Goal: Task Accomplishment & Management: Manage account settings

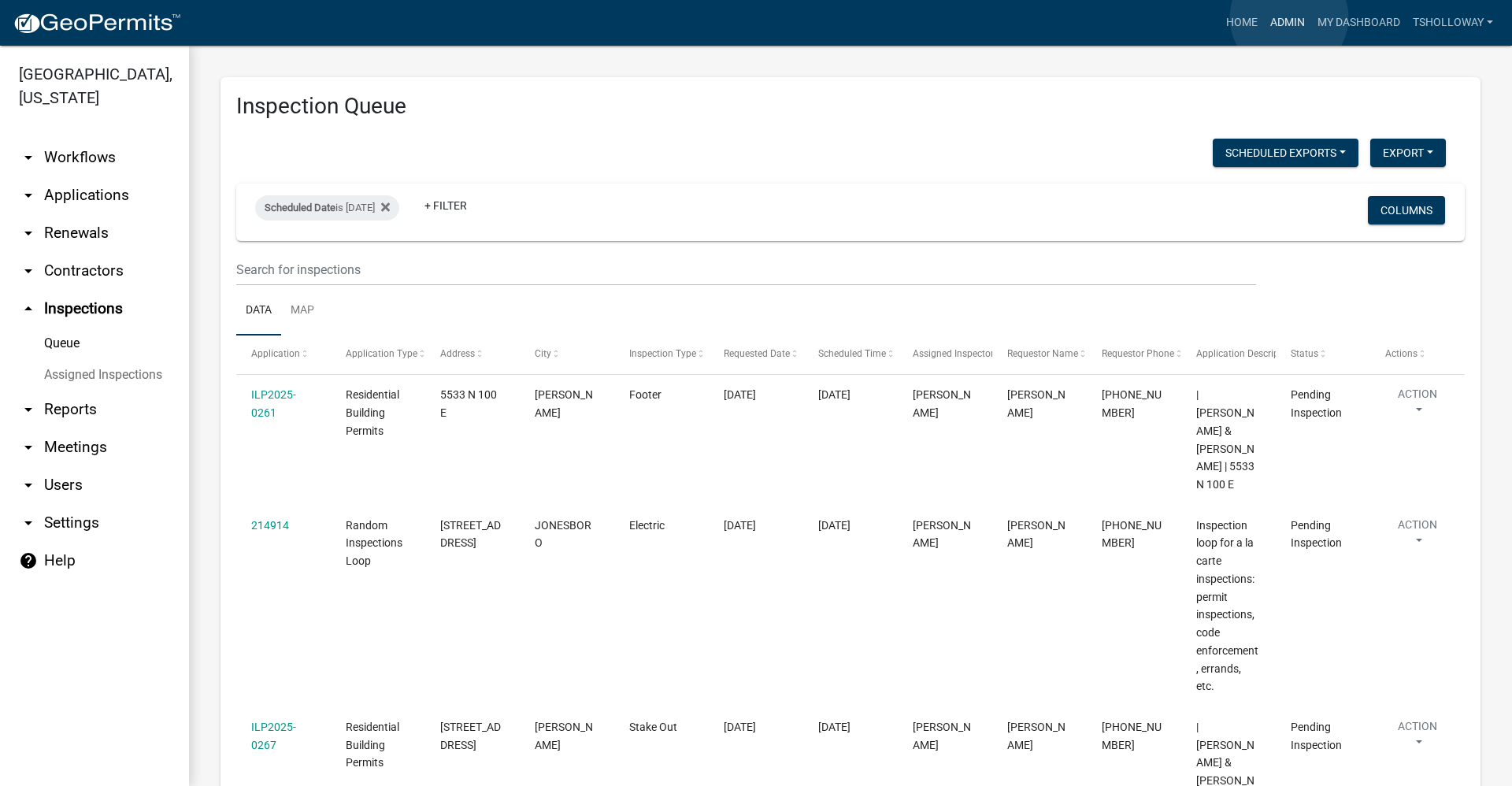
click at [1289, 17] on link "Admin" at bounding box center [1287, 23] width 48 height 30
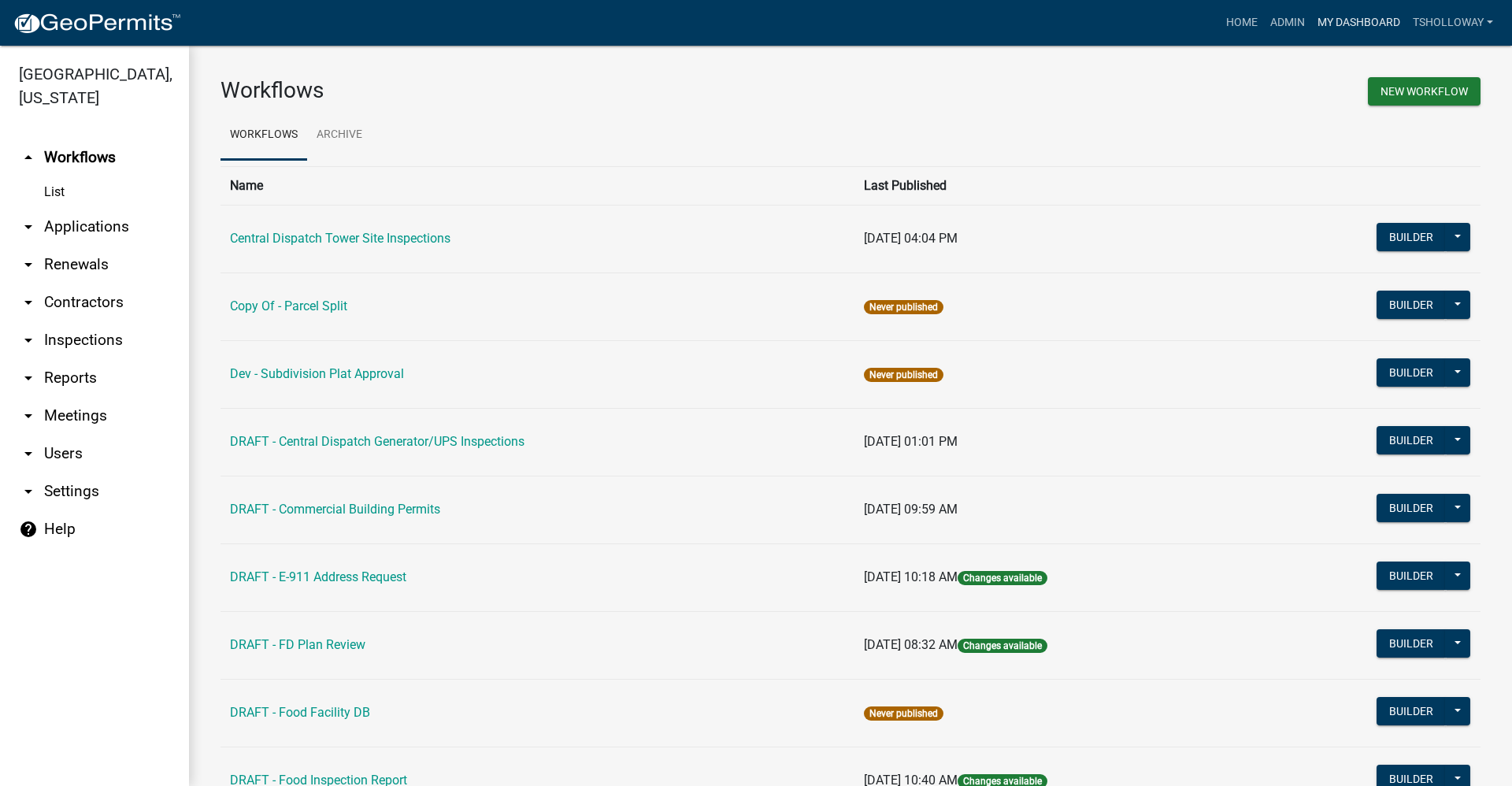
click at [1328, 21] on link "My Dashboard" at bounding box center [1359, 23] width 95 height 30
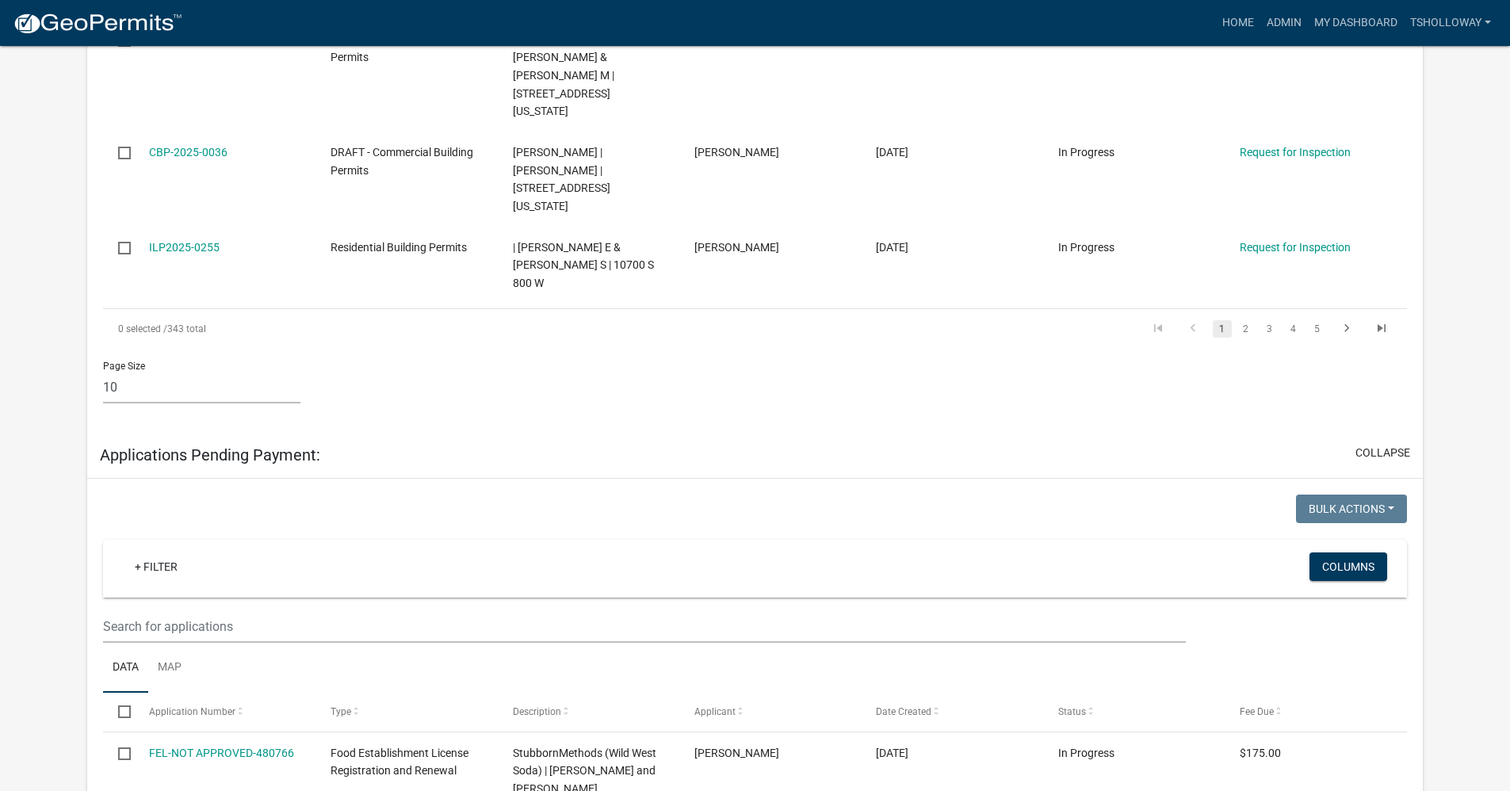
scroll to position [2271, 0]
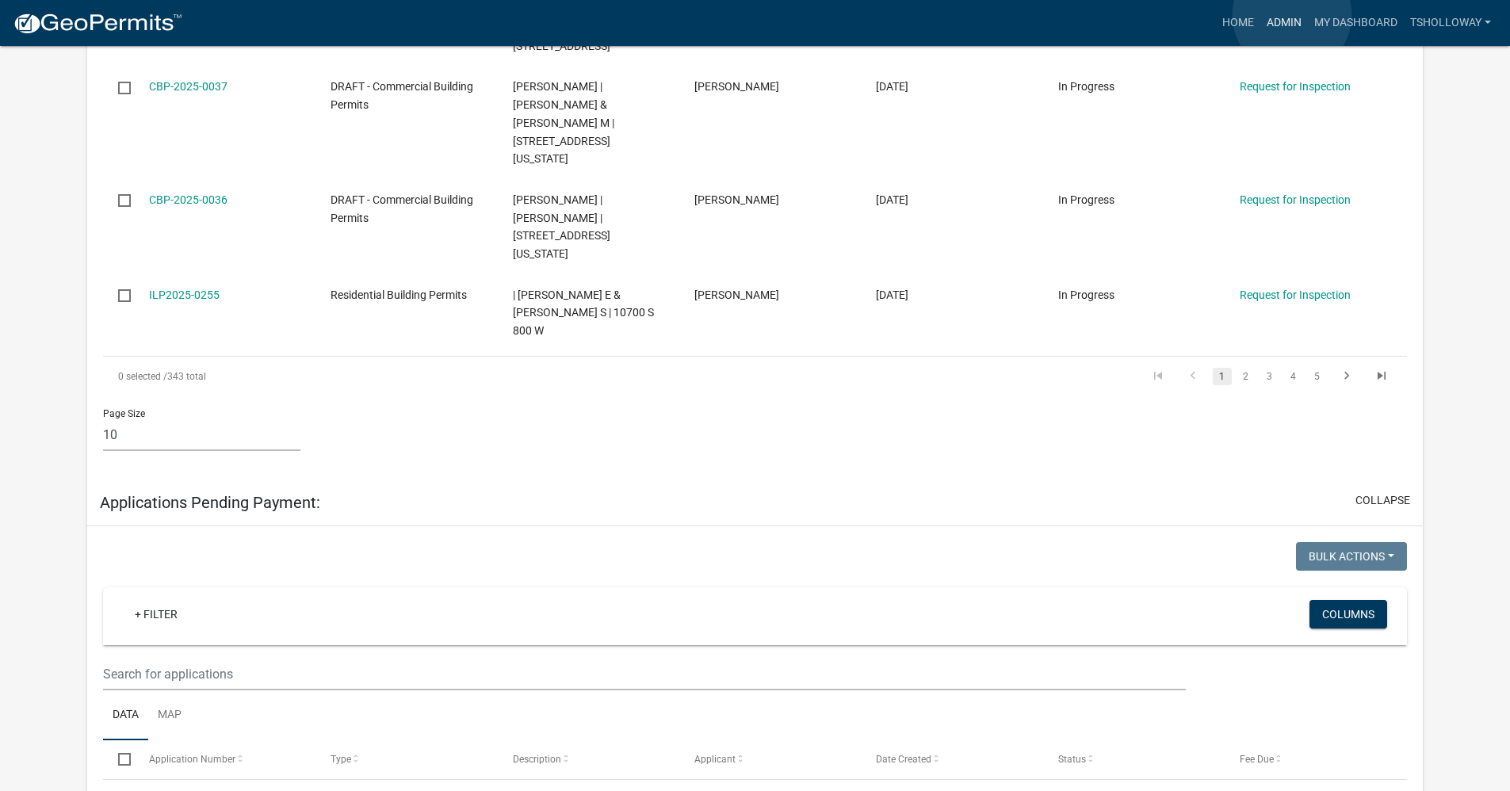
click at [1292, 15] on link "Admin" at bounding box center [1284, 23] width 48 height 30
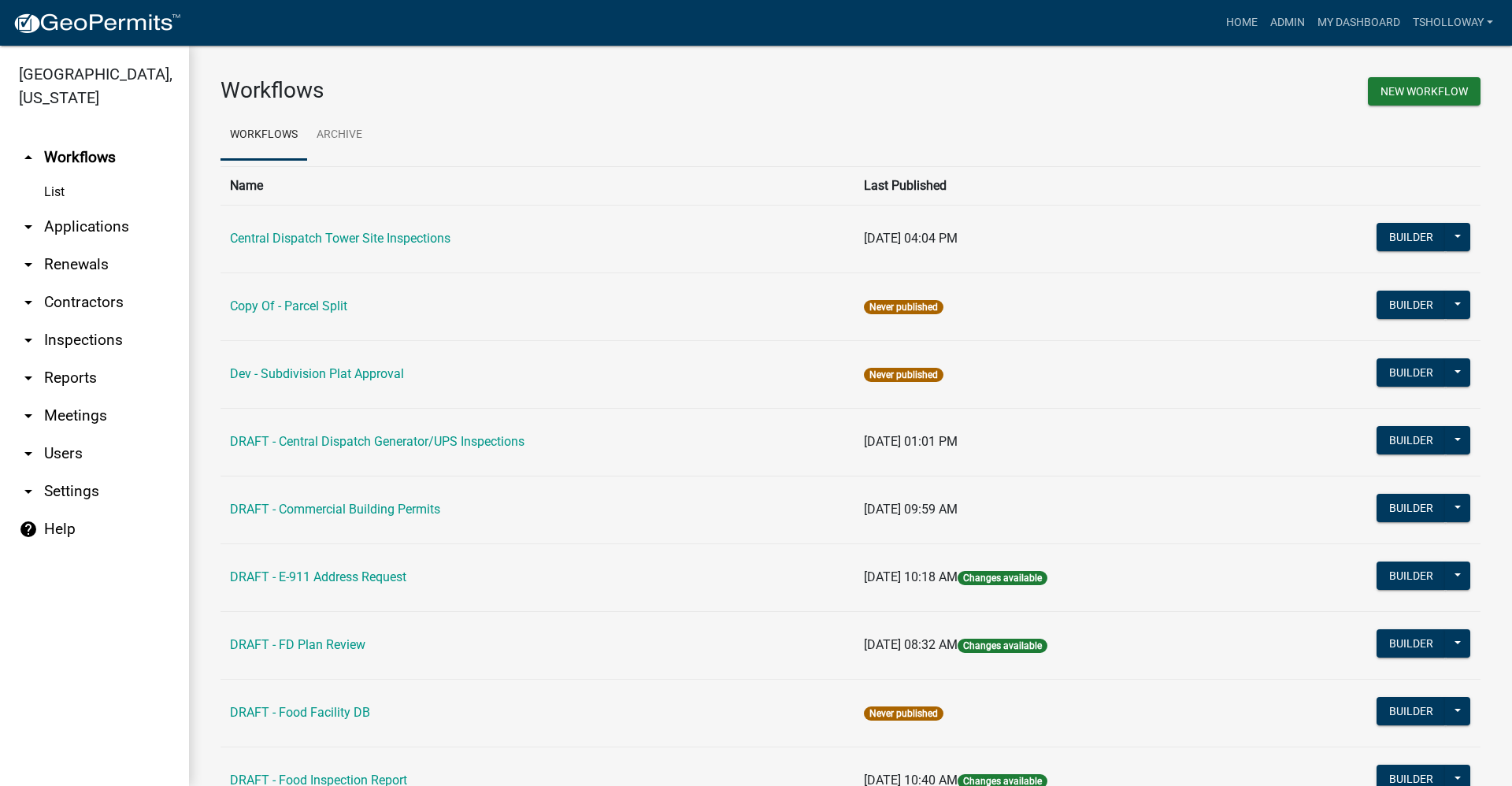
click at [72, 321] on link "arrow_drop_down Inspections" at bounding box center [94, 340] width 189 height 38
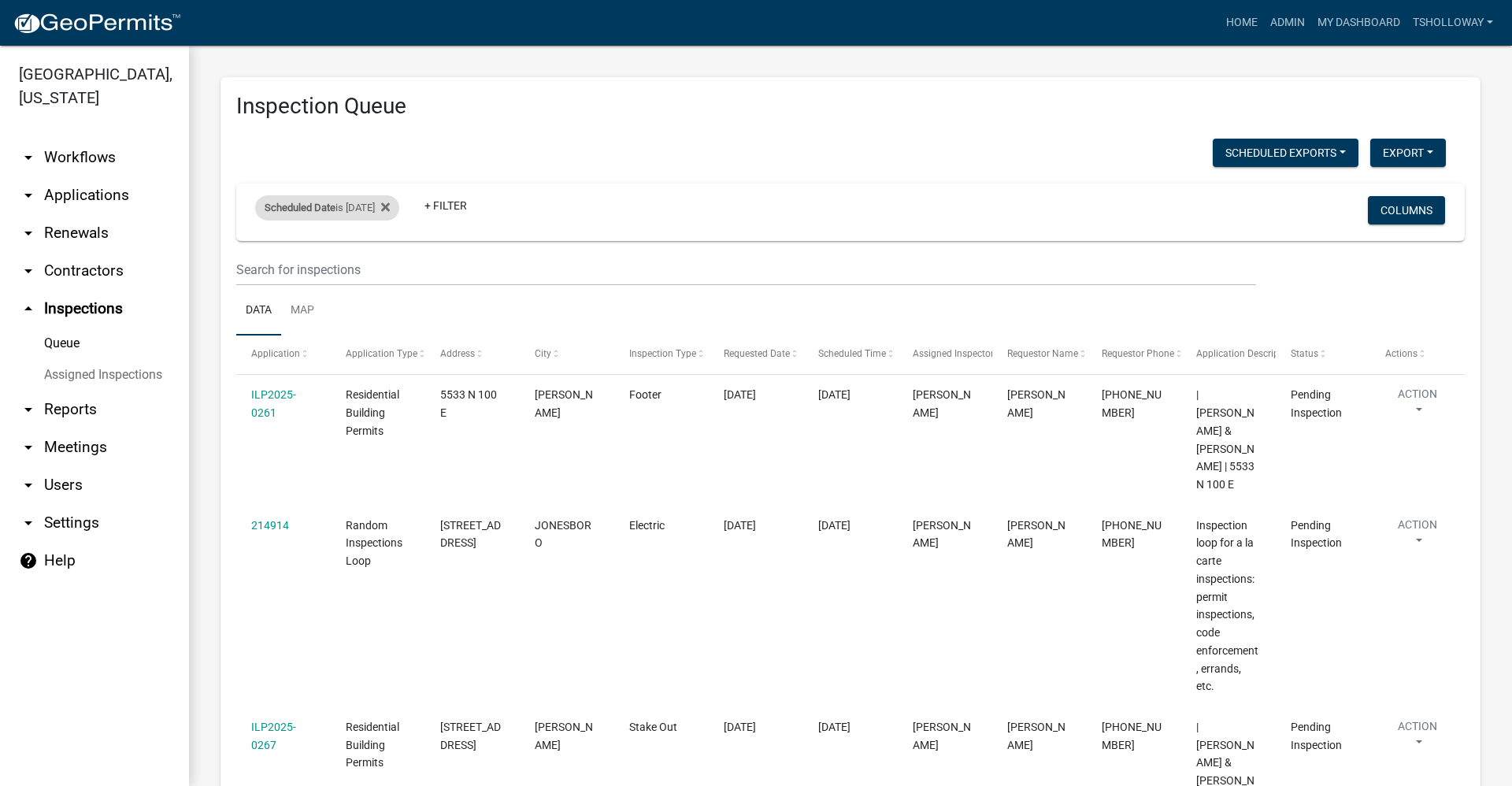
click at [399, 210] on div "Scheduled Date is 09/22/2025" at bounding box center [327, 208] width 144 height 25
click at [386, 270] on input "2025-09-22" at bounding box center [341, 266] width 110 height 33
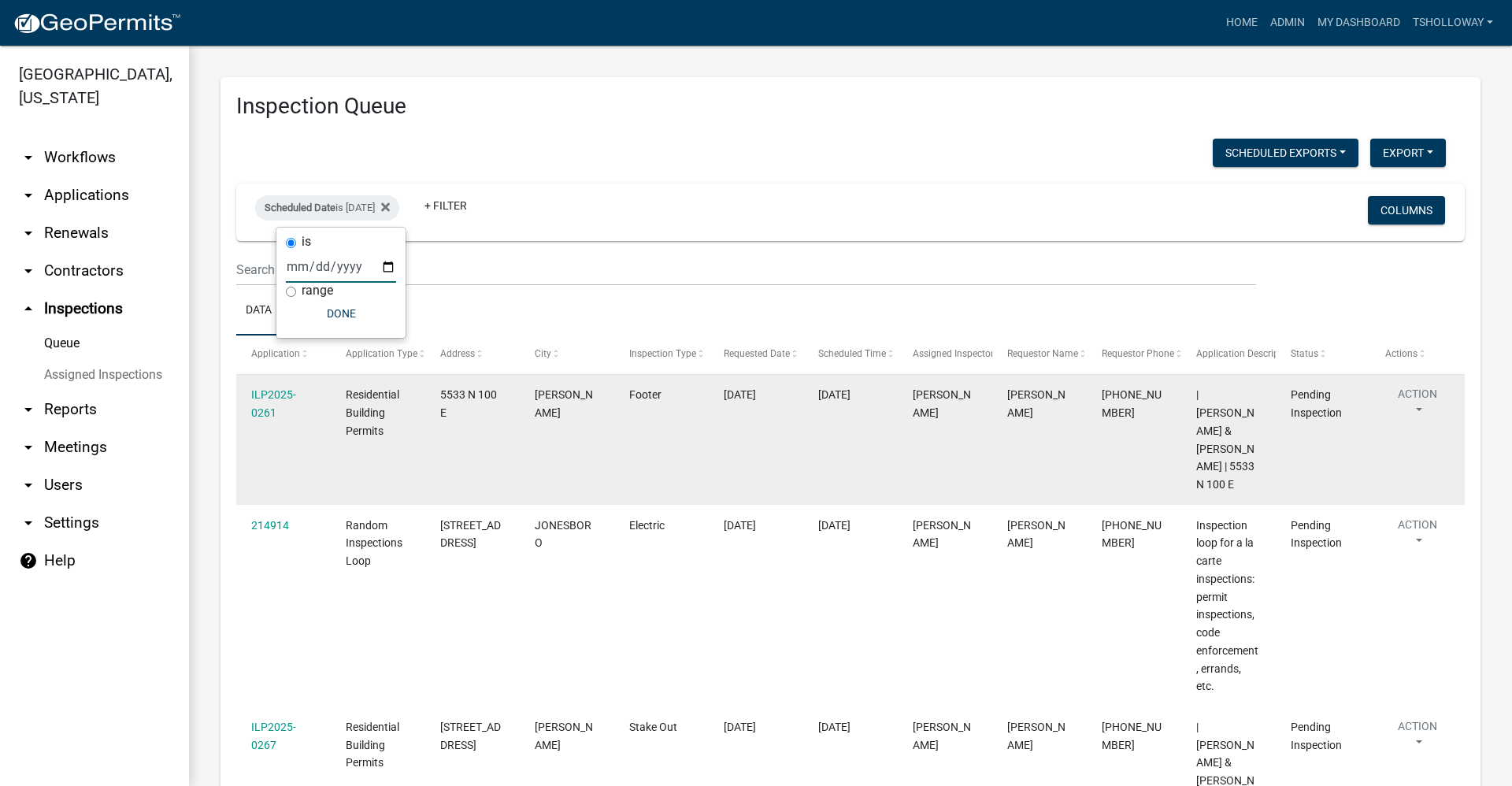
type input "2025-09-19"
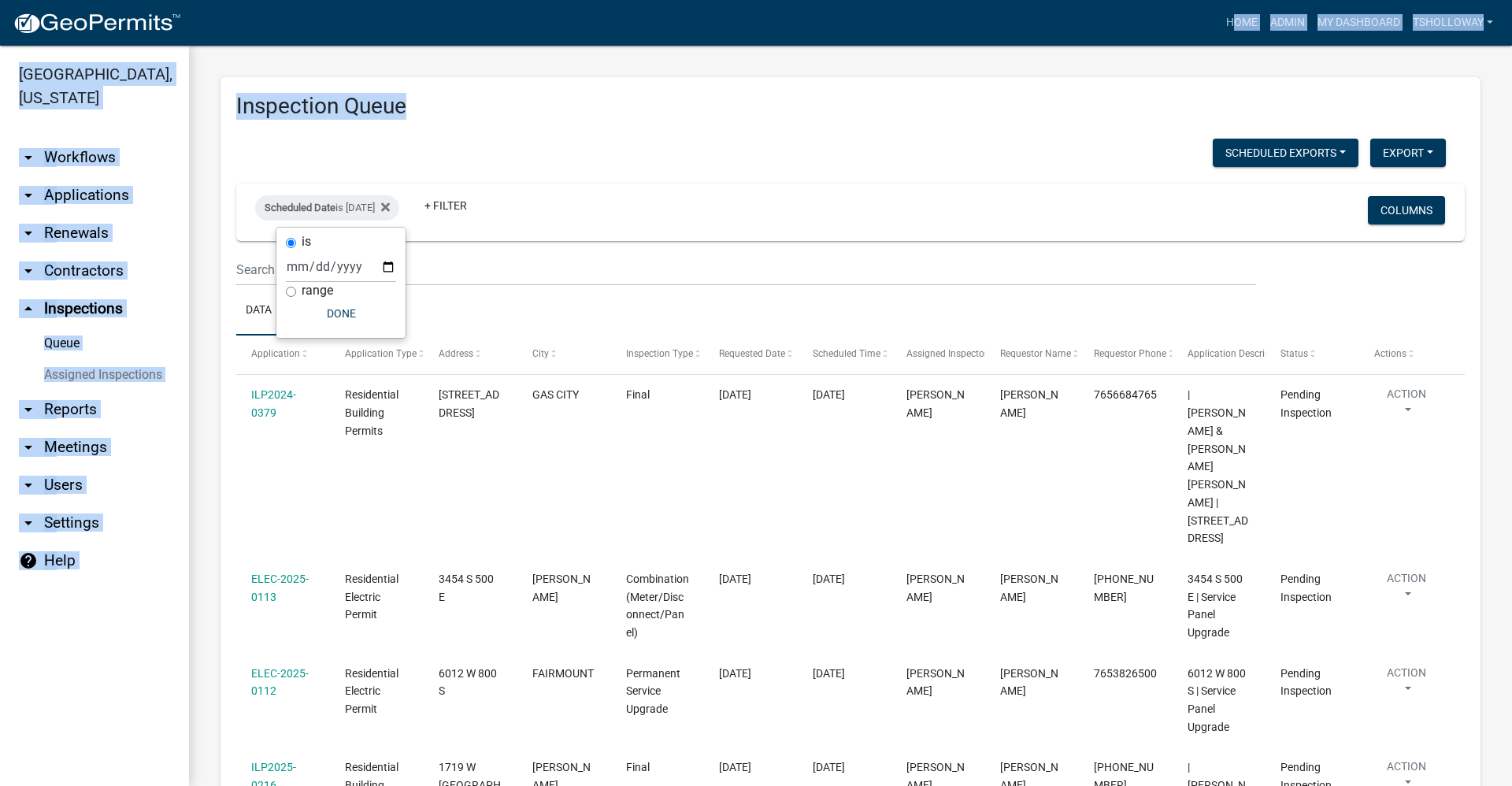
drag, startPoint x: 560, startPoint y: 13, endPoint x: 564, endPoint y: 48, distance: 35.2
click at [564, 49] on app-client-admin "Toggle drawer menu more_horiz Home Admin My Dashboard tsholloway Admin Account …" at bounding box center [756, 393] width 1512 height 786
drag, startPoint x: 564, startPoint y: 48, endPoint x: 530, endPoint y: 65, distance: 38.0
click at [530, 65] on div "Inspection Queue Scheduled Exports + Create New Monthly Tower Site Inspections …" at bounding box center [850, 655] width 1323 height 1218
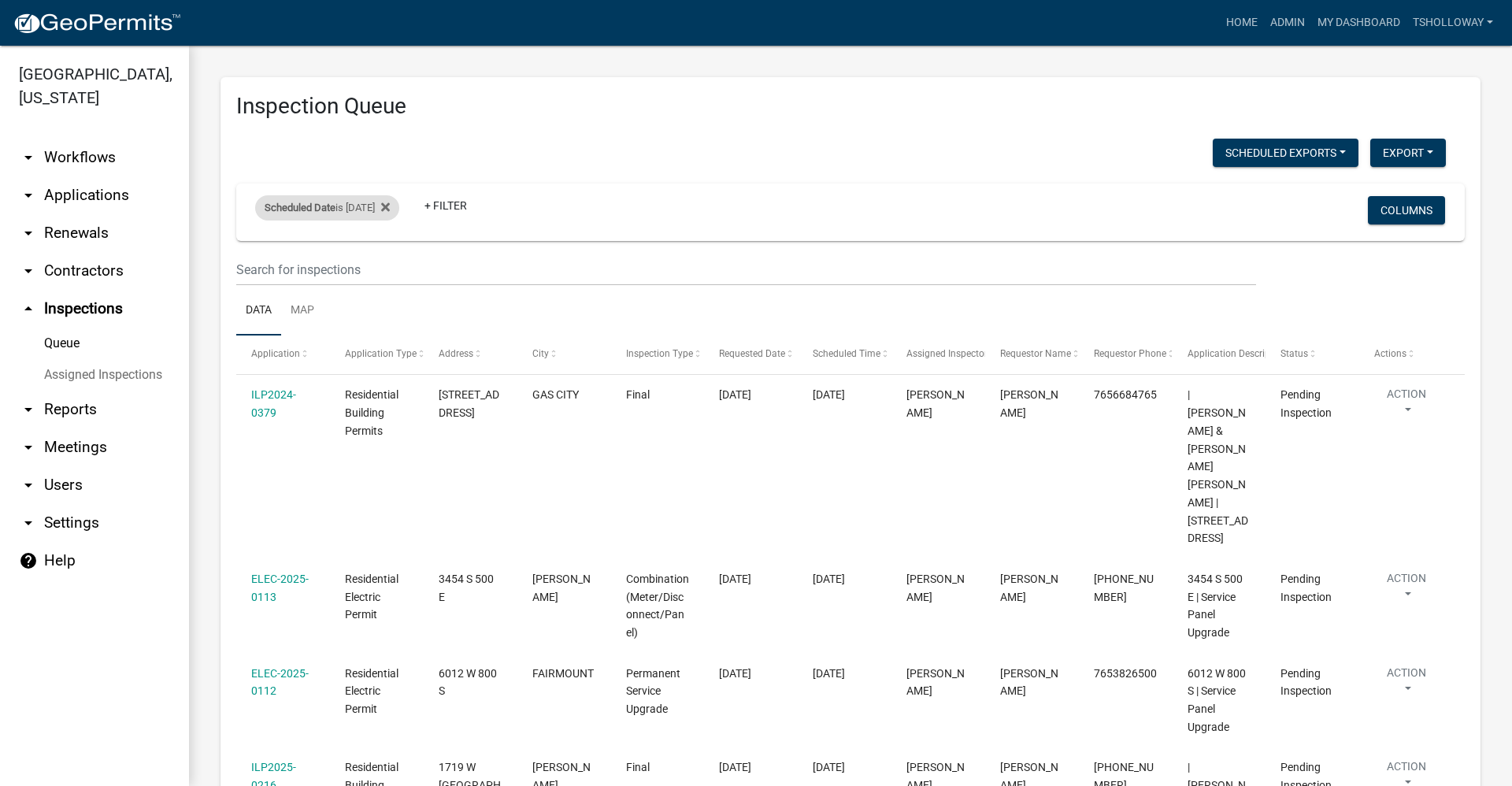
click at [390, 207] on div "Scheduled Date is 09/19/2025" at bounding box center [327, 208] width 144 height 25
click at [387, 271] on input "2025-09-19" at bounding box center [341, 266] width 110 height 33
type input "2025-09-22"
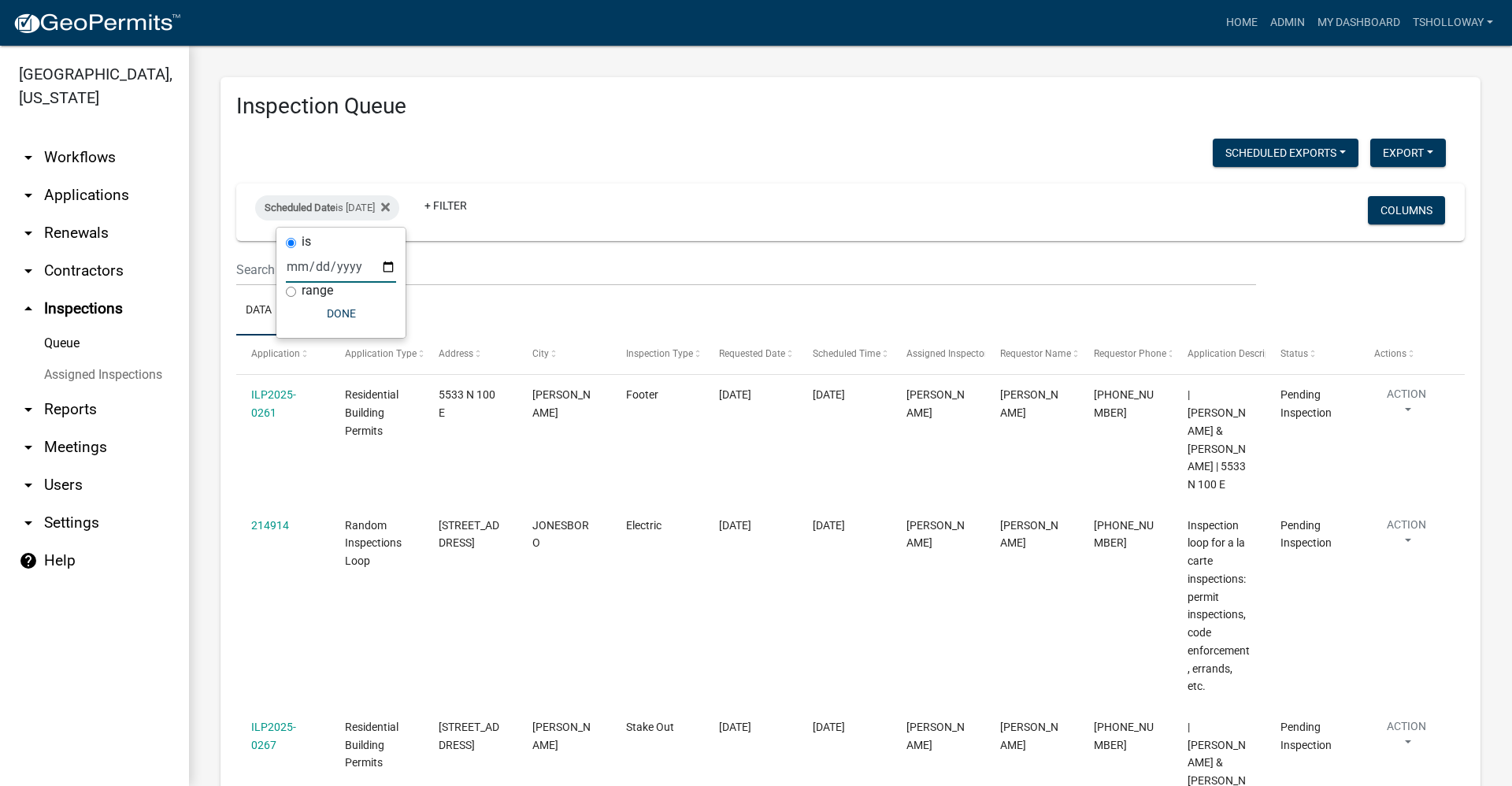
click at [75, 177] on link "arrow_drop_down Applications" at bounding box center [94, 196] width 189 height 38
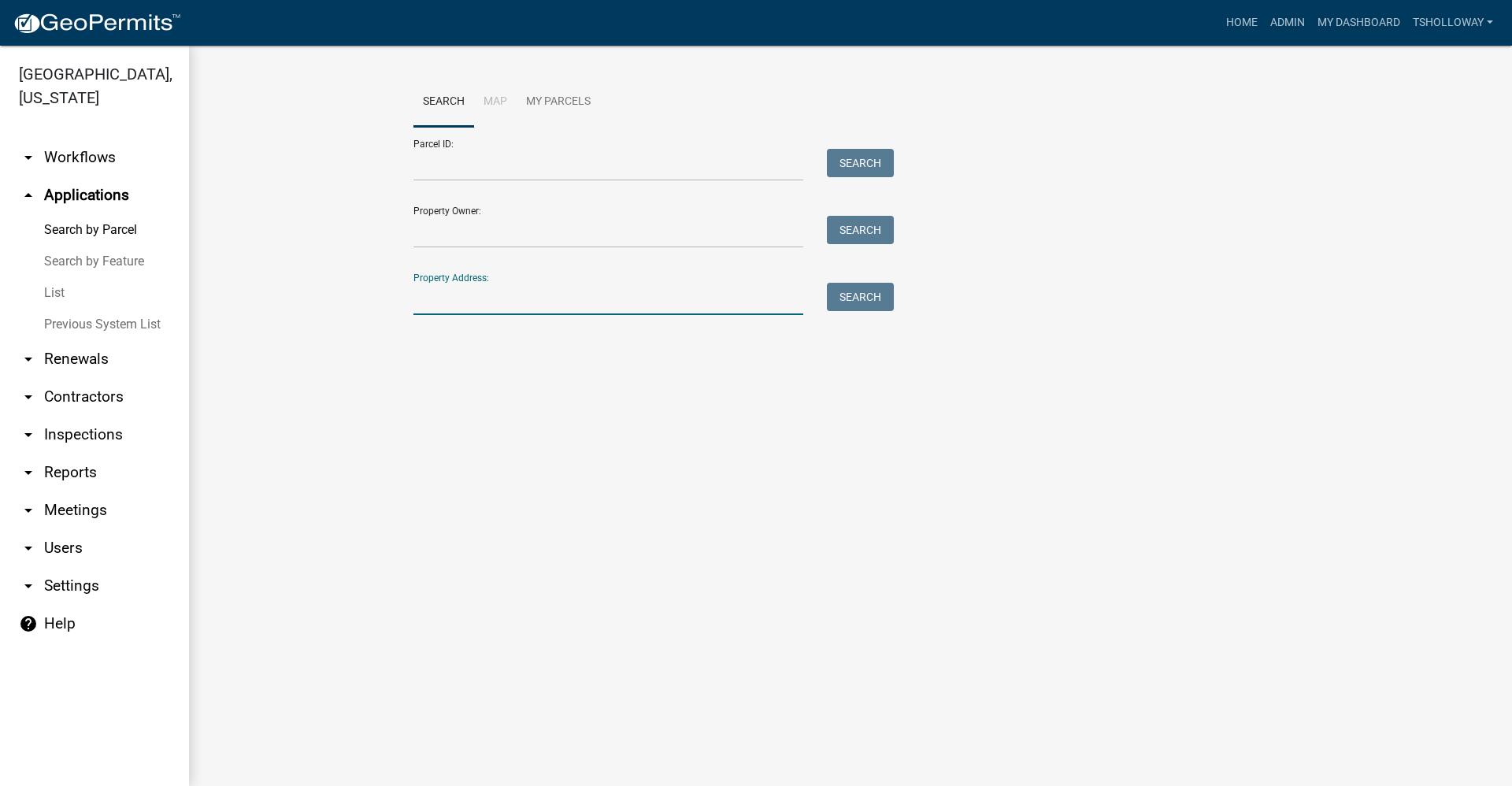
click at [463, 307] on input "Property Address:" at bounding box center [608, 299] width 389 height 33
type input "1719 w 32"
click at [832, 298] on button "Search" at bounding box center [859, 297] width 67 height 29
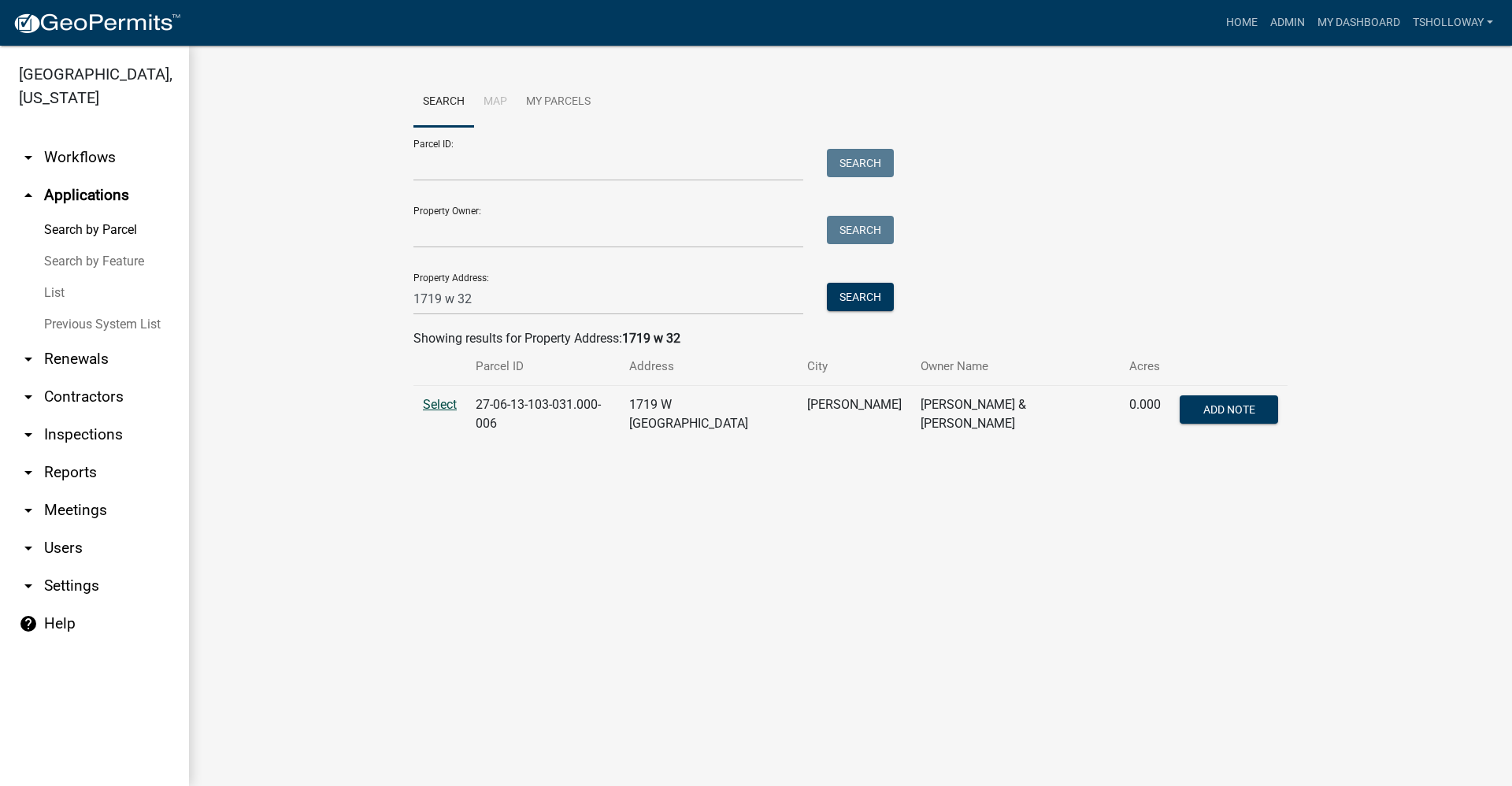
click at [441, 405] on span "Select" at bounding box center [440, 404] width 34 height 15
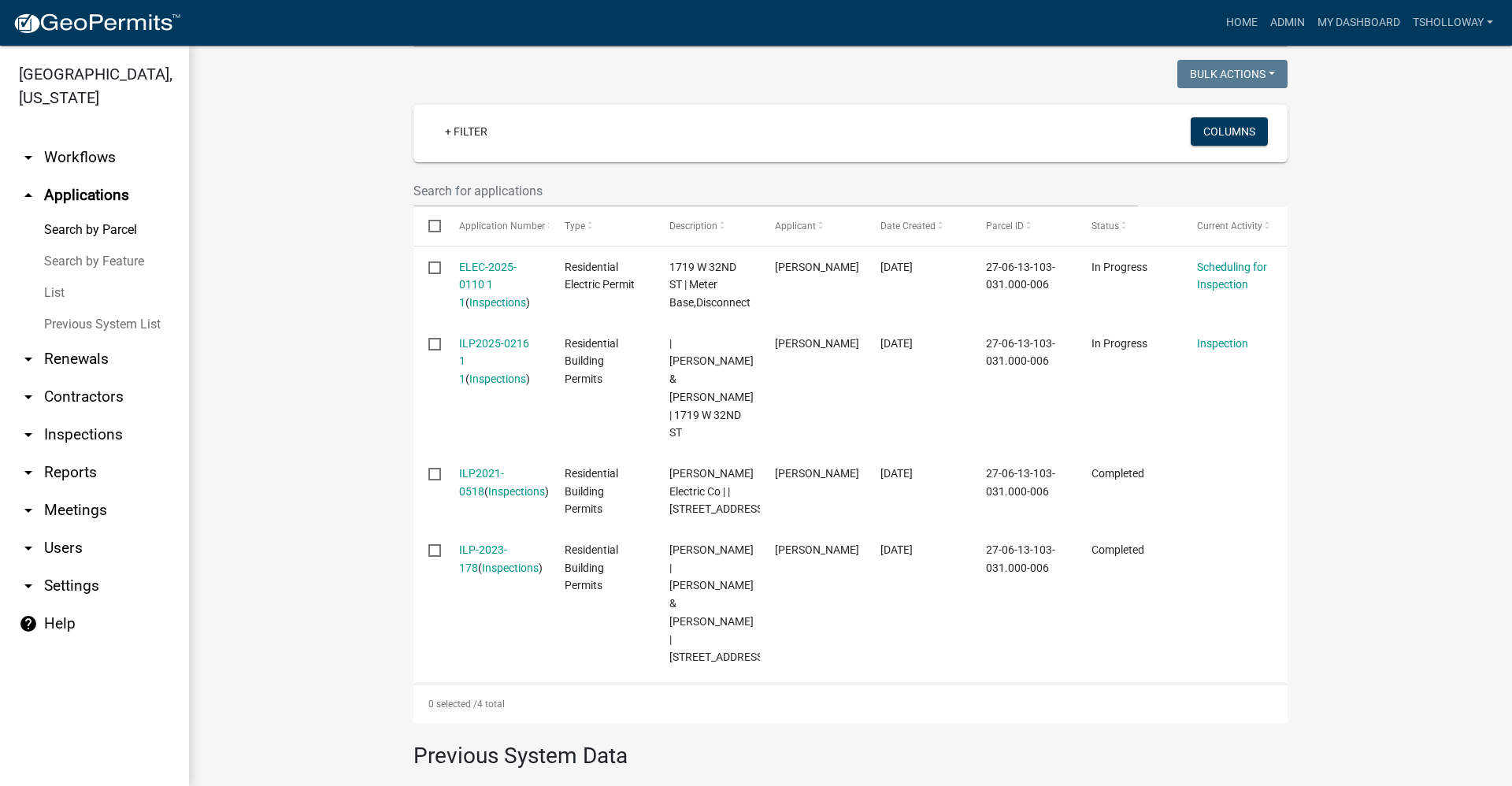
scroll to position [393, 0]
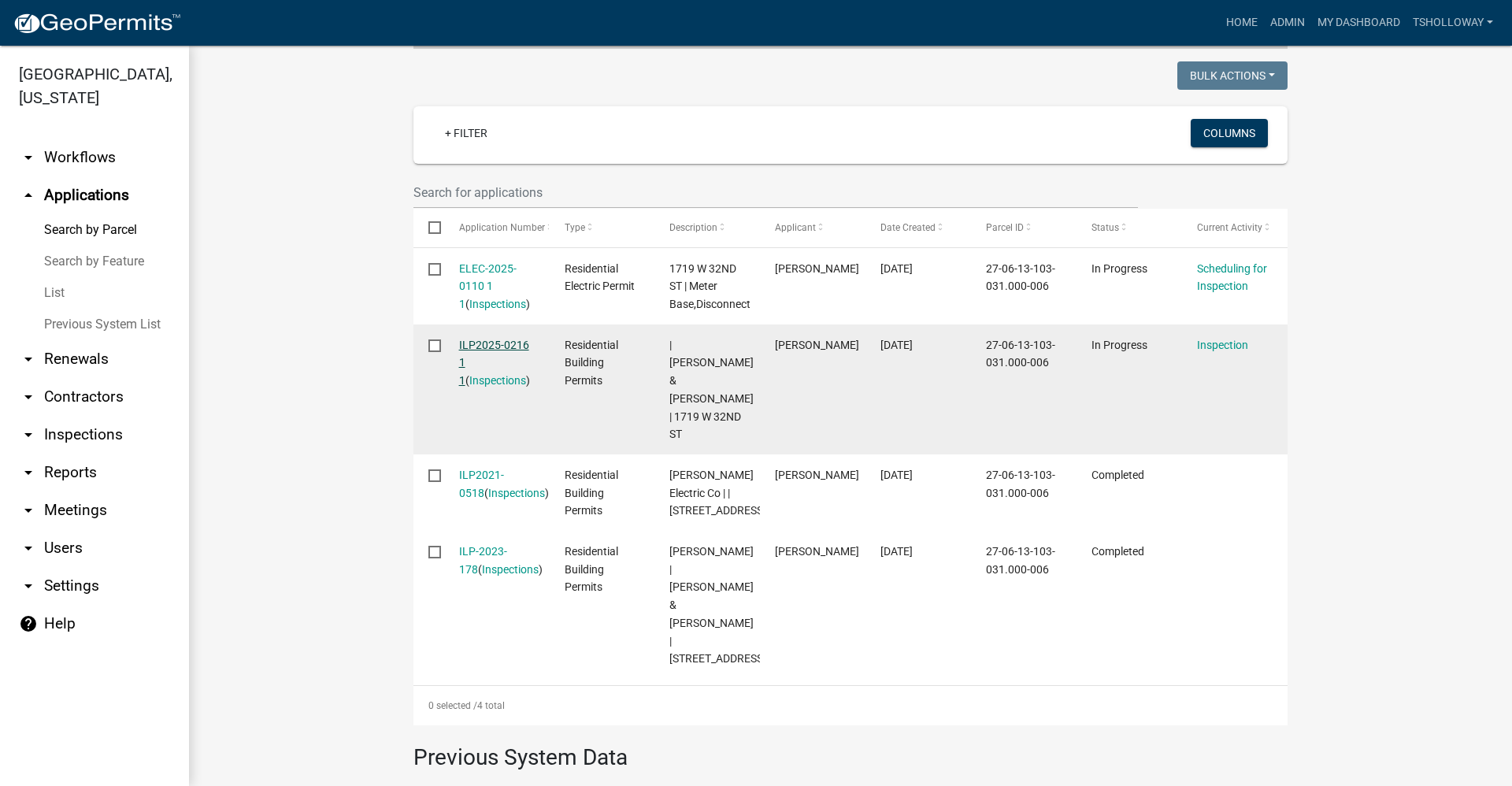
click at [492, 340] on link "ILP2025-0216 1 1" at bounding box center [494, 363] width 71 height 49
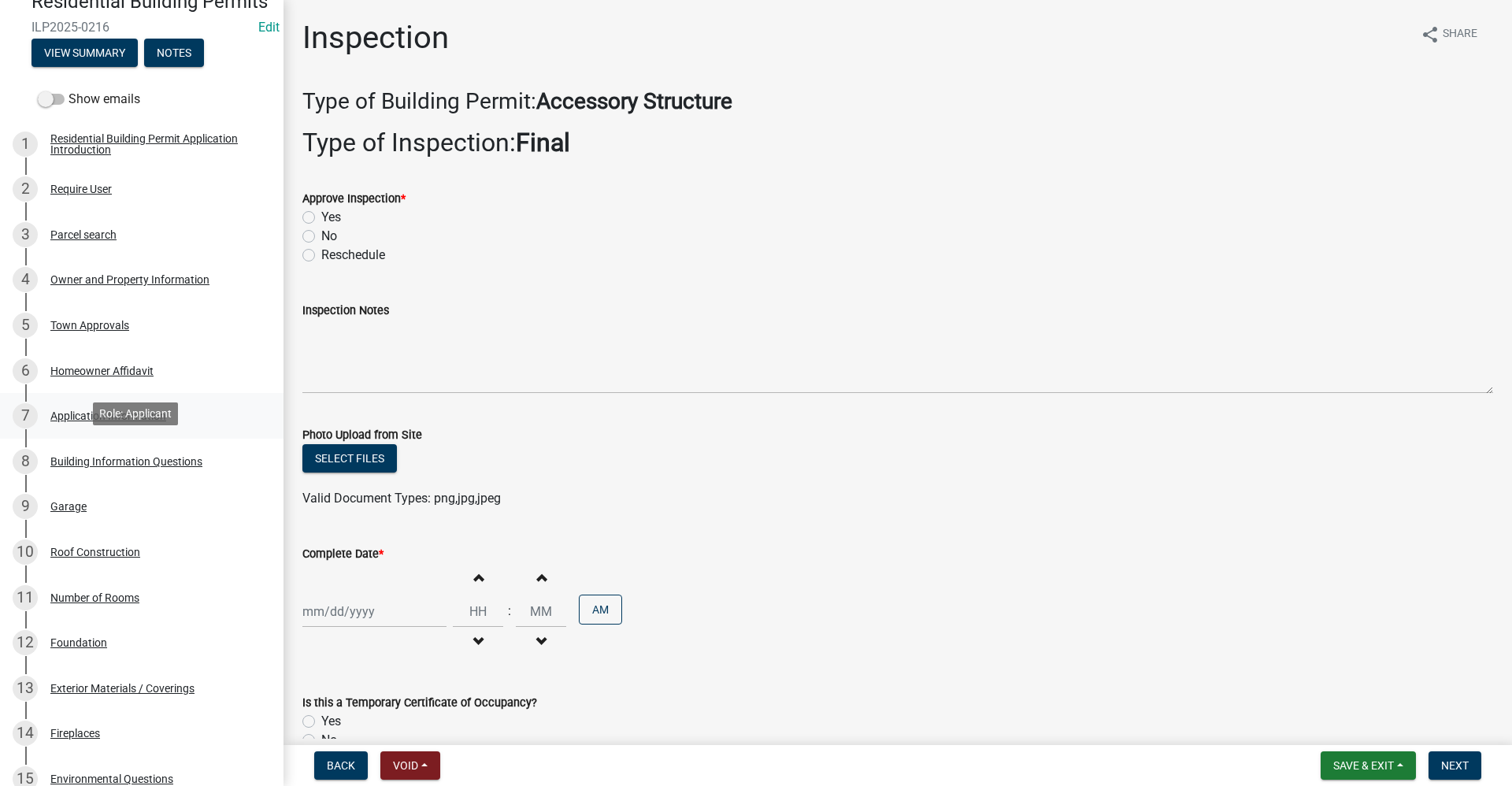
scroll to position [236, 0]
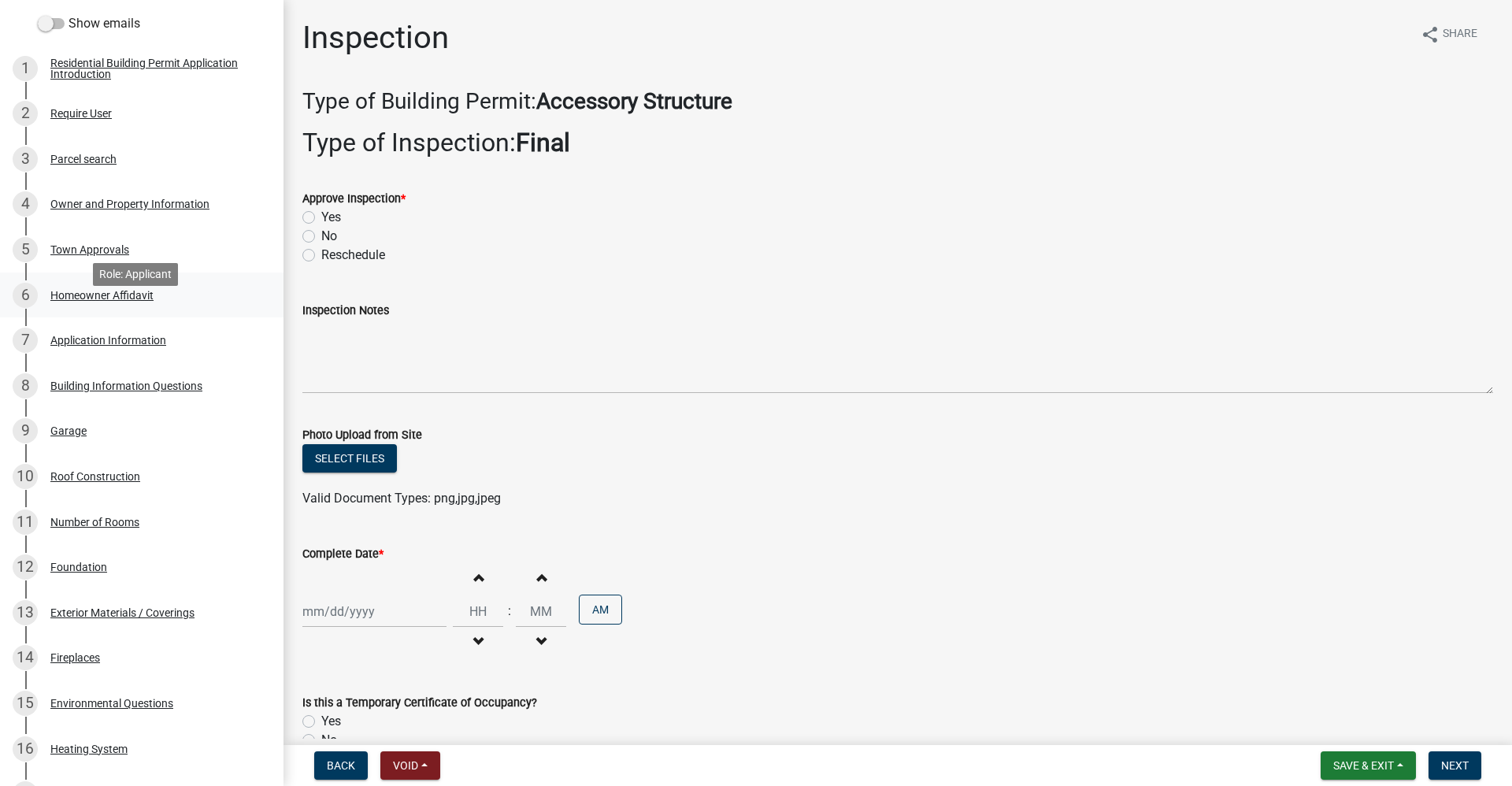
click at [116, 301] on div "Homeowner Affidavit" at bounding box center [102, 295] width 103 height 11
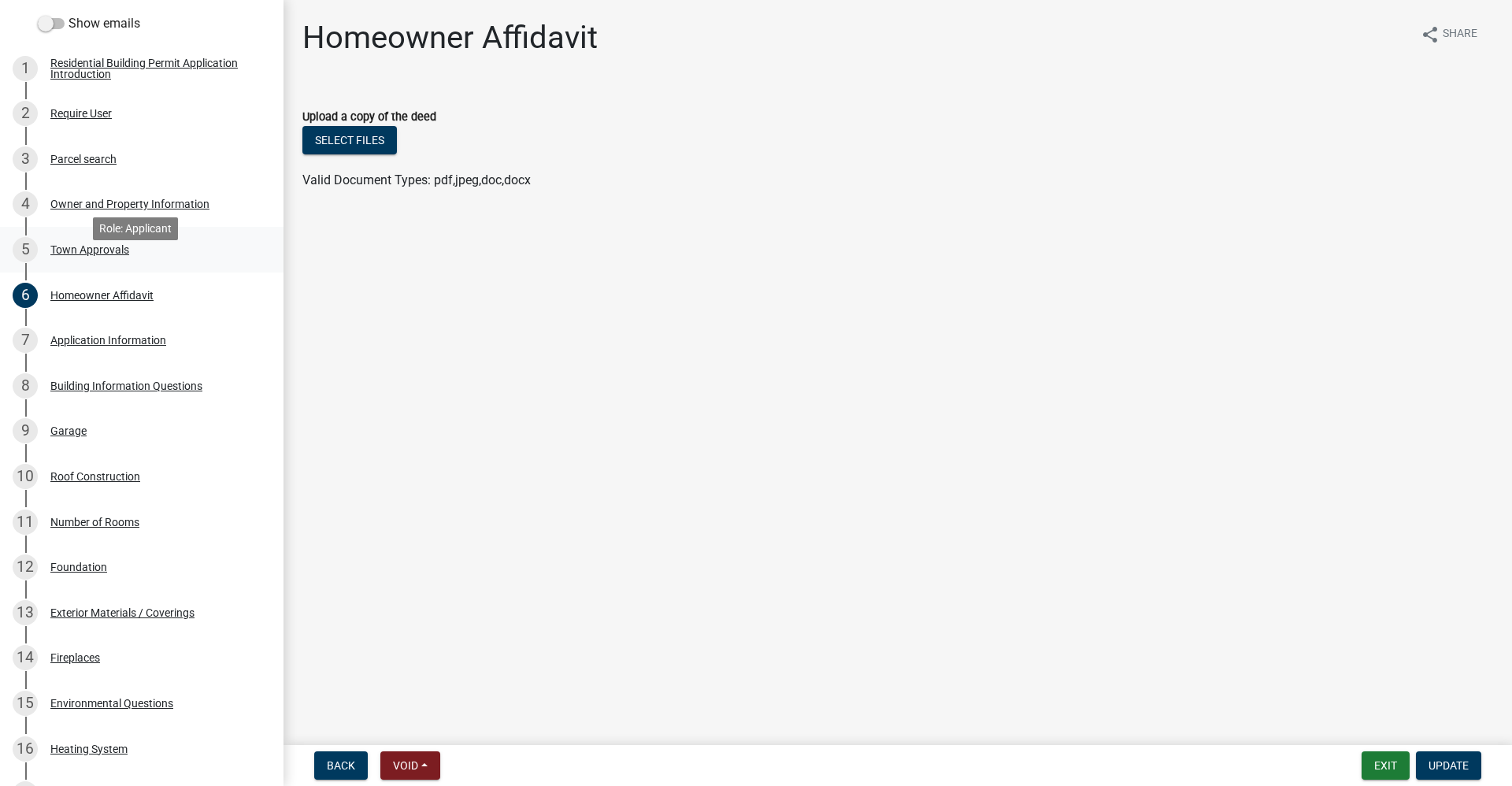
click at [67, 255] on div "Town Approvals" at bounding box center [89, 249] width 78 height 11
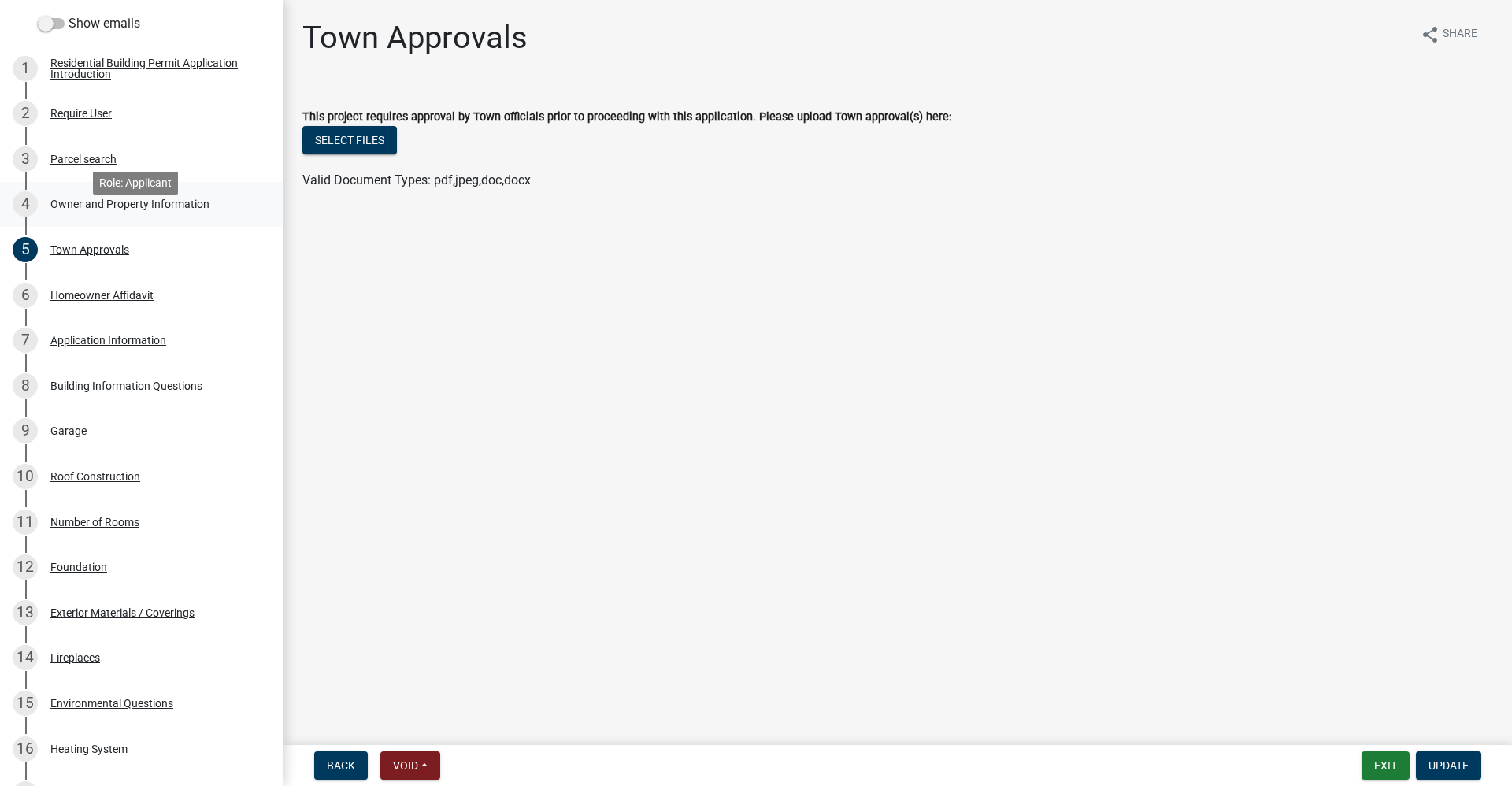
click at [71, 210] on div "Owner and Property Information" at bounding box center [130, 204] width 159 height 11
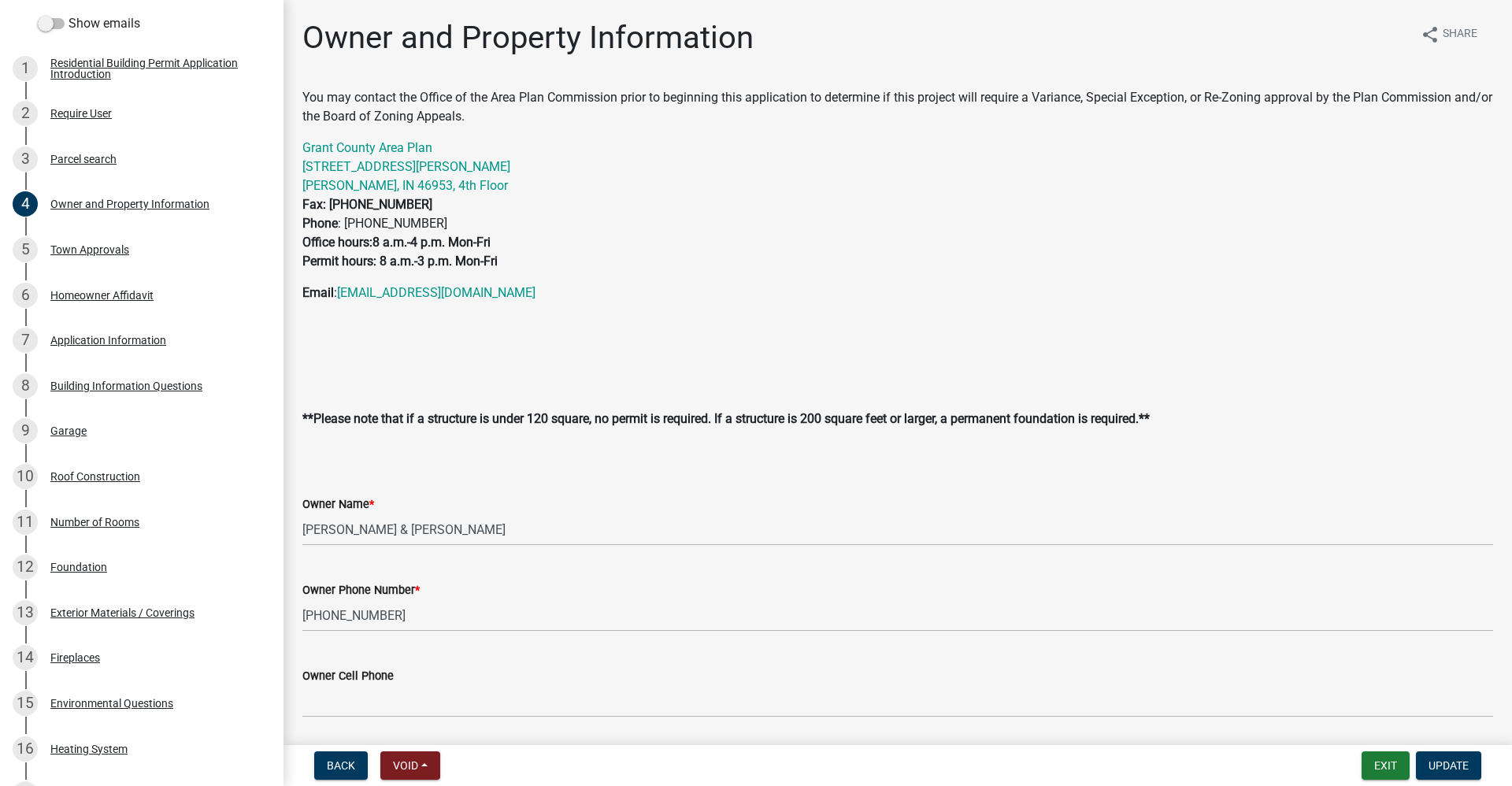
scroll to position [0, 0]
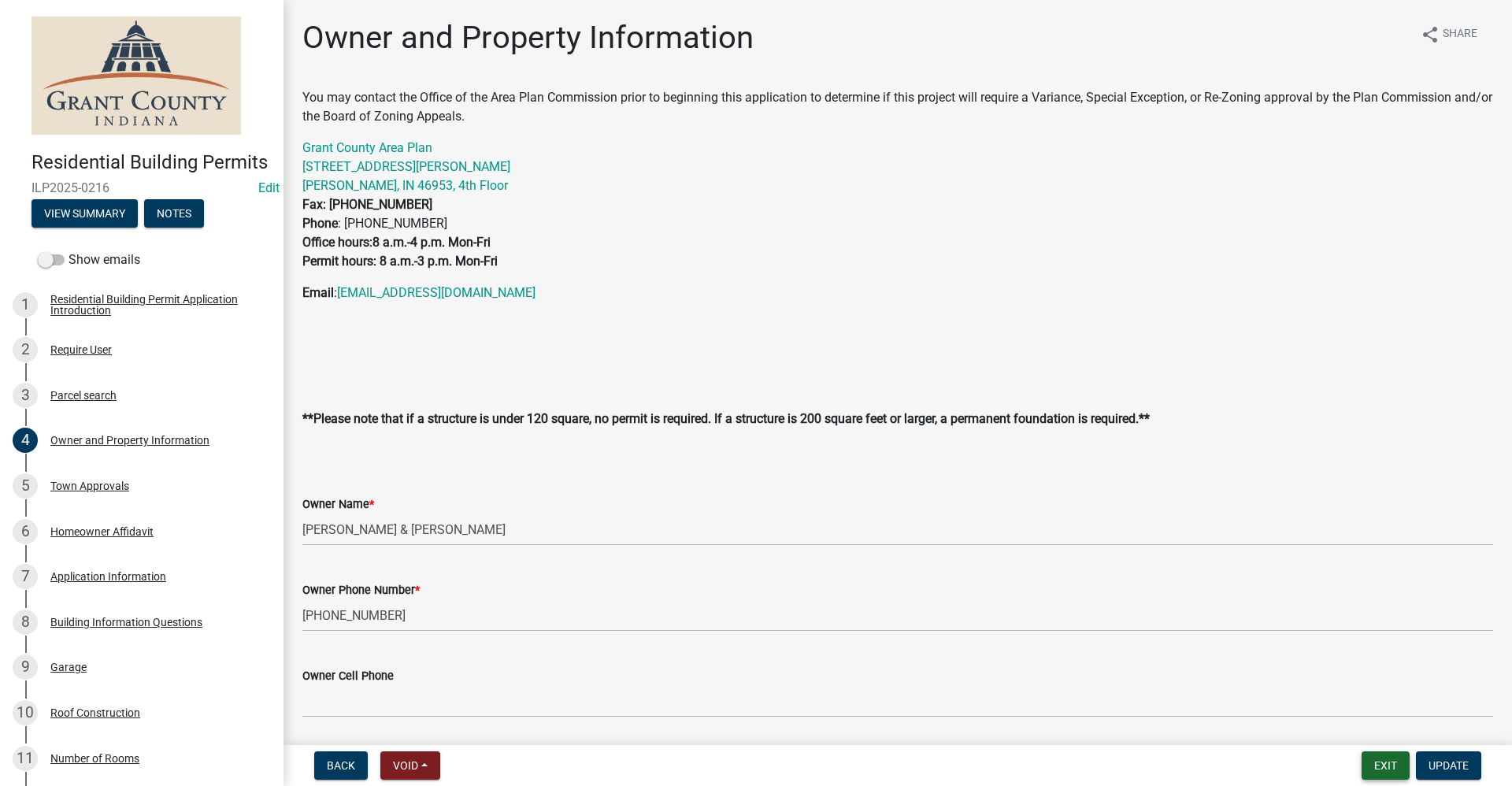
click at [1388, 766] on button "Exit" at bounding box center [1386, 765] width 48 height 29
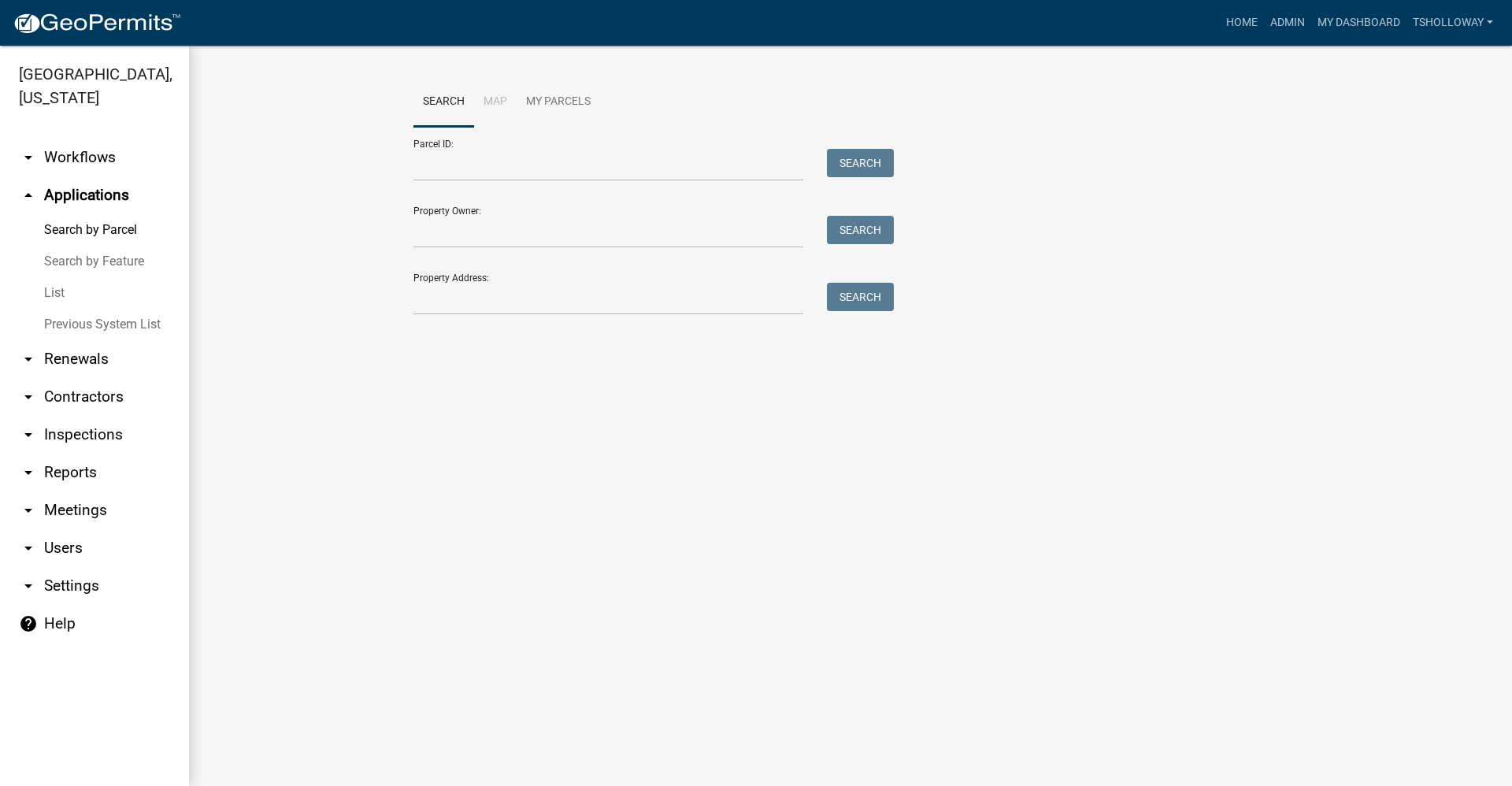
click at [100, 378] on link "arrow_drop_down Contractors" at bounding box center [94, 396] width 189 height 38
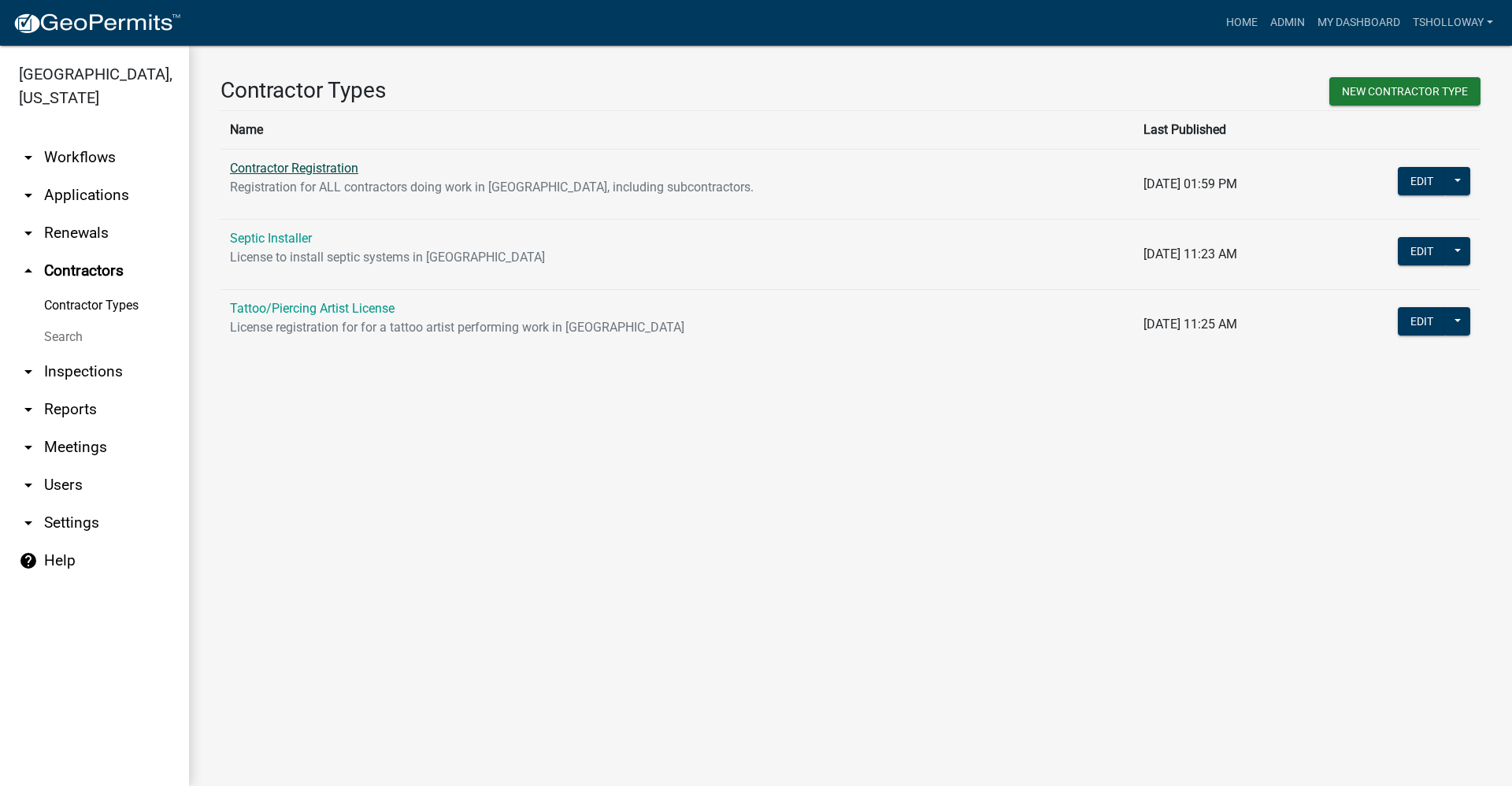
click at [265, 167] on link "Contractor Registration" at bounding box center [293, 168] width 128 height 15
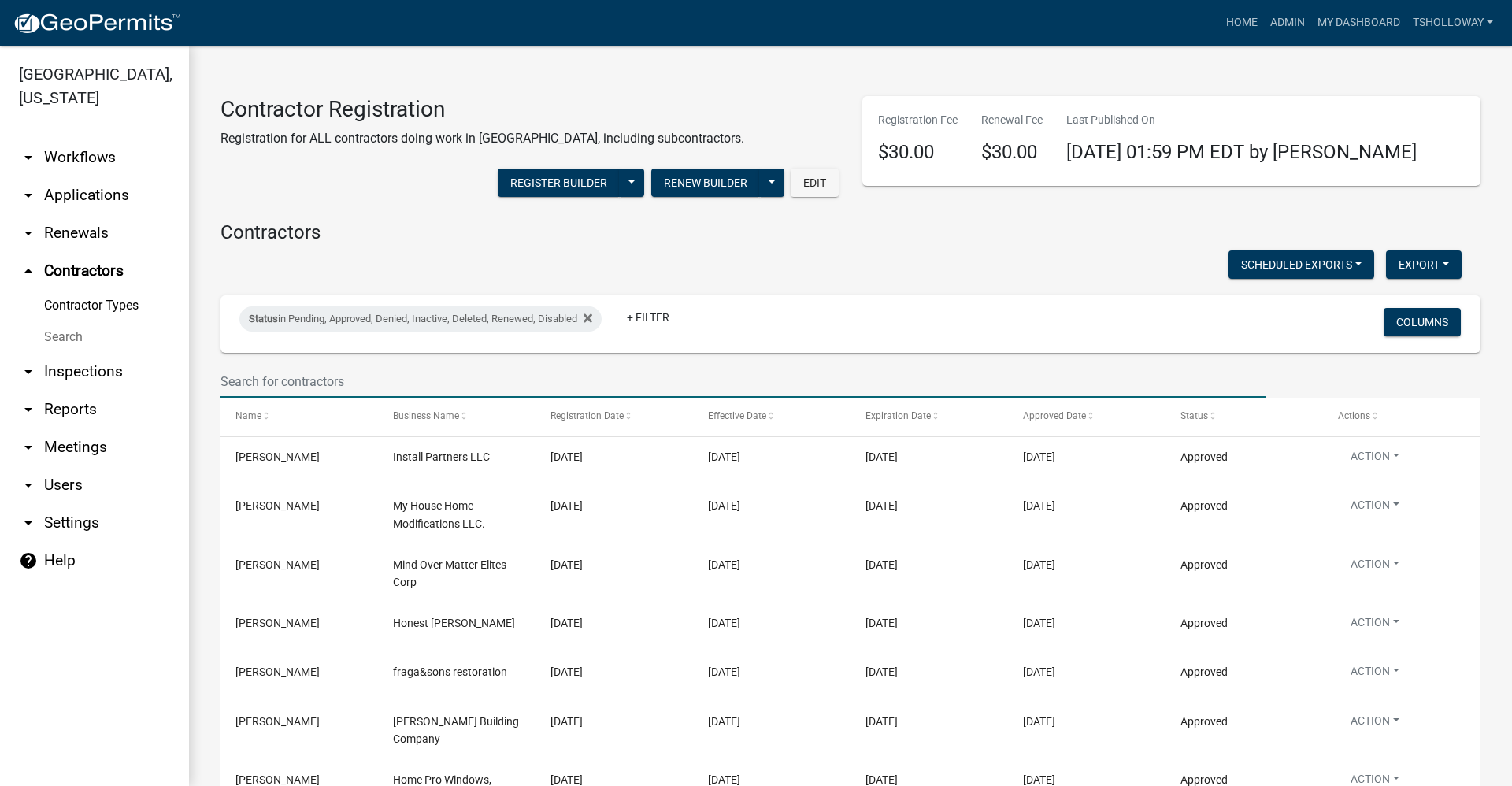
click at [329, 374] on input "text" at bounding box center [743, 382] width 1046 height 33
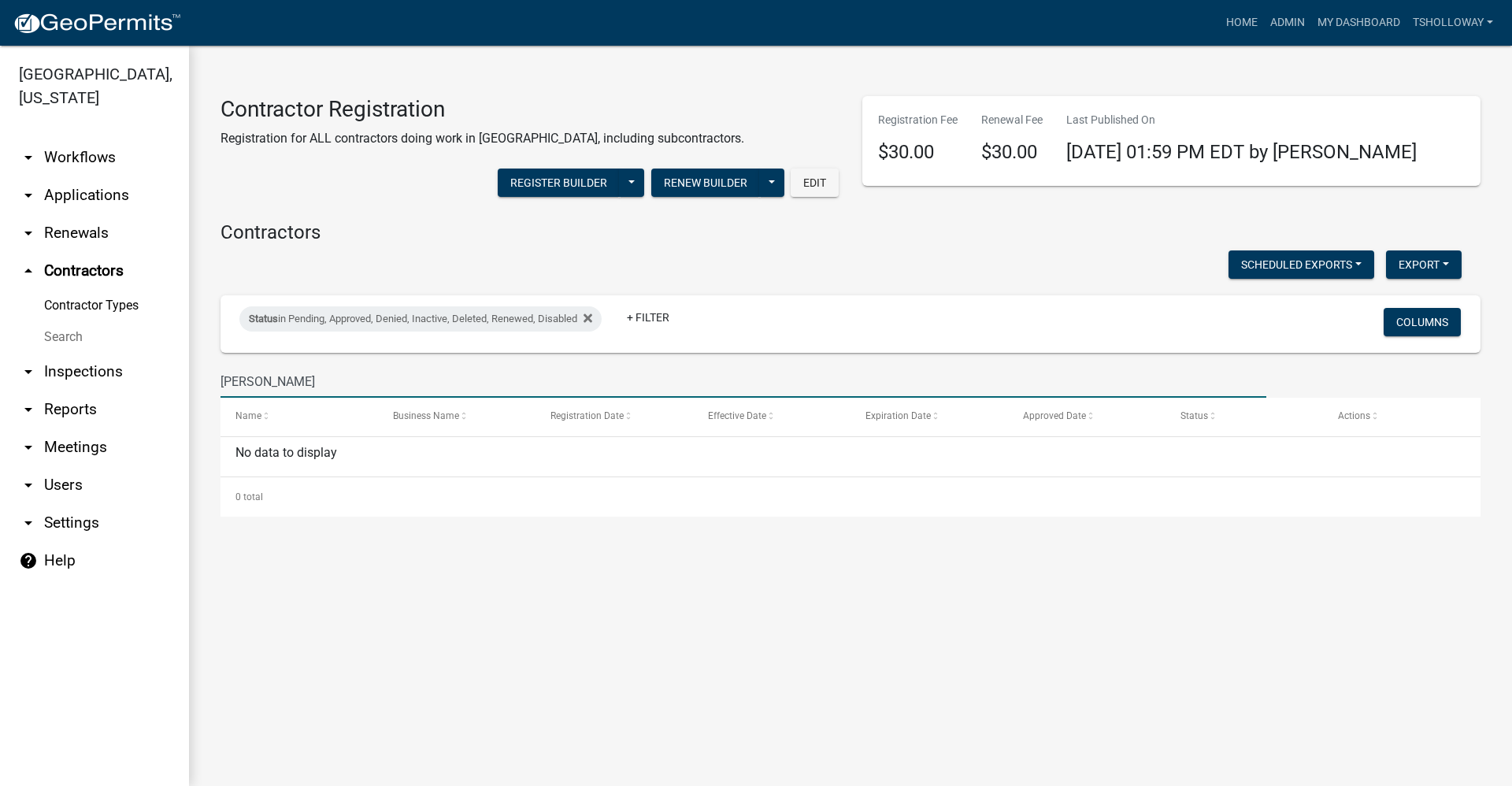
type input "levi biggs"
click at [88, 177] on link "arrow_drop_down Applications" at bounding box center [94, 196] width 189 height 38
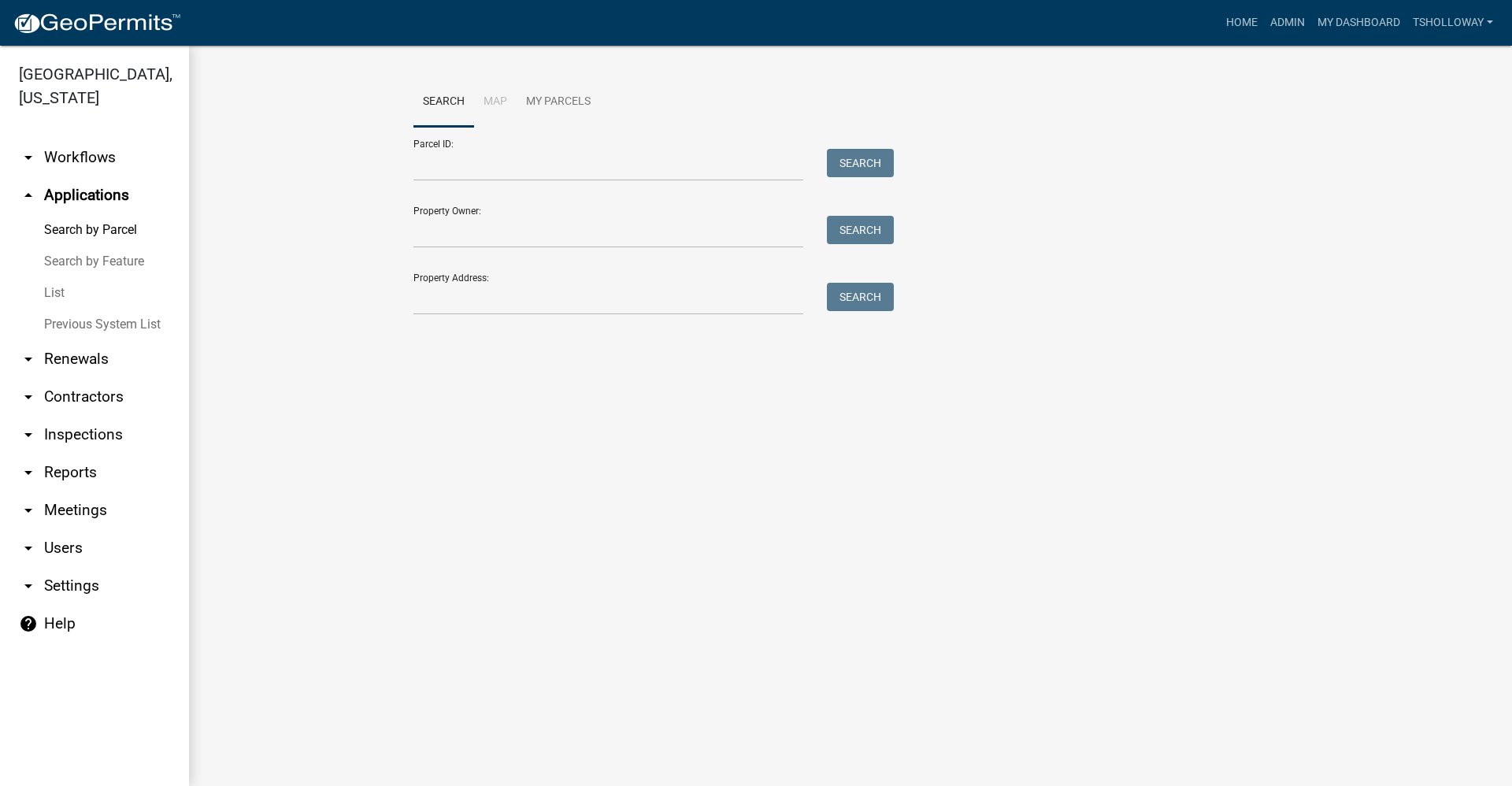
click at [55, 277] on link "List" at bounding box center [94, 293] width 189 height 32
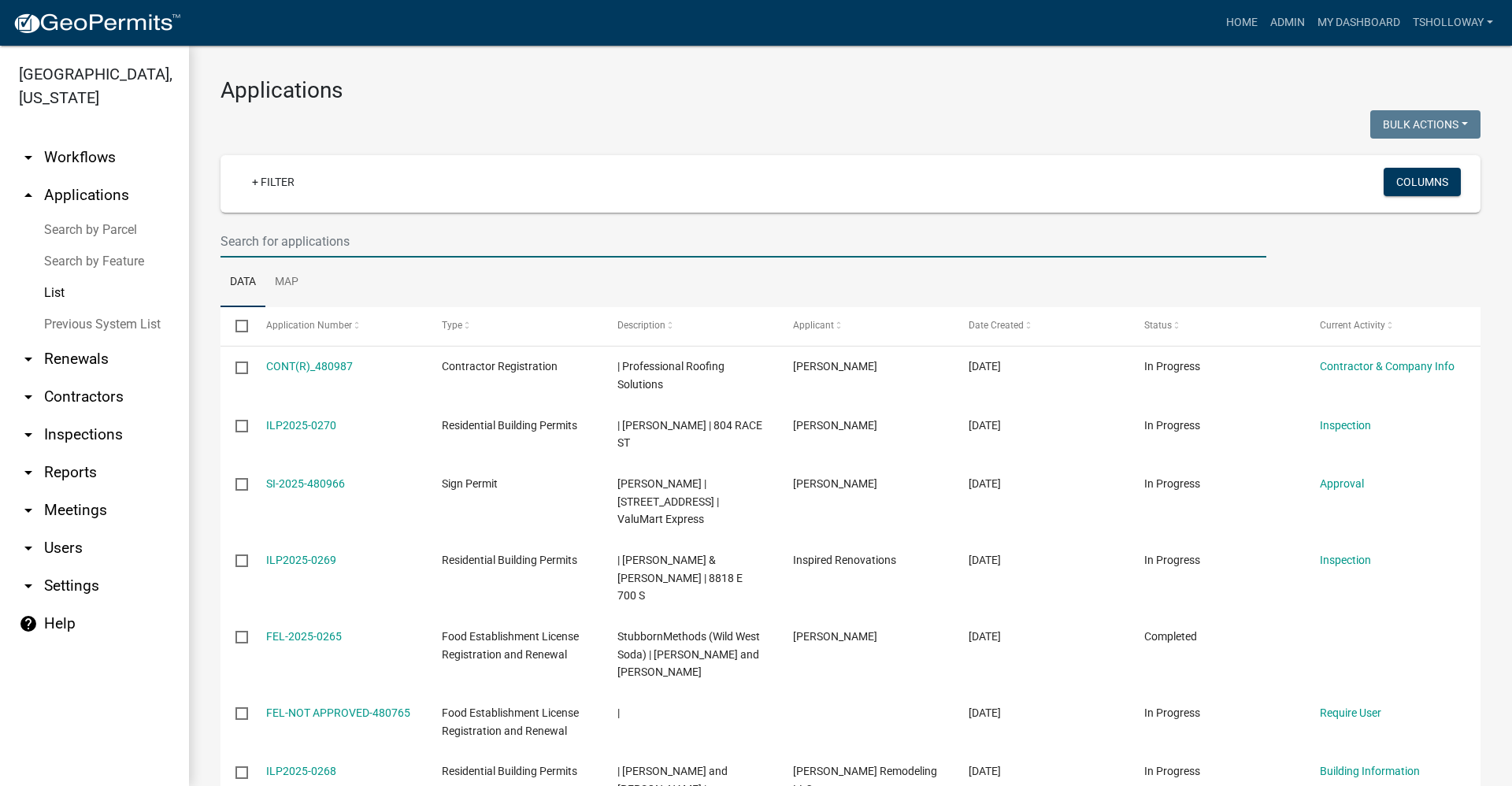
click at [270, 243] on input "text" at bounding box center [743, 241] width 1046 height 33
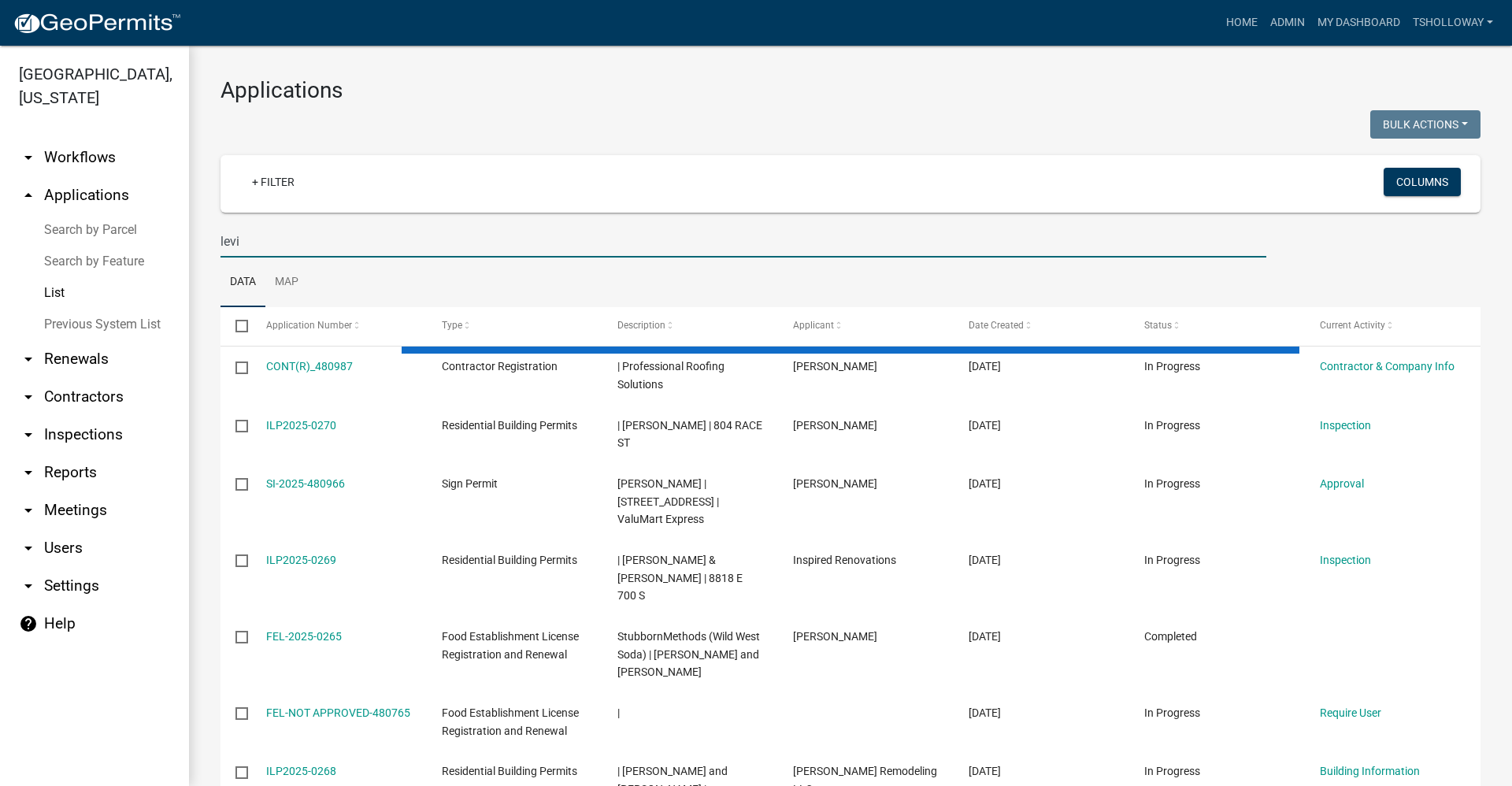
type input "levi biggs"
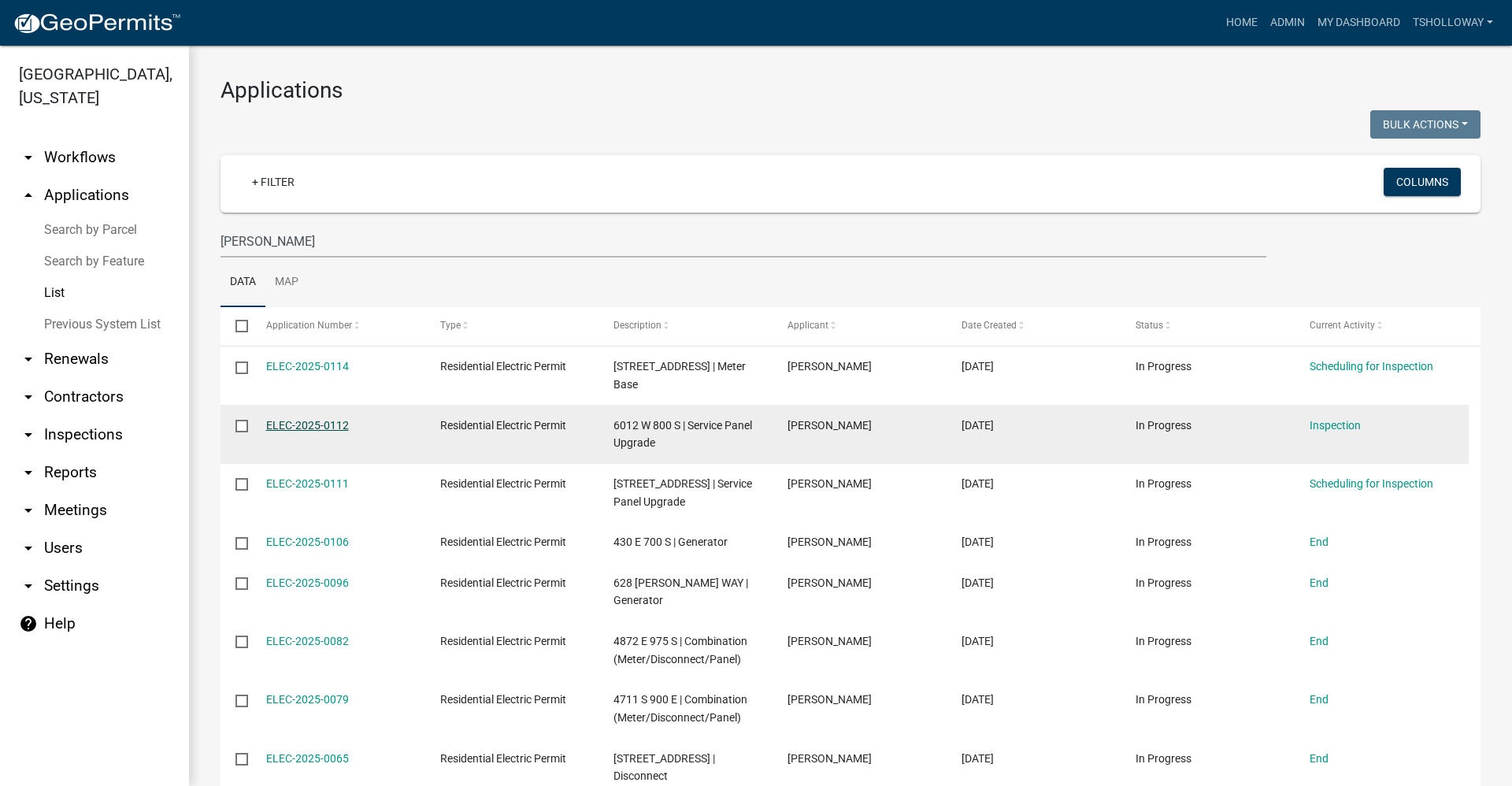
click at [296, 419] on link "ELEC-2025-0112" at bounding box center [307, 425] width 82 height 13
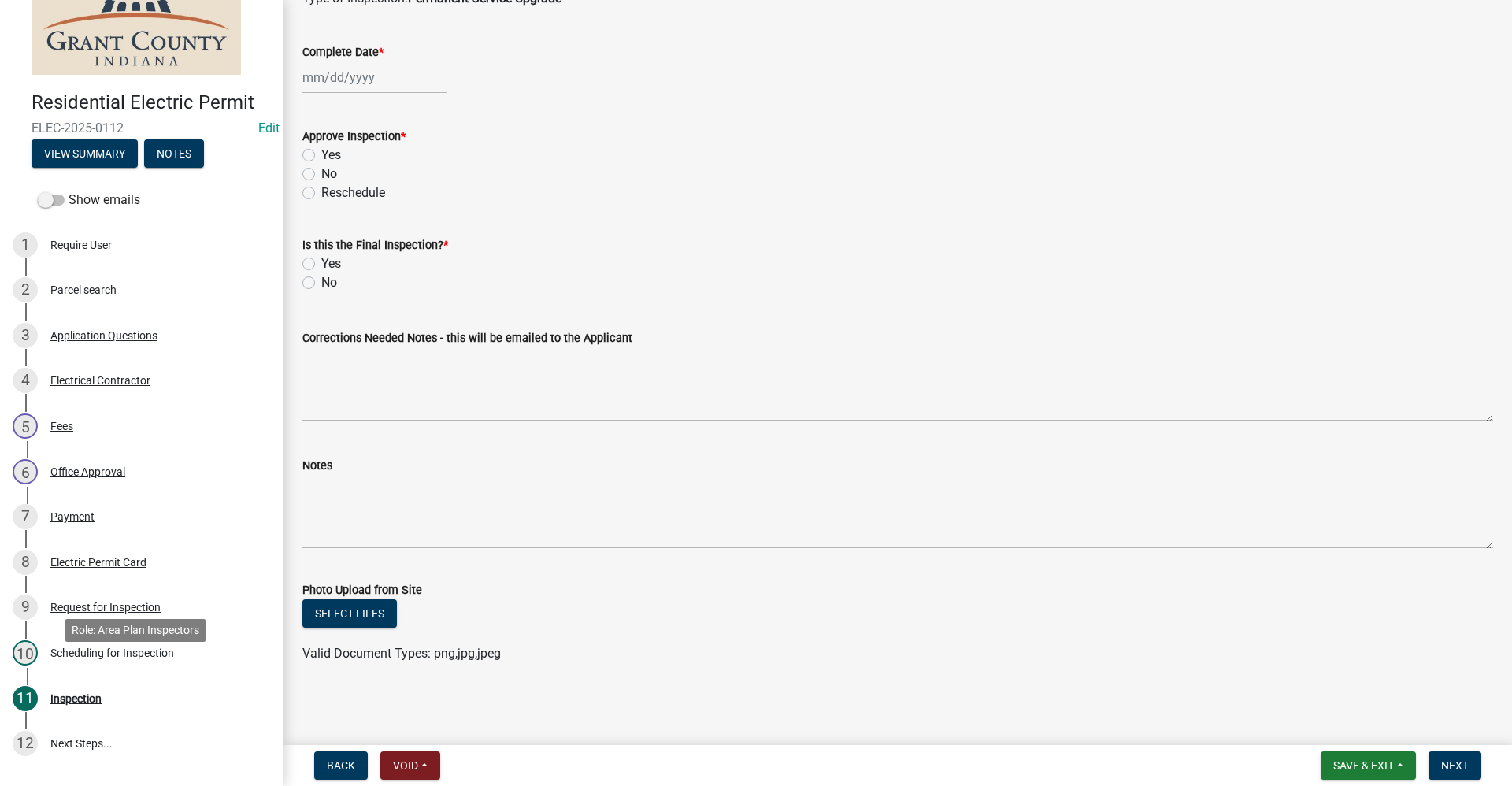
scroll to position [187, 0]
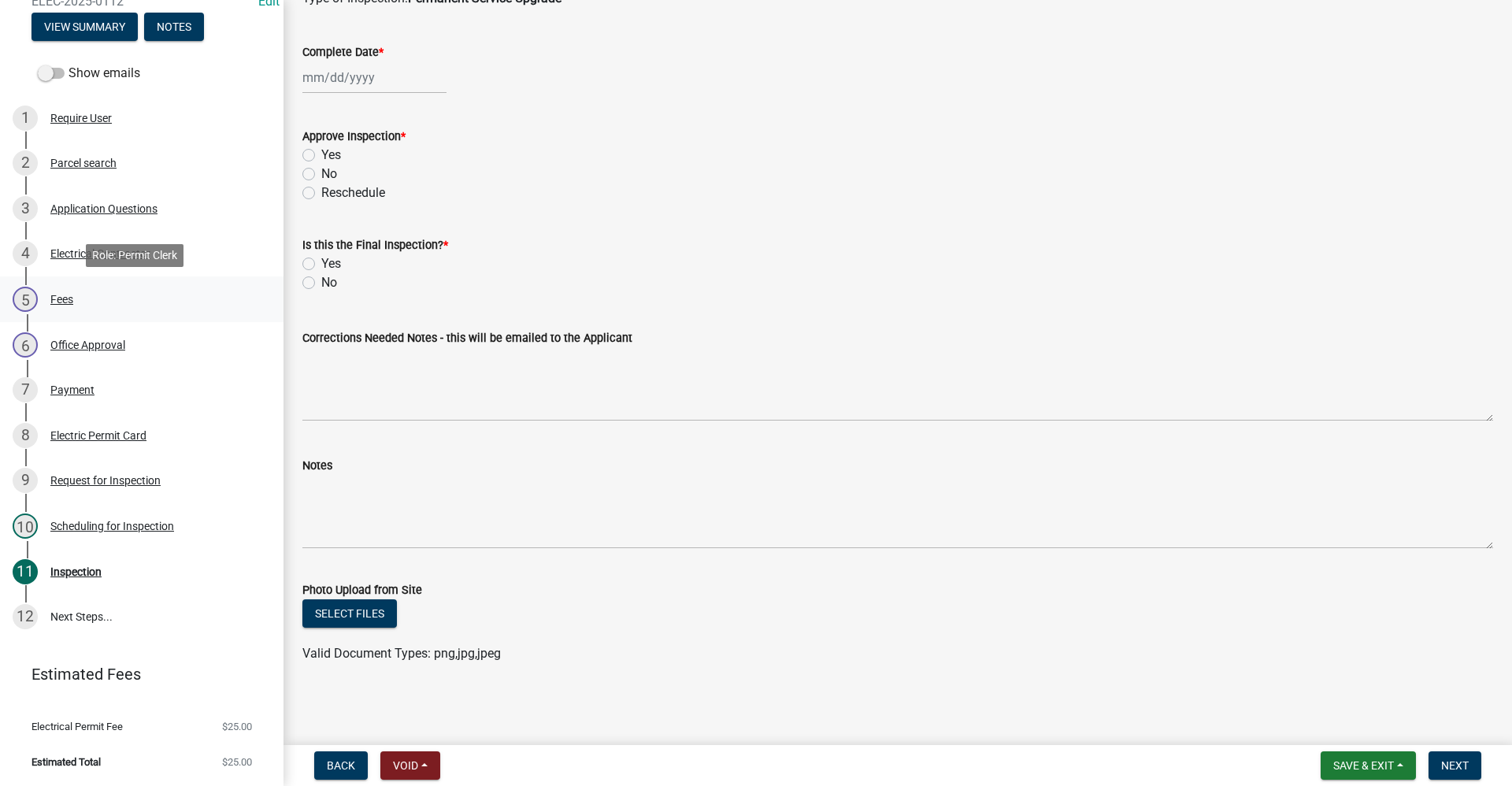
click at [57, 299] on div "Fees" at bounding box center [62, 299] width 23 height 11
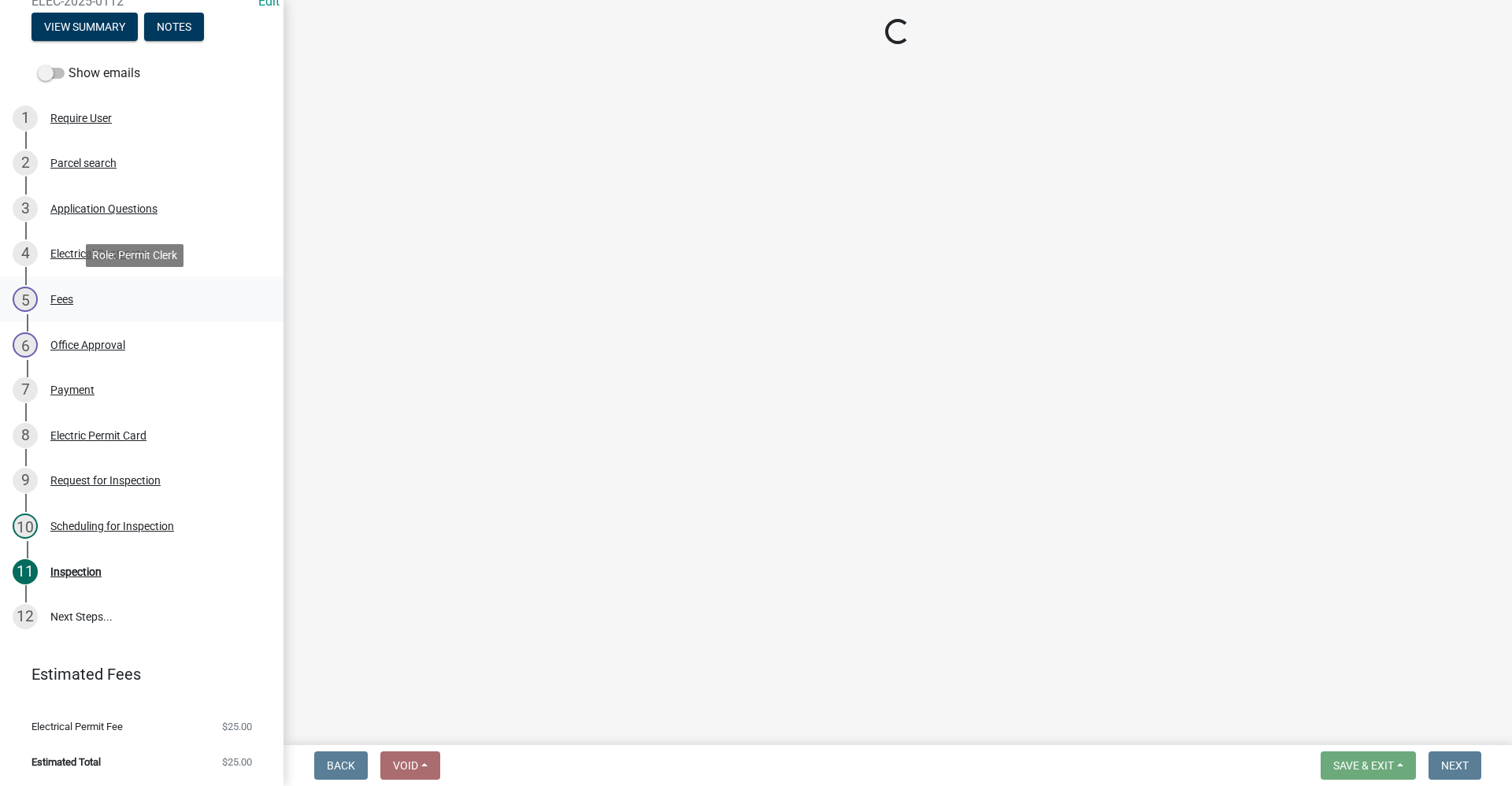
scroll to position [0, 0]
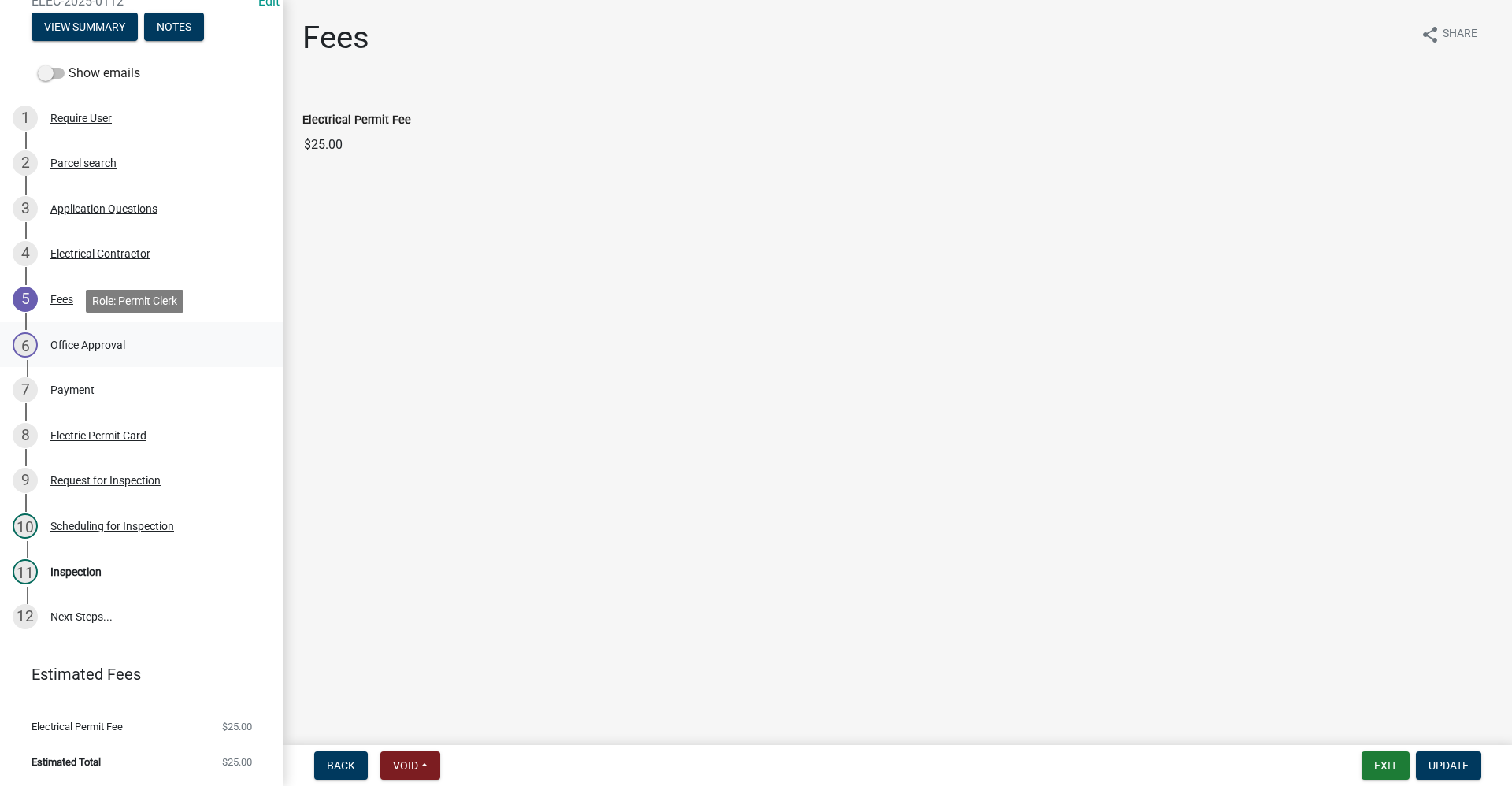
click at [89, 348] on div "Office Approval" at bounding box center [87, 345] width 75 height 11
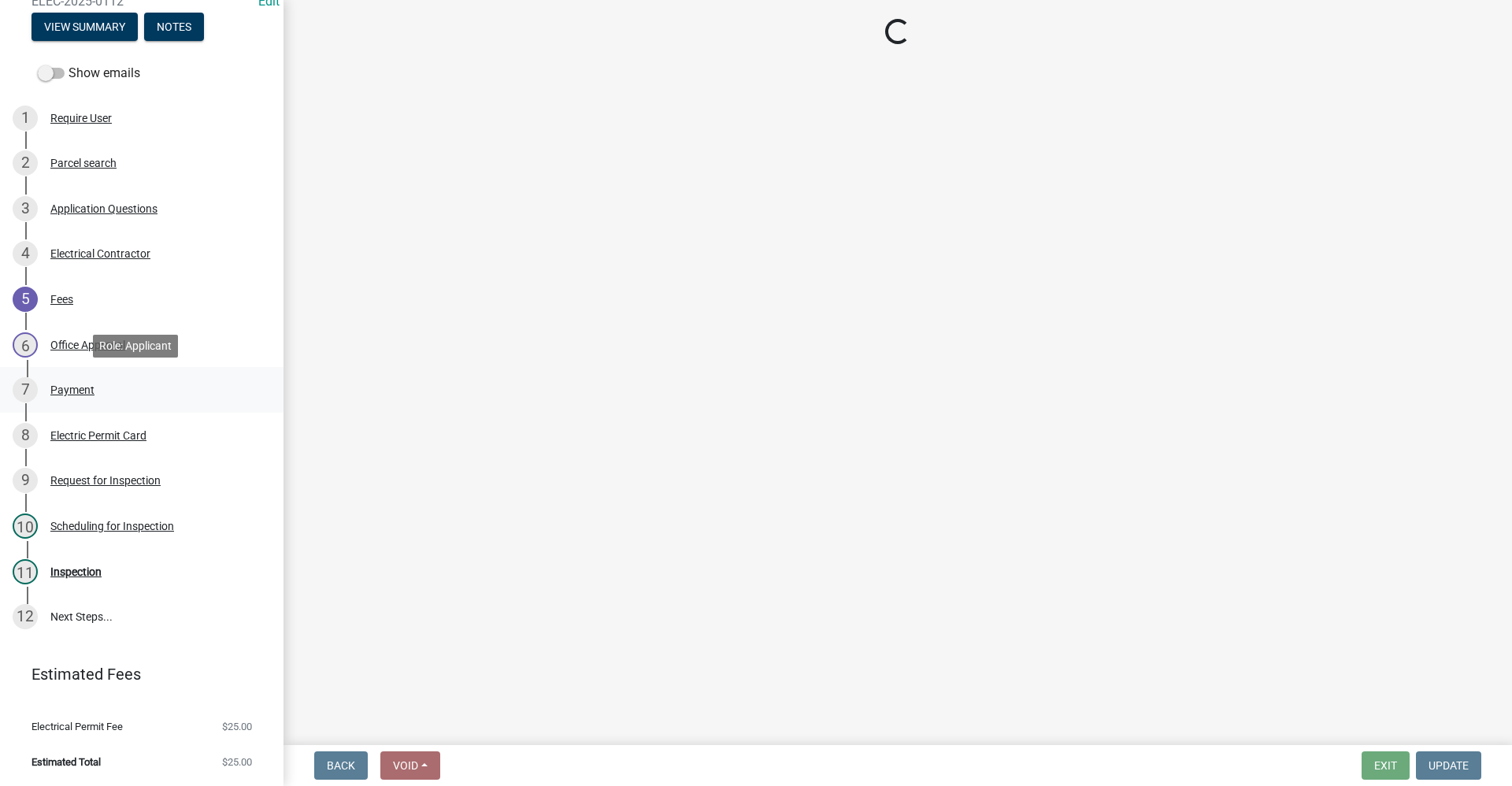
click at [76, 389] on div "Payment" at bounding box center [73, 390] width 44 height 11
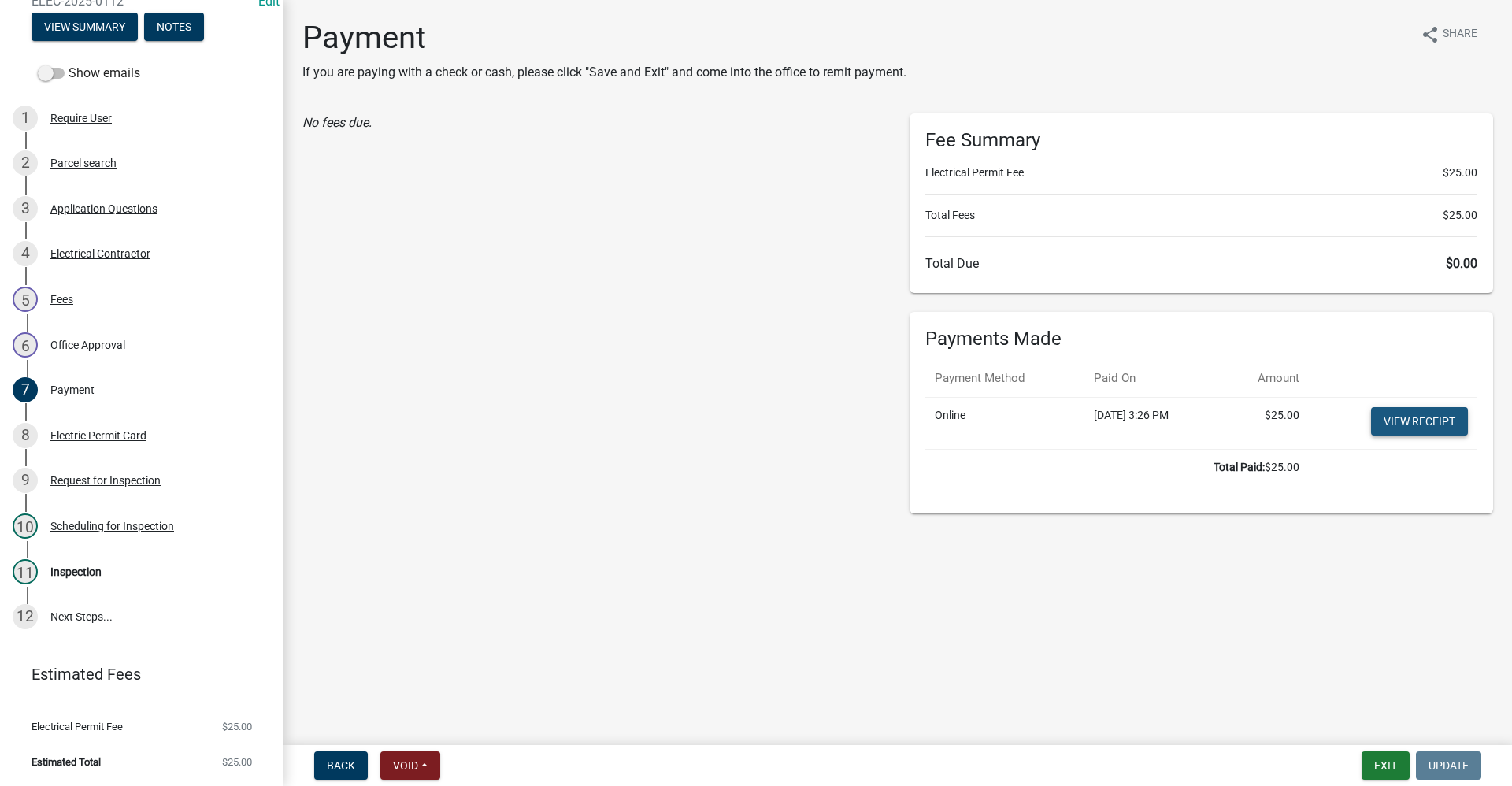
click at [1401, 427] on link "View receipt" at bounding box center [1420, 421] width 97 height 29
click at [1381, 766] on button "Exit" at bounding box center [1386, 765] width 48 height 29
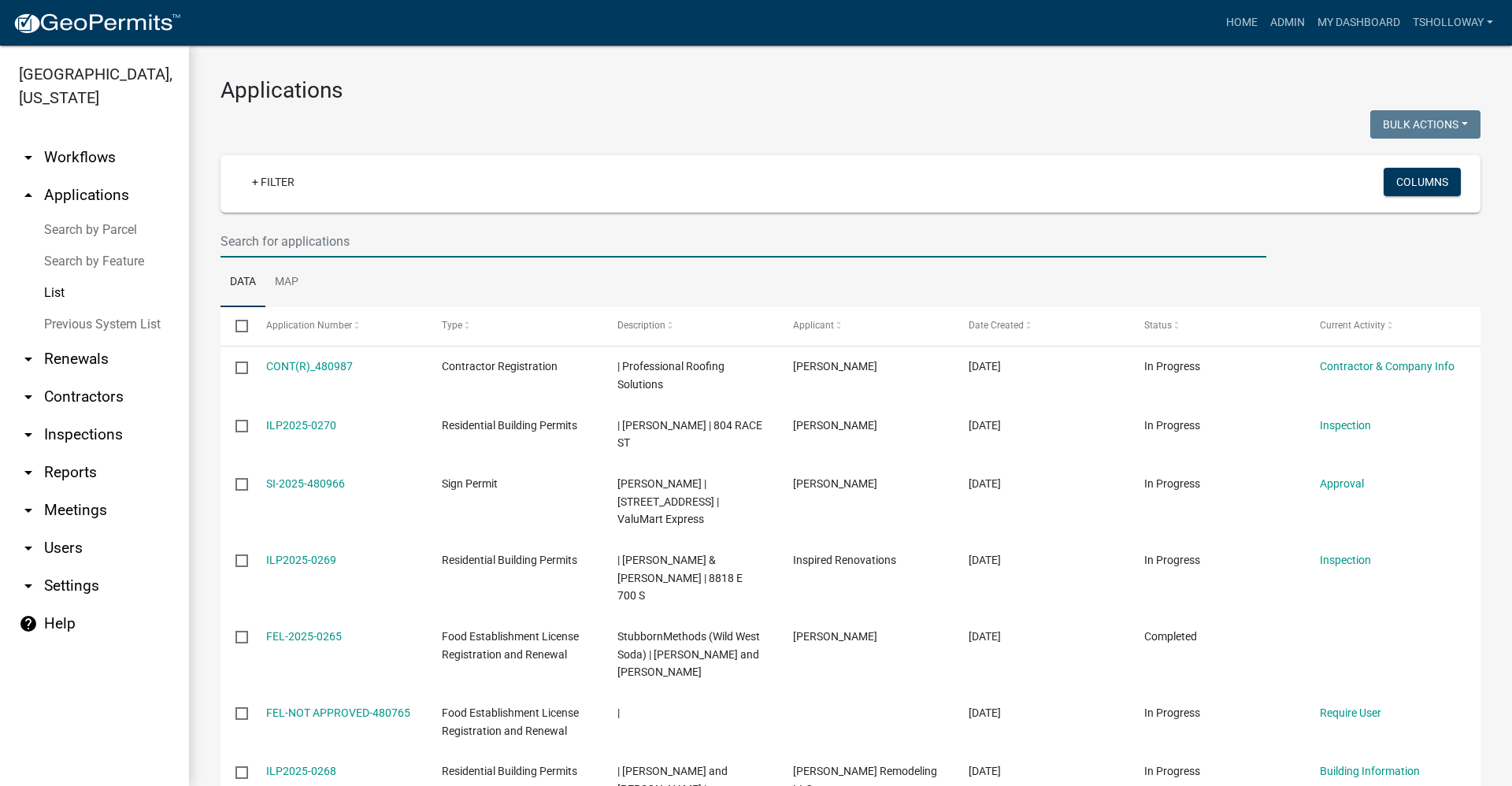
click at [250, 241] on input "text" at bounding box center [743, 241] width 1046 height 33
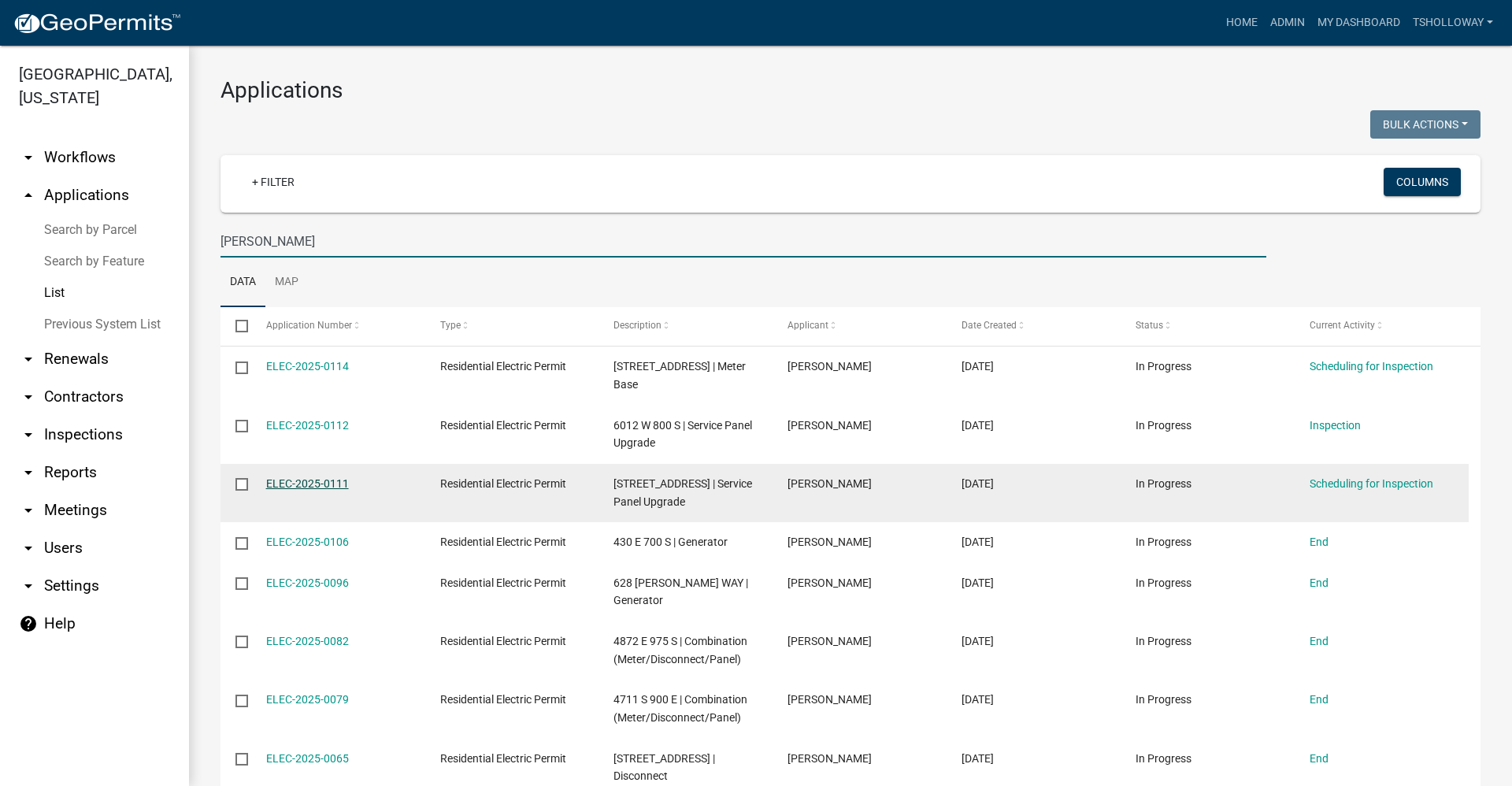
type input "biggs"
click at [330, 477] on link "ELEC-2025-0111" at bounding box center [307, 483] width 82 height 13
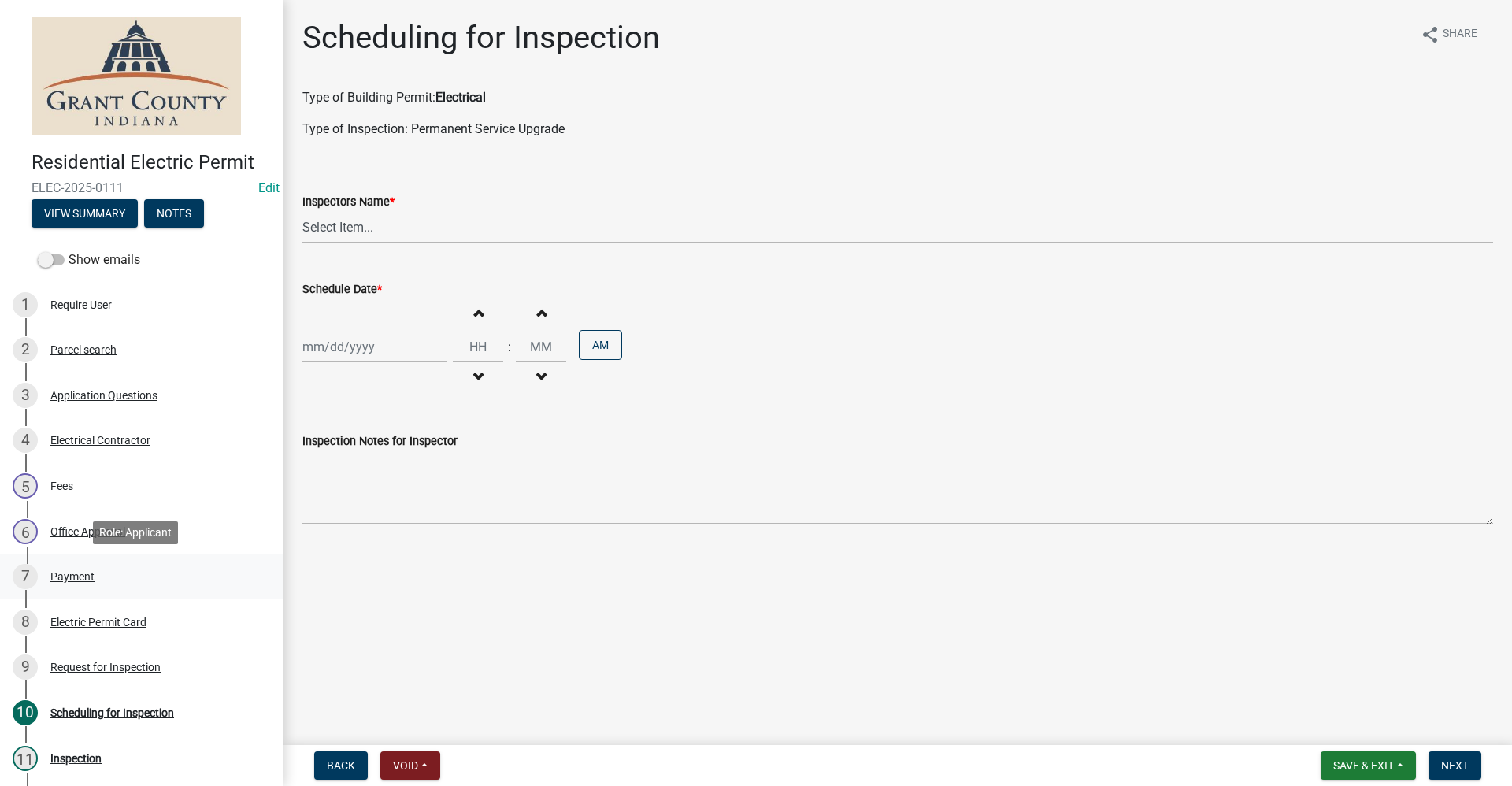
click at [62, 580] on div "Payment" at bounding box center [73, 576] width 44 height 11
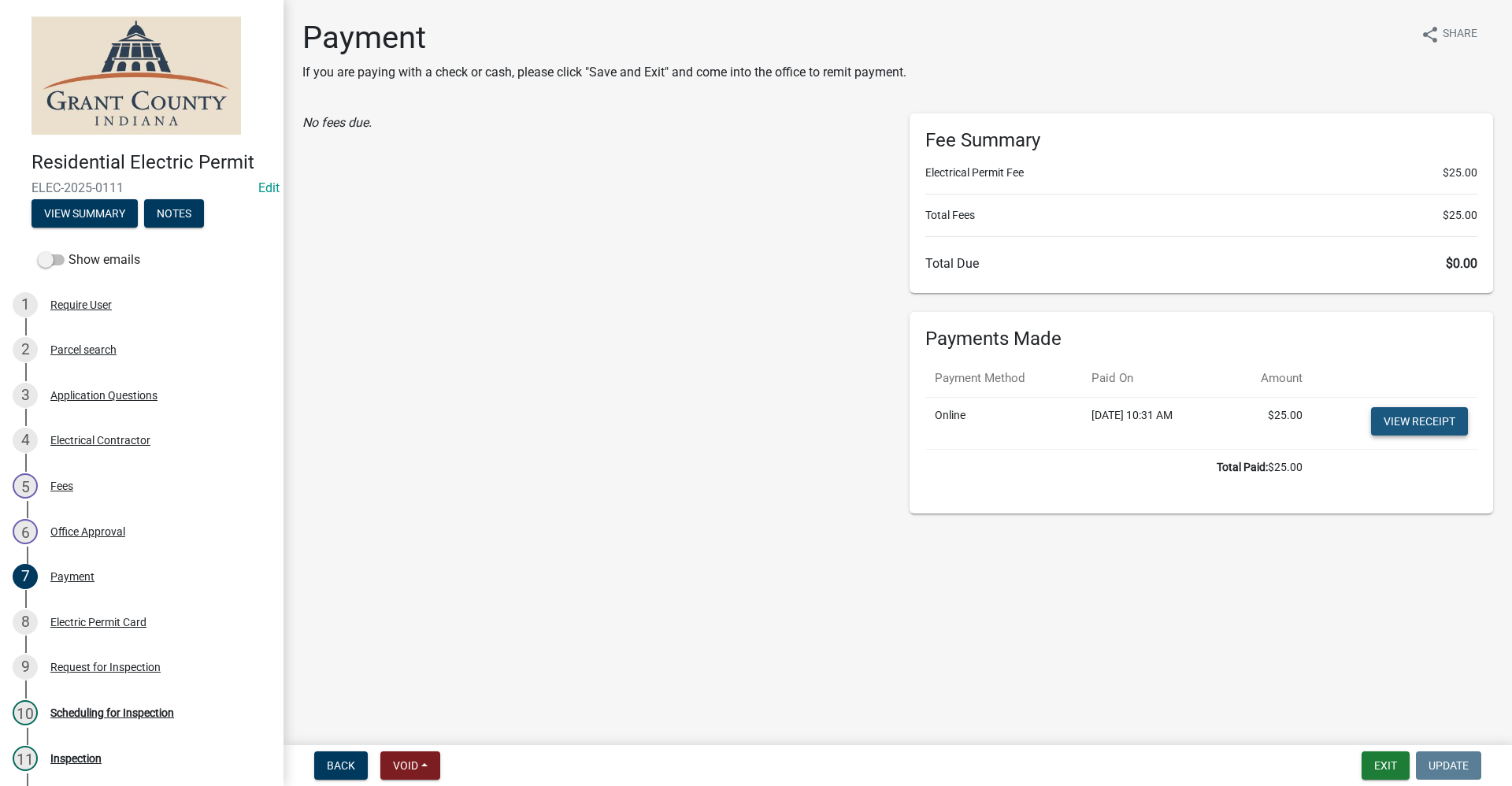
click at [1394, 425] on link "View receipt" at bounding box center [1420, 421] width 97 height 29
click at [1376, 764] on button "Exit" at bounding box center [1386, 765] width 48 height 29
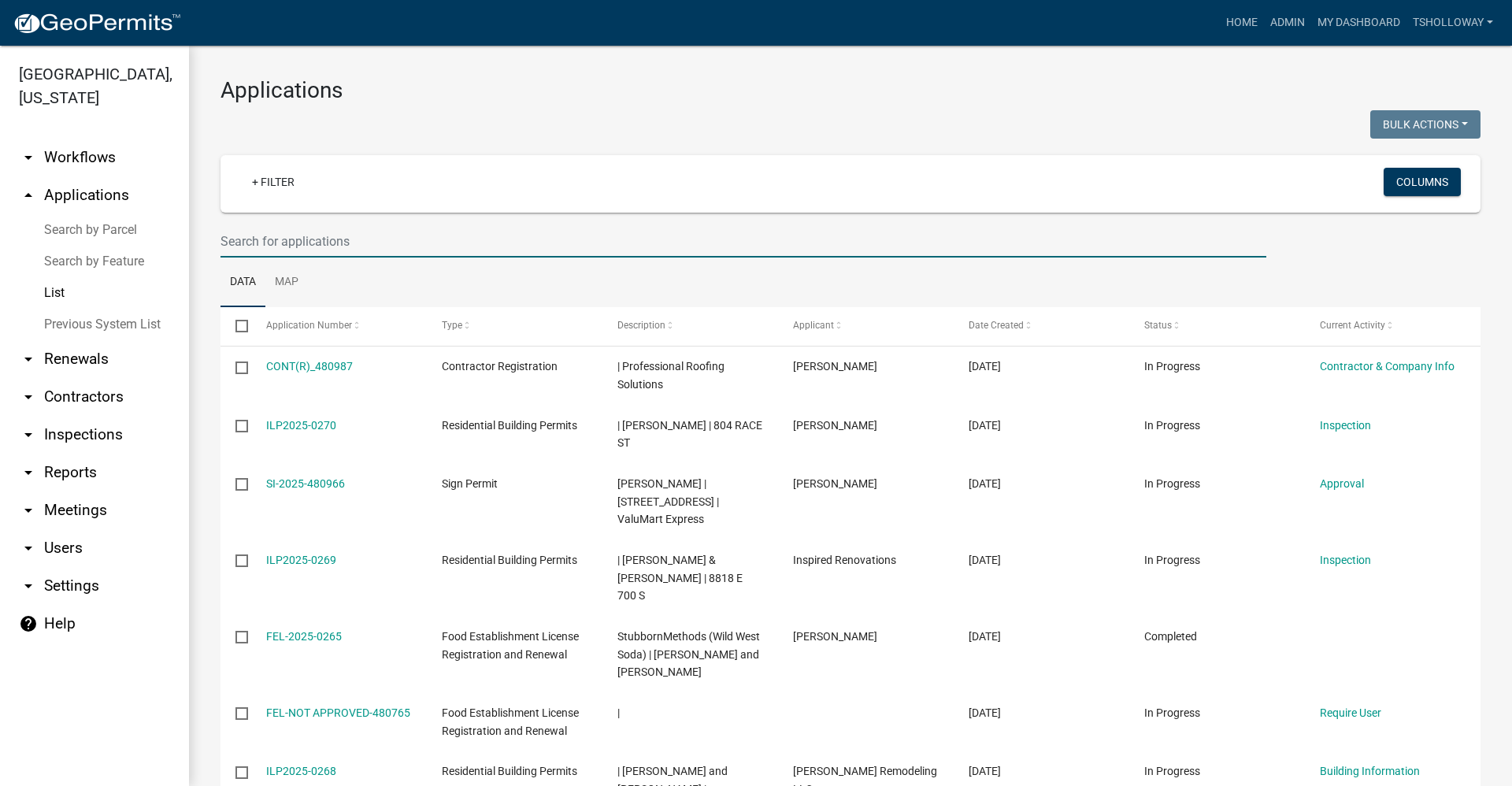
click at [277, 241] on input "text" at bounding box center [743, 241] width 1046 height 33
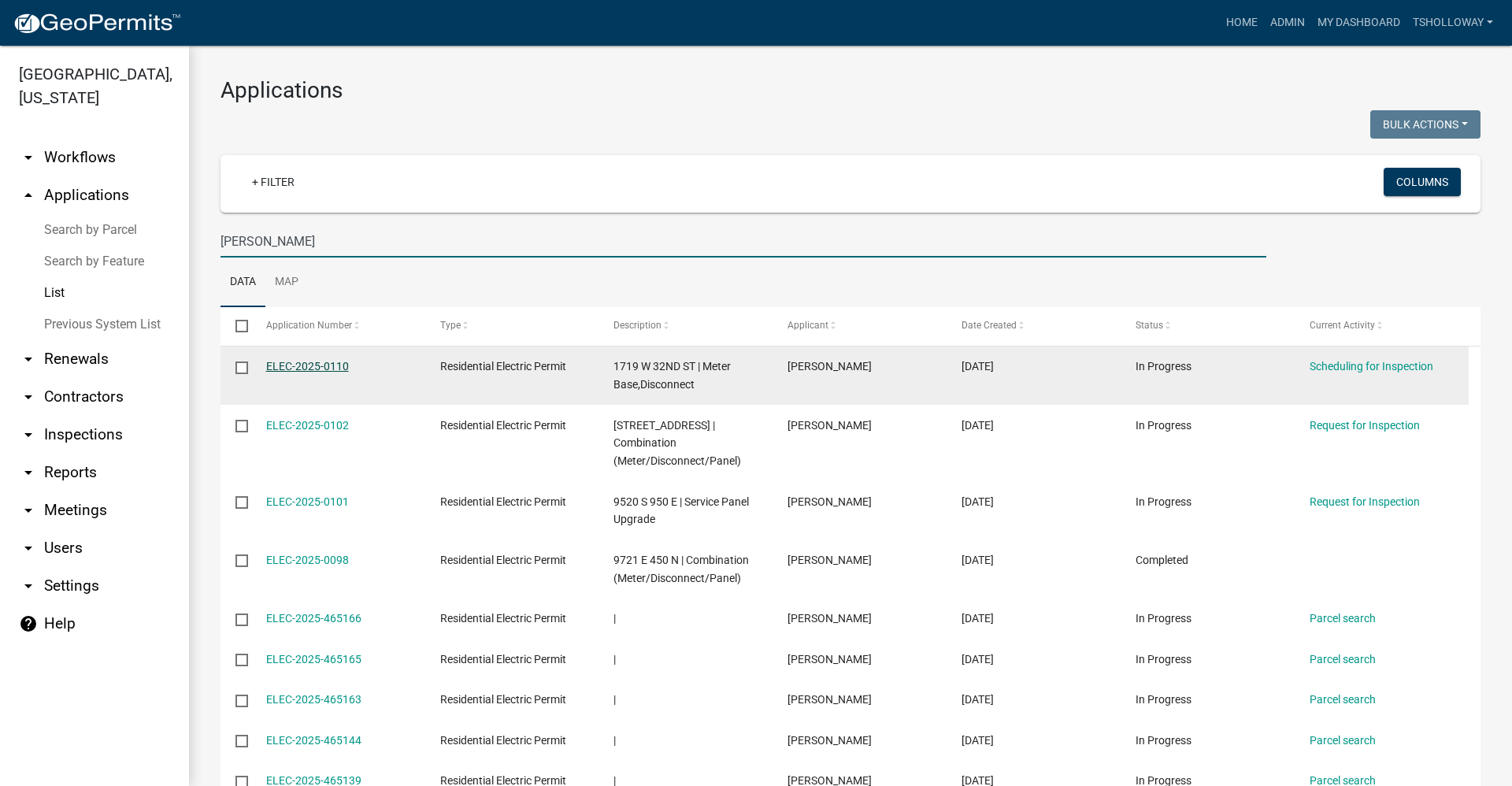
type input "biddle"
click at [304, 364] on link "ELEC-2025-0110" at bounding box center [307, 366] width 82 height 13
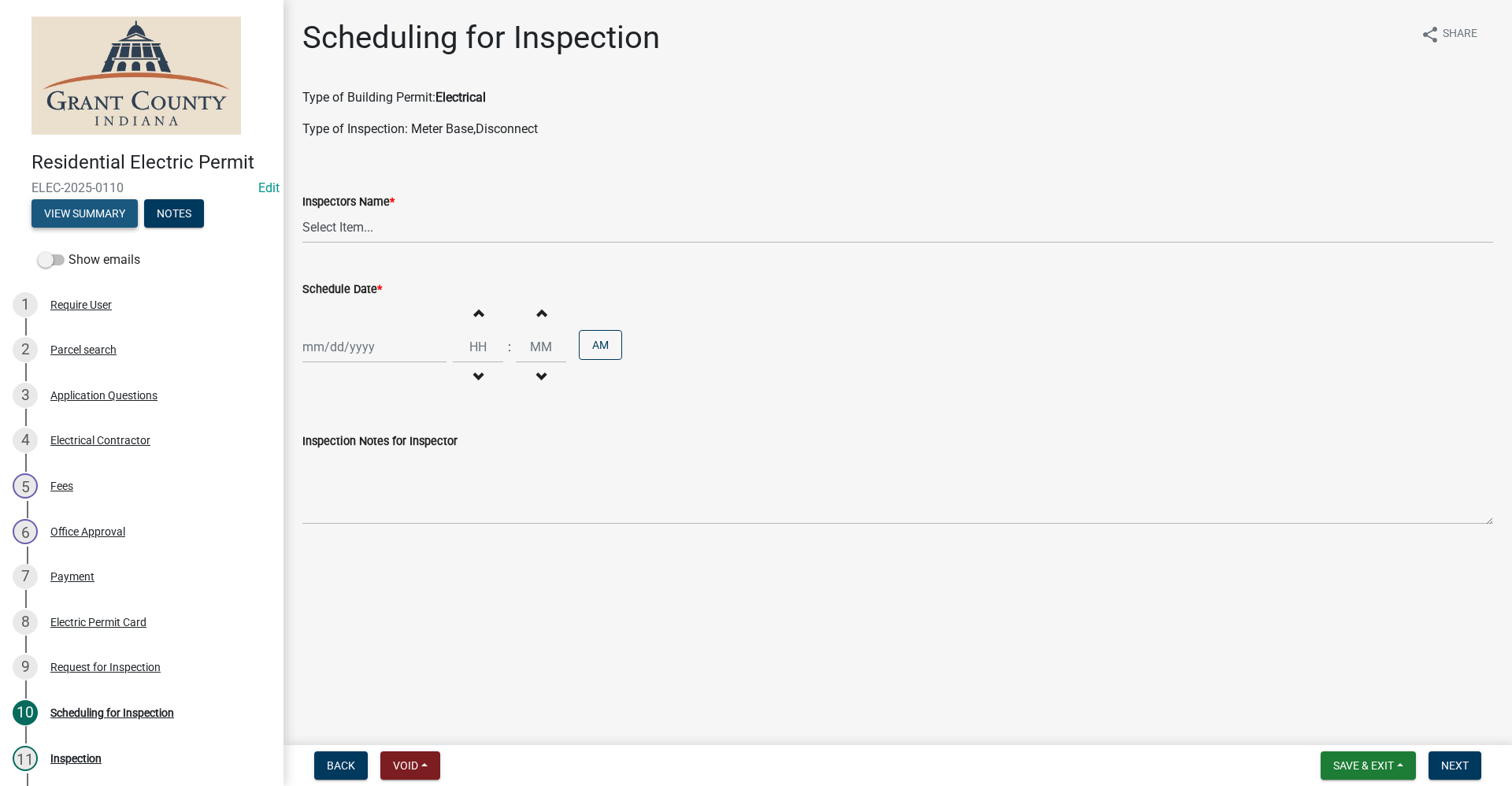
click at [85, 213] on button "View Summary" at bounding box center [84, 214] width 106 height 29
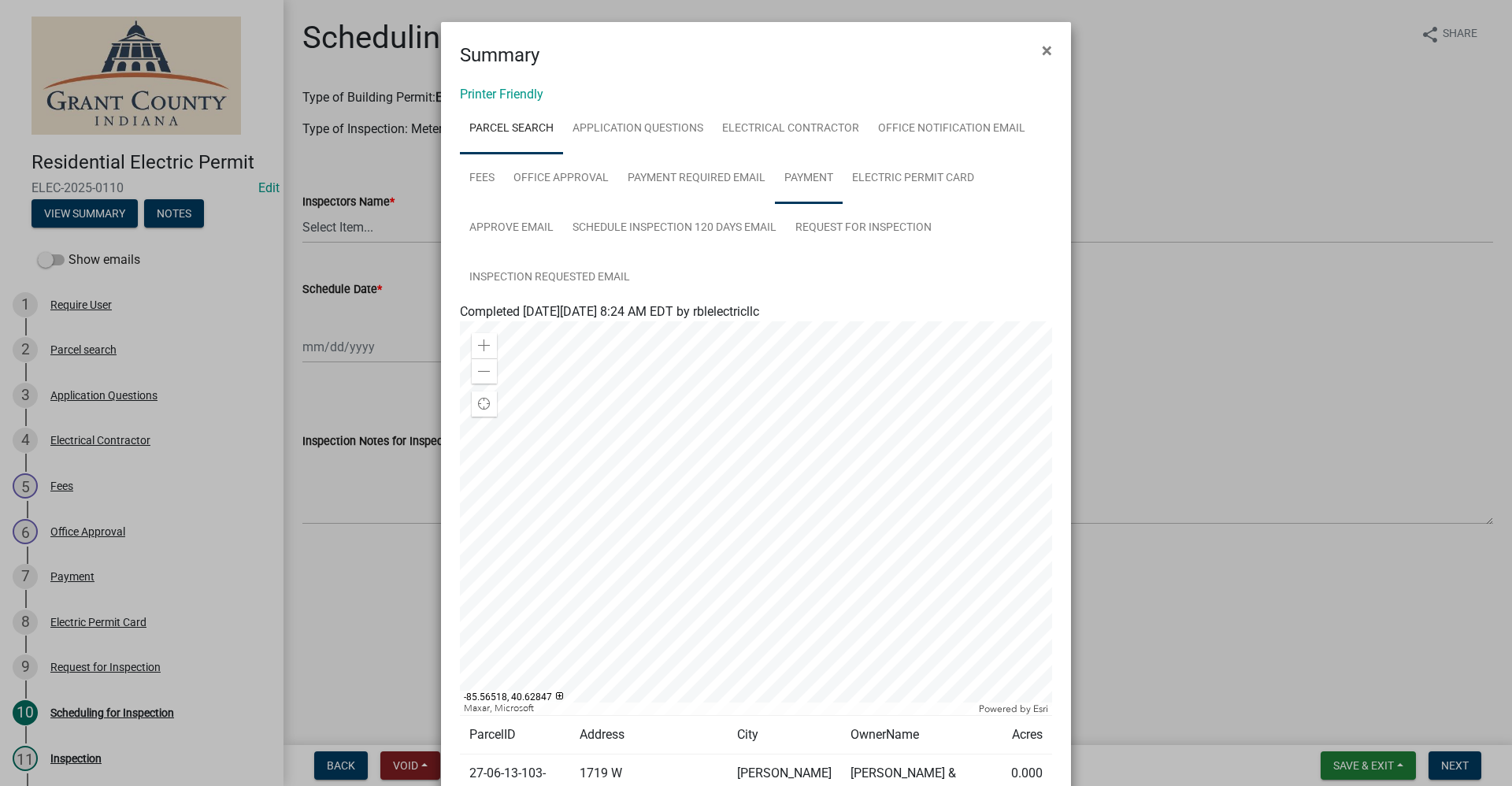
click at [796, 177] on link "Payment" at bounding box center [809, 179] width 68 height 51
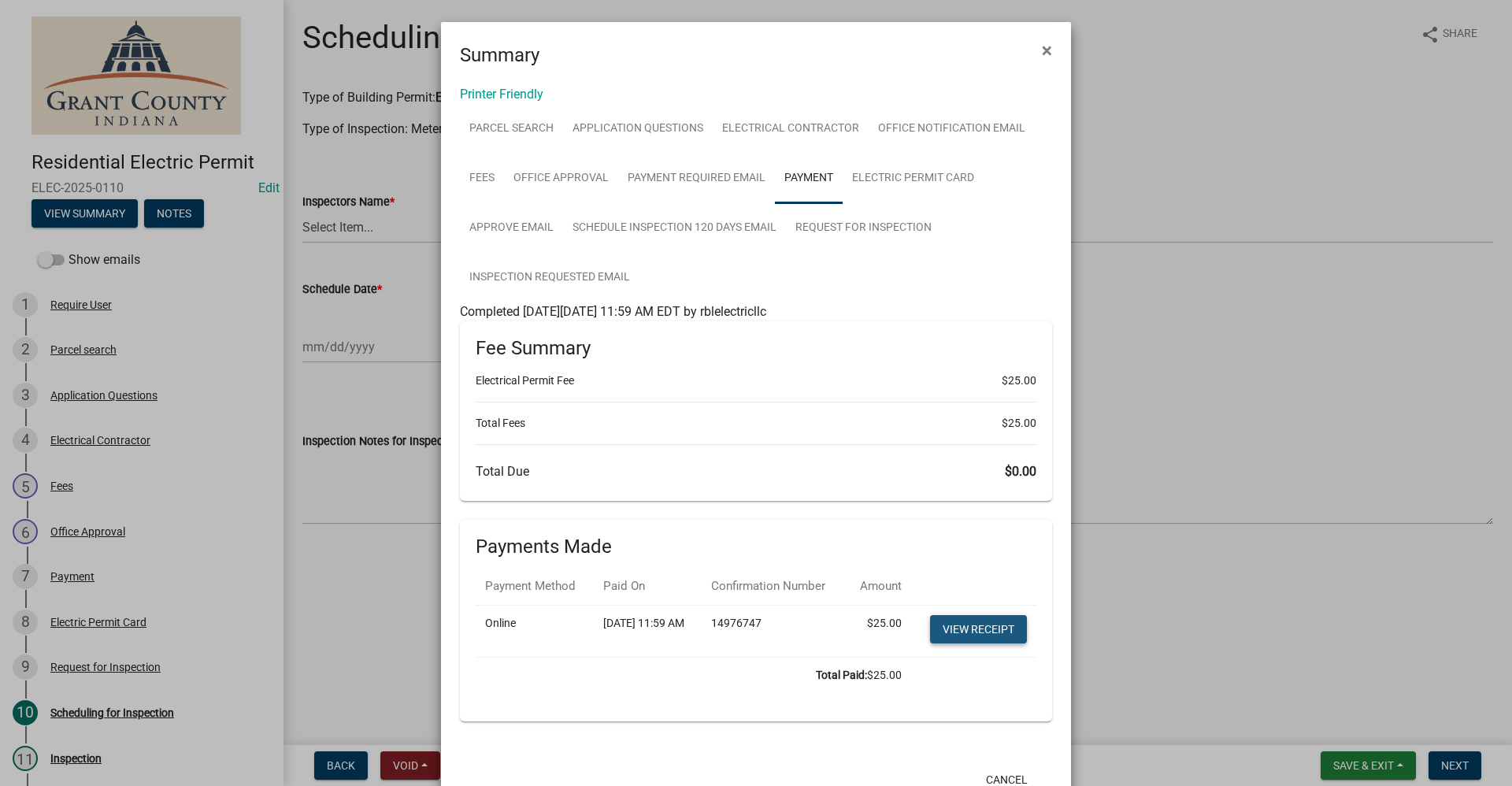
click at [974, 644] on link "View receipt" at bounding box center [979, 629] width 97 height 29
click at [1042, 52] on span "×" at bounding box center [1047, 51] width 10 height 22
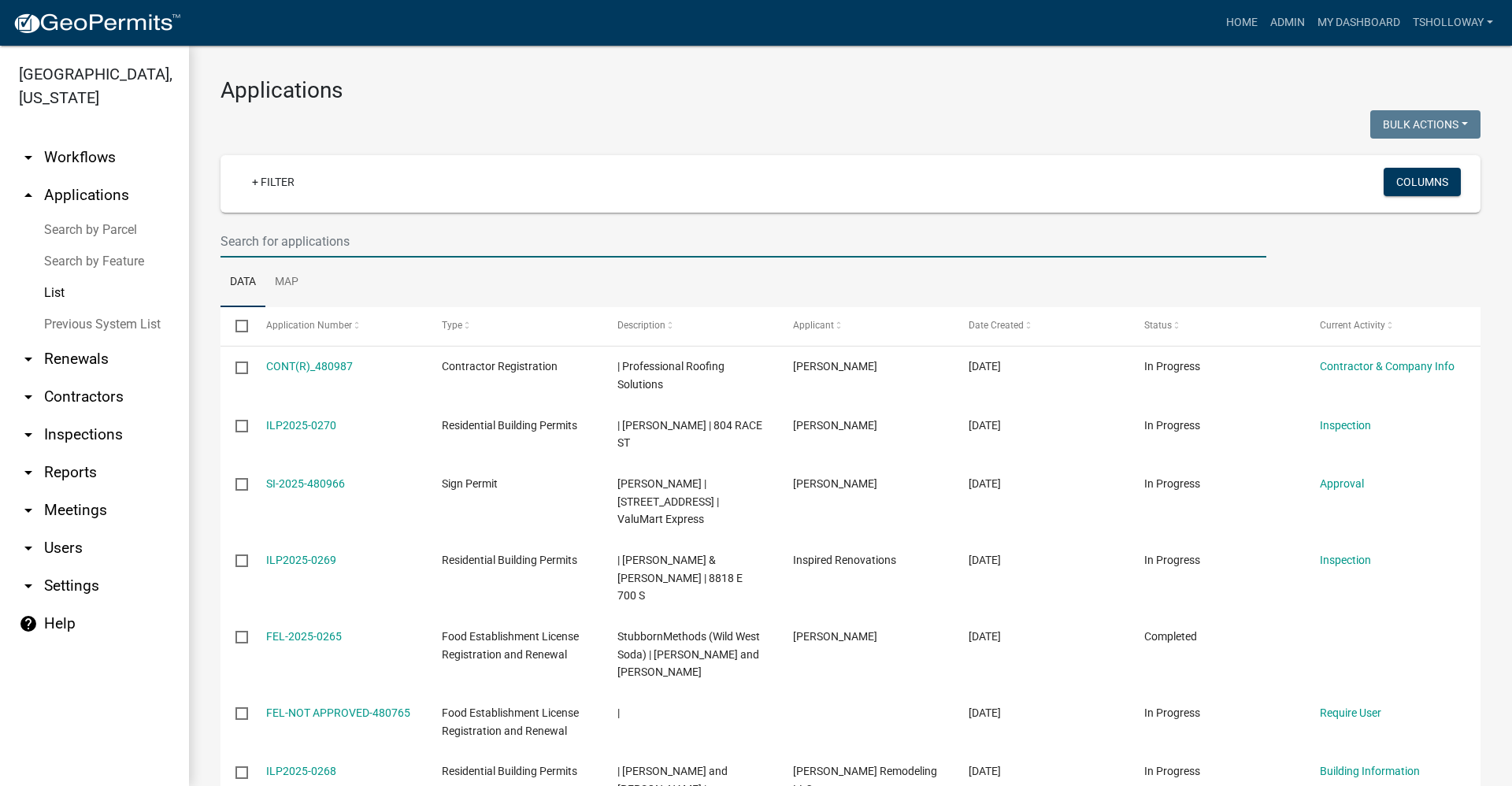
click at [264, 242] on input "text" at bounding box center [743, 241] width 1046 height 33
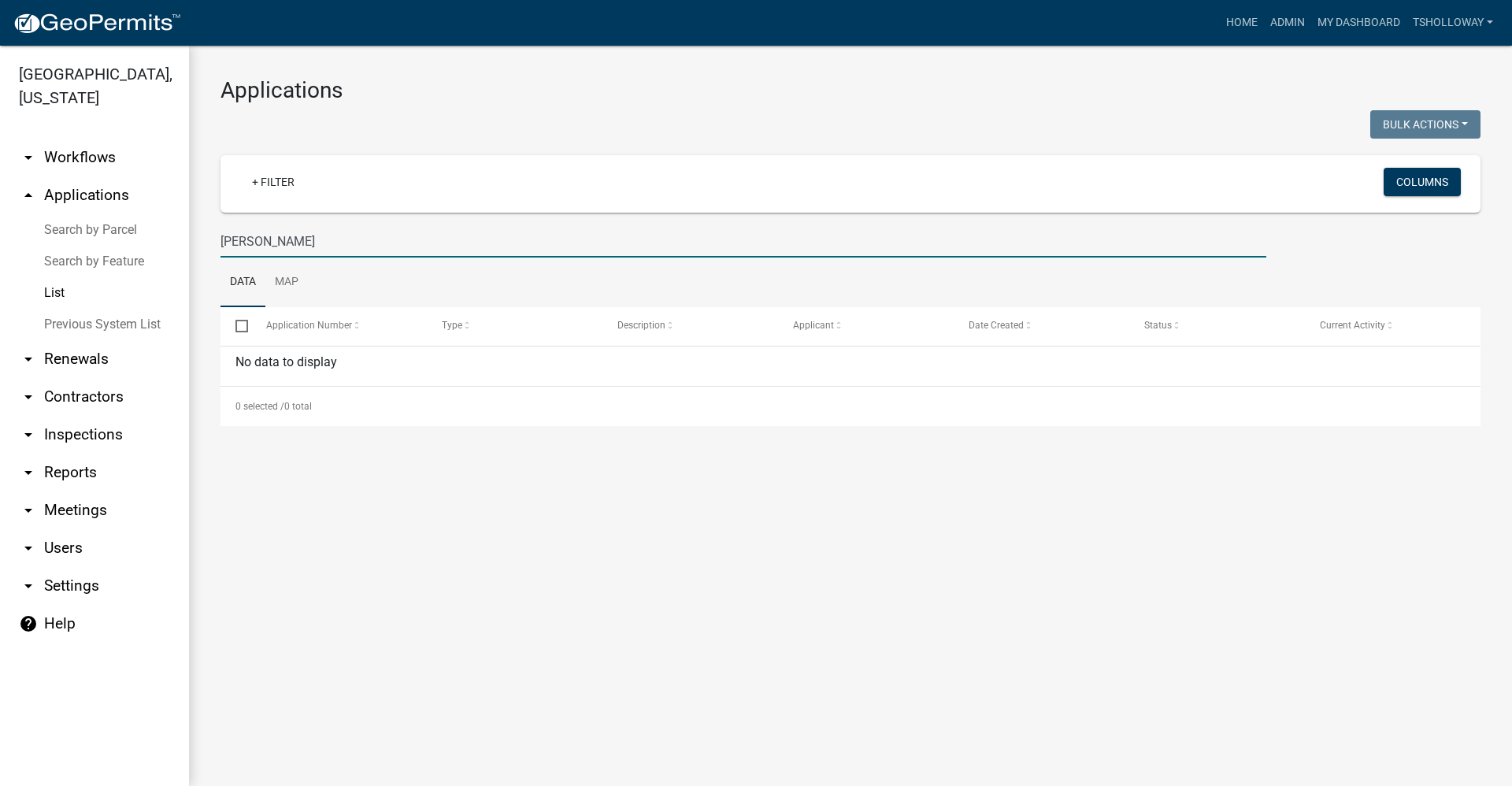
drag, startPoint x: 264, startPoint y: 233, endPoint x: 173, endPoint y: 252, distance: 93.0
click at [173, 252] on div "Grant County, Indiana arrow_drop_down Workflows List arrow_drop_up Applications…" at bounding box center [756, 415] width 1512 height 740
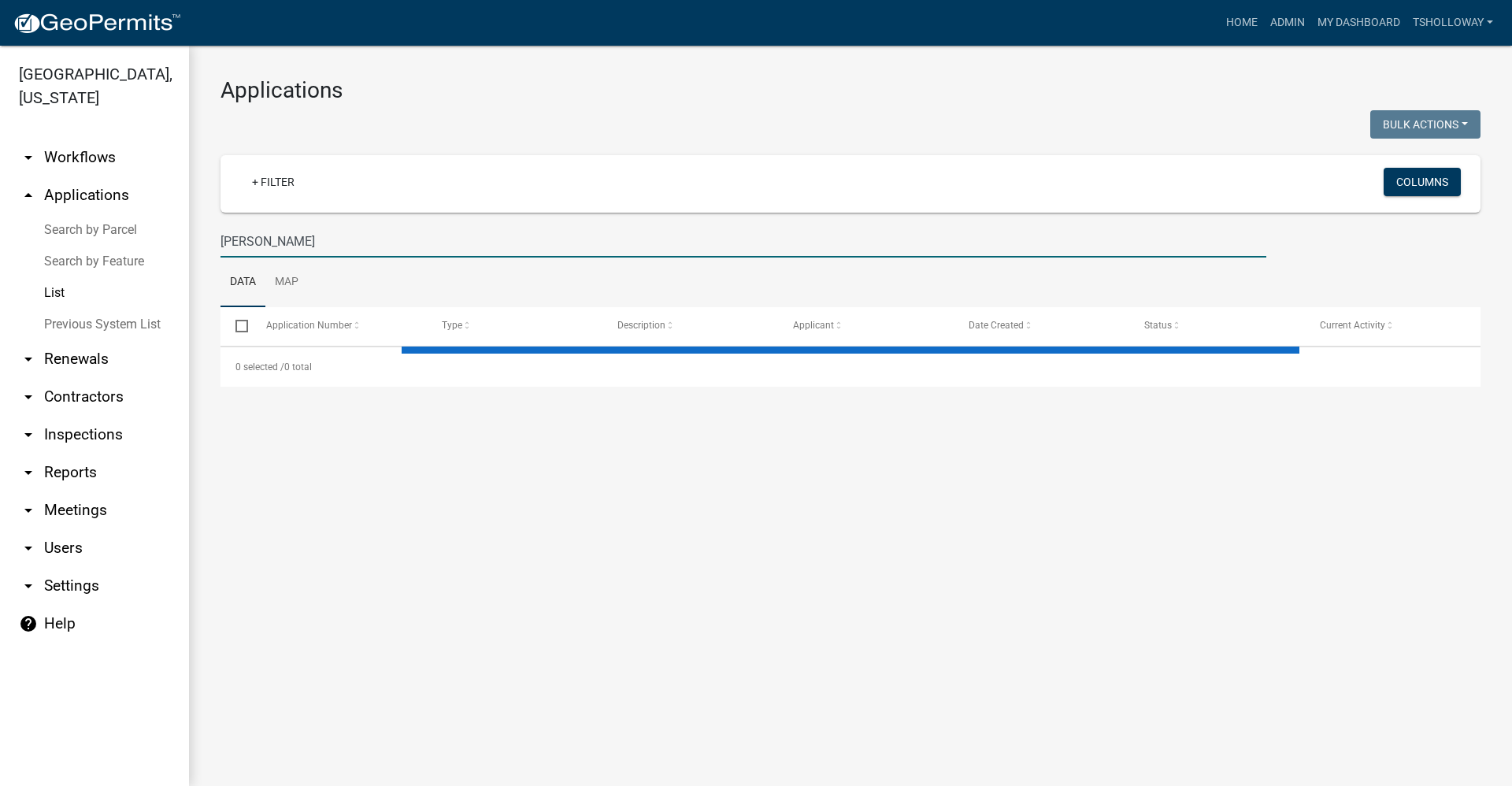
type input "lawrence"
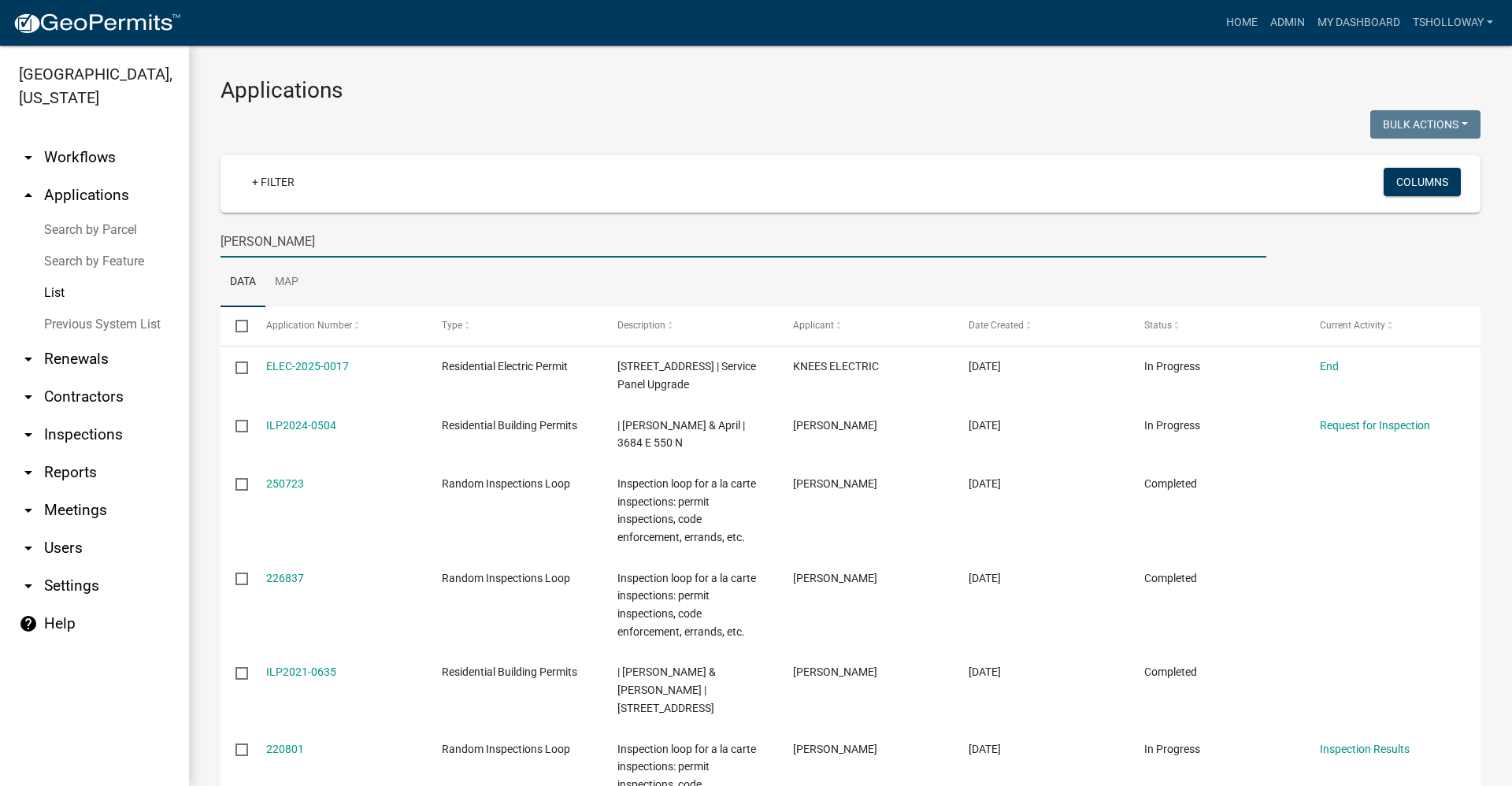
drag, startPoint x: 287, startPoint y: 240, endPoint x: 145, endPoint y: 252, distance: 142.5
click at [181, 242] on div "Grant County, Indiana arrow_drop_down Workflows List arrow_drop_up Applications…" at bounding box center [756, 415] width 1512 height 740
click at [55, 277] on link "List" at bounding box center [94, 293] width 189 height 32
click at [51, 277] on link "List" at bounding box center [94, 293] width 189 height 32
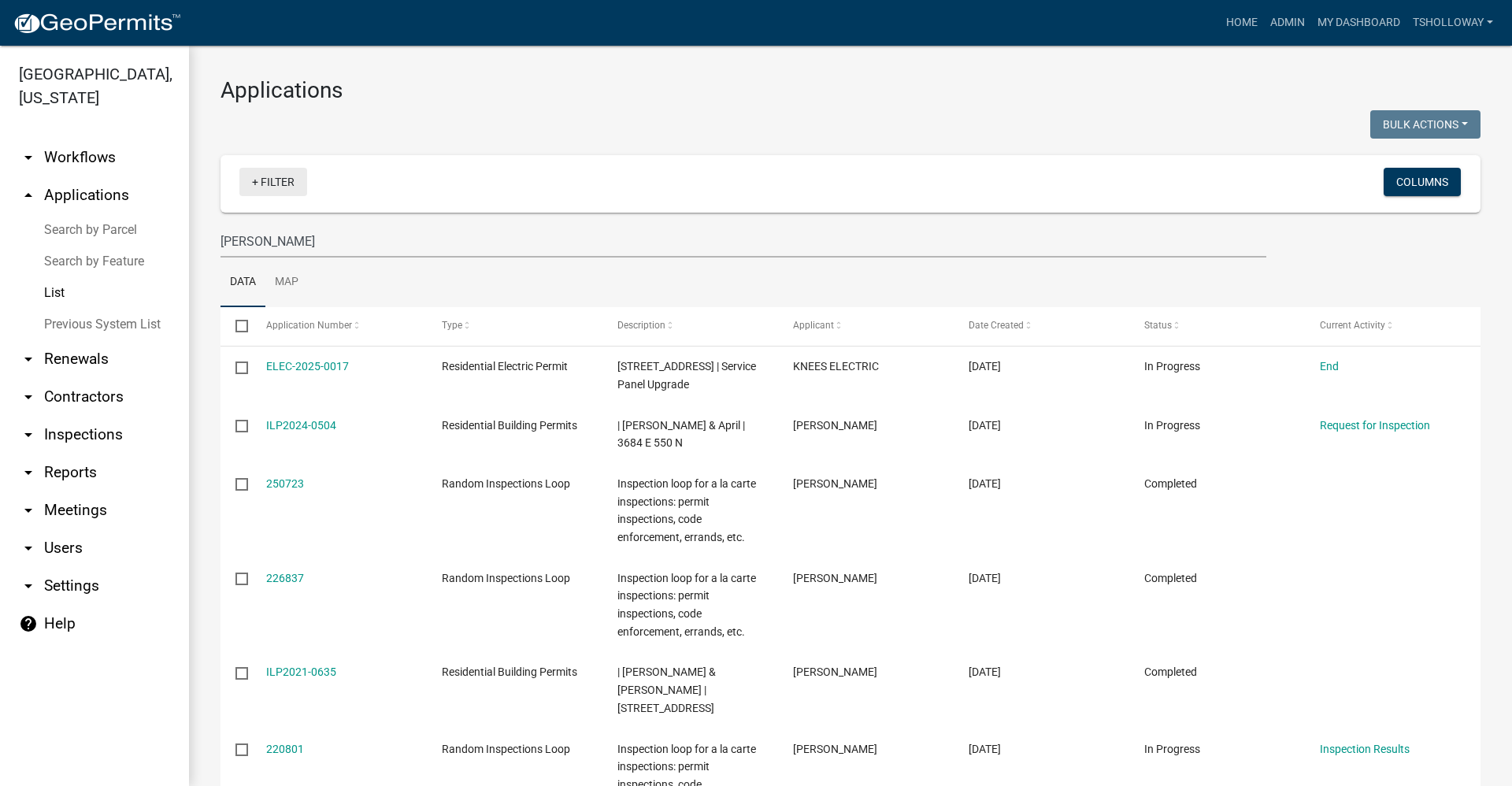
click at [258, 179] on link "+ Filter" at bounding box center [273, 182] width 68 height 29
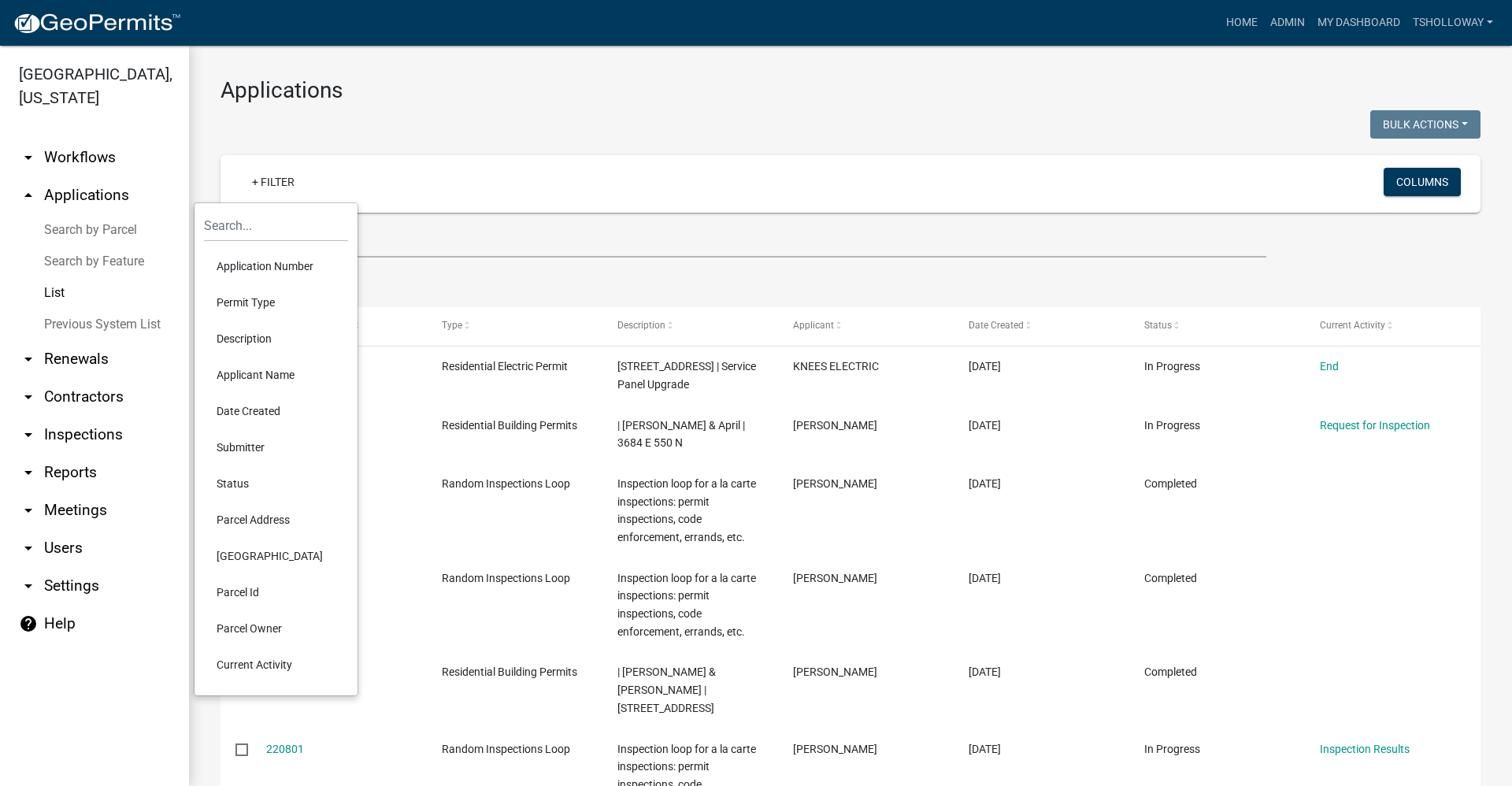
click at [256, 411] on li "Date Created" at bounding box center [275, 411] width 144 height 36
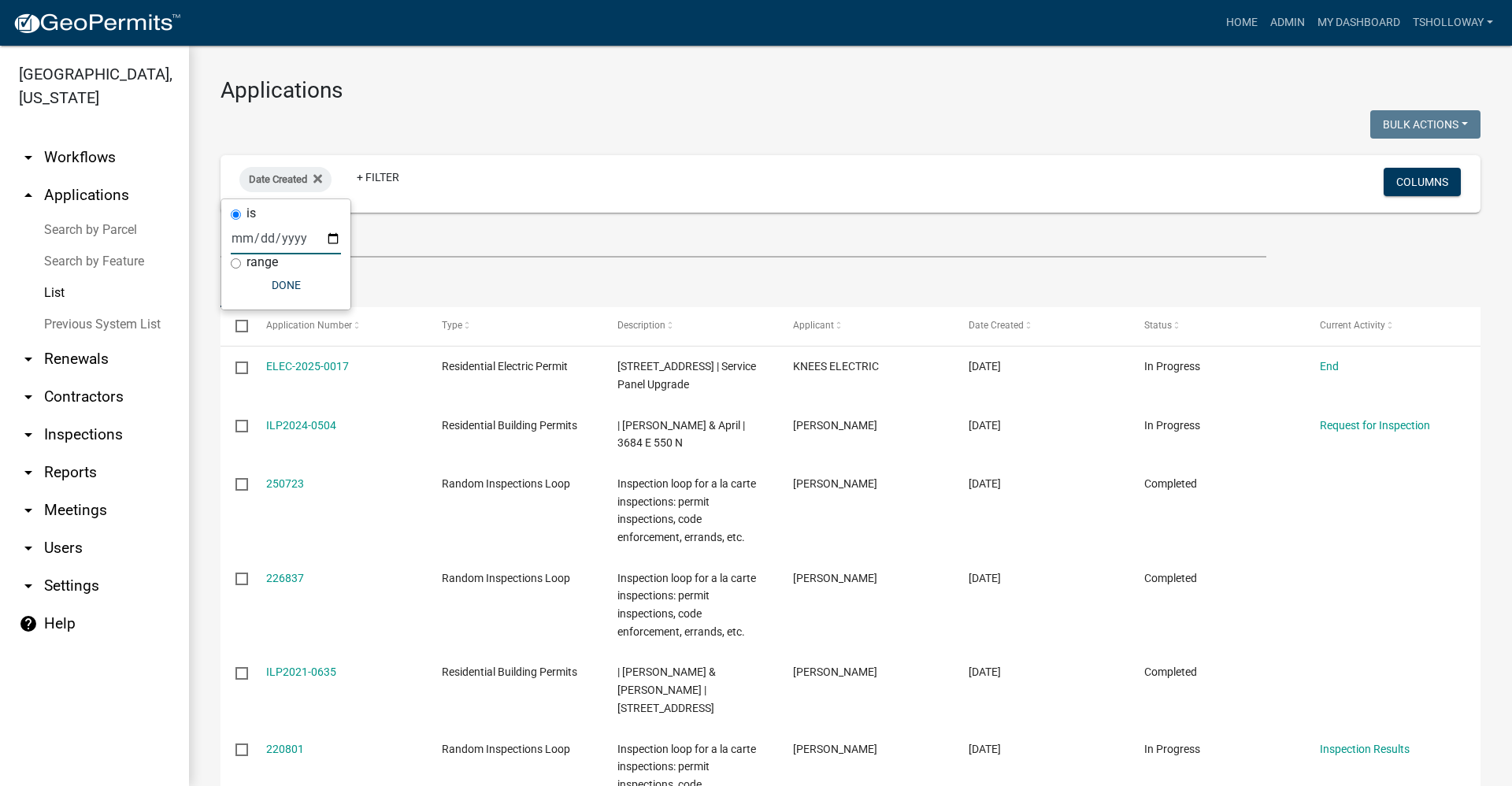
click at [333, 242] on input "date" at bounding box center [285, 238] width 110 height 33
type input "2025-09-17"
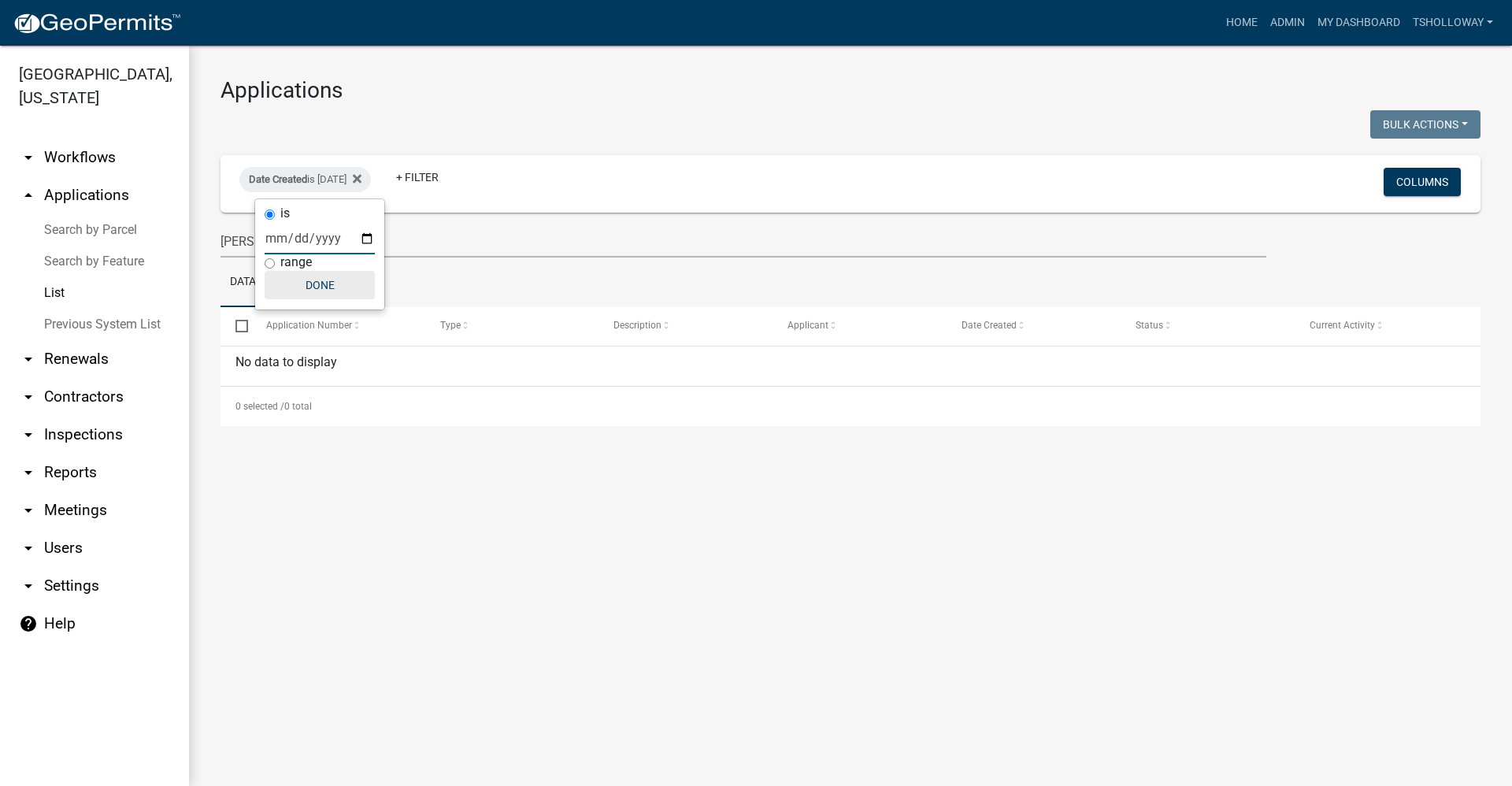
click at [310, 282] on button "Done" at bounding box center [319, 285] width 110 height 29
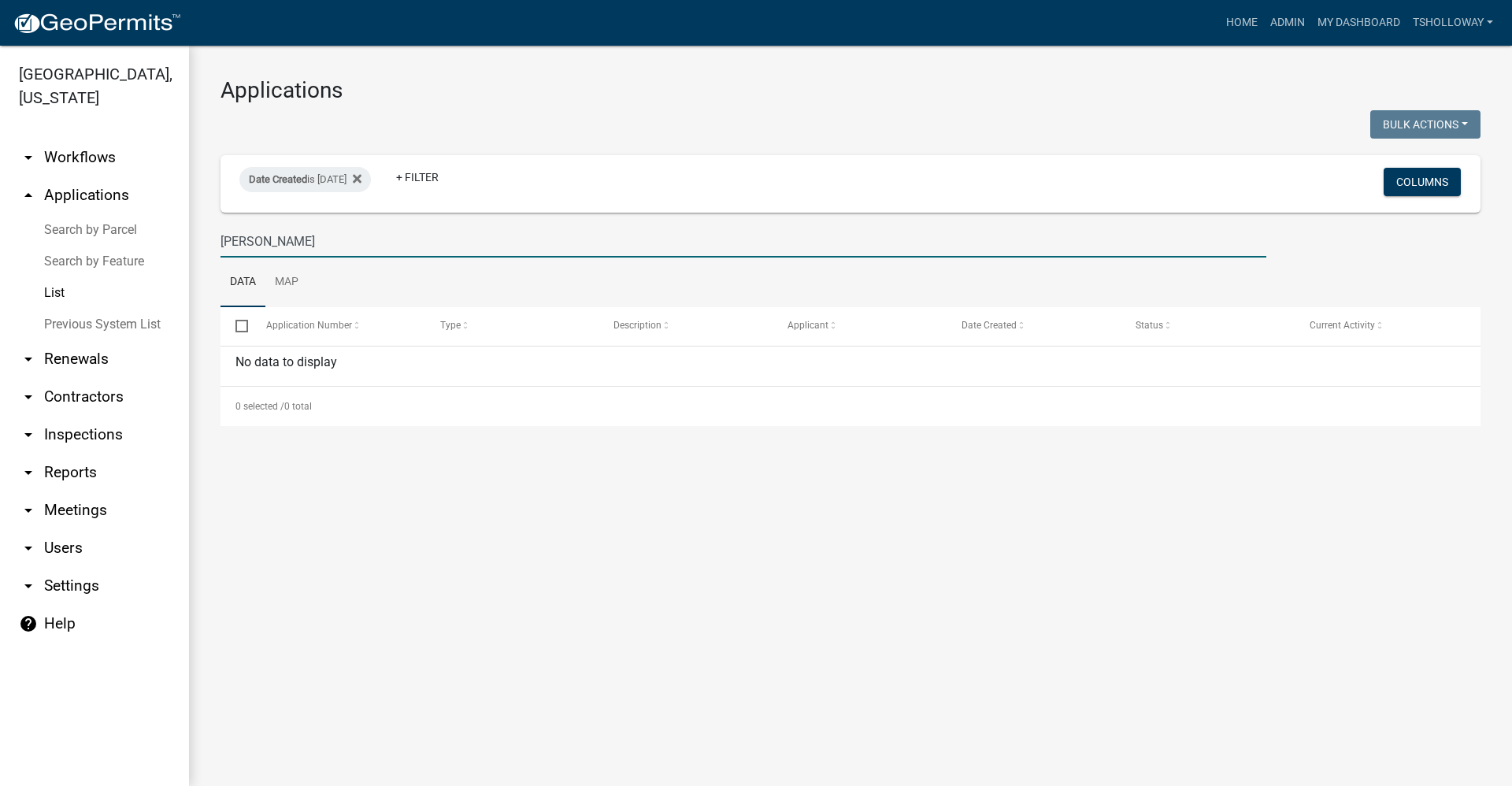
drag, startPoint x: 261, startPoint y: 239, endPoint x: 176, endPoint y: 252, distance: 86.0
click at [176, 252] on div "Grant County, Indiana arrow_drop_down Workflows List arrow_drop_up Applications…" at bounding box center [756, 415] width 1512 height 740
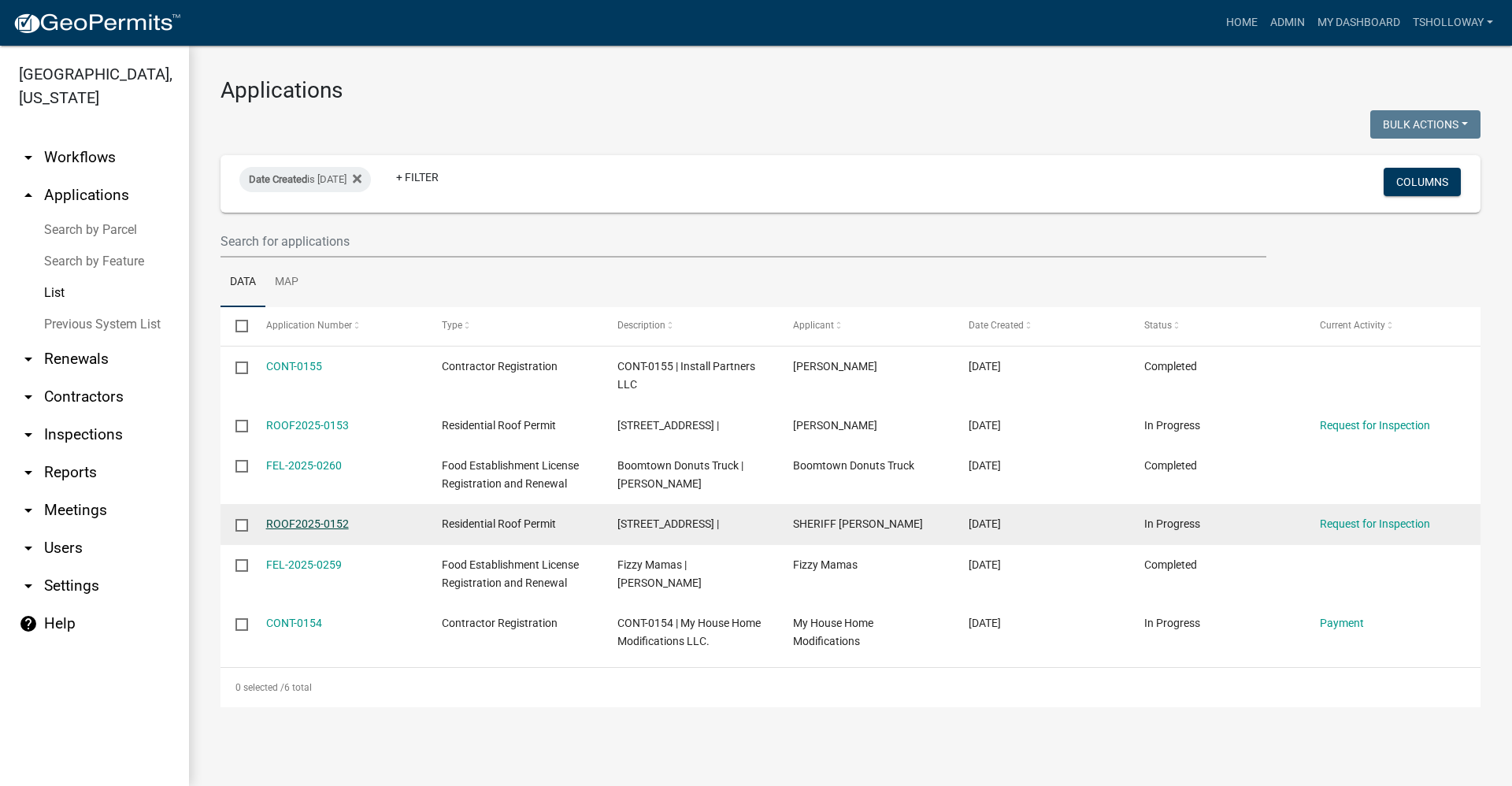
click at [296, 525] on link "ROOF2025-0152" at bounding box center [307, 524] width 82 height 13
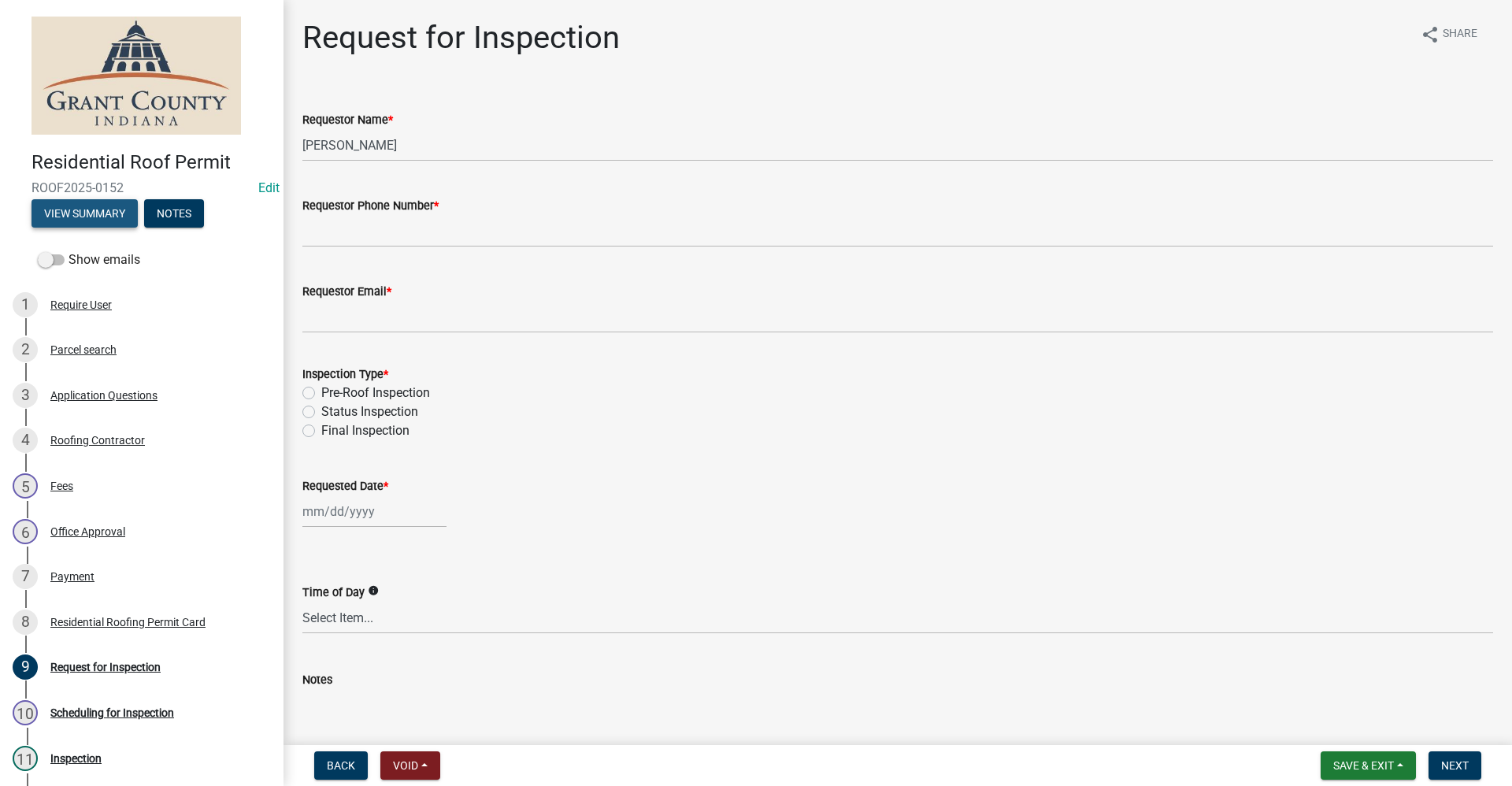
click at [83, 220] on button "View Summary" at bounding box center [84, 214] width 106 height 29
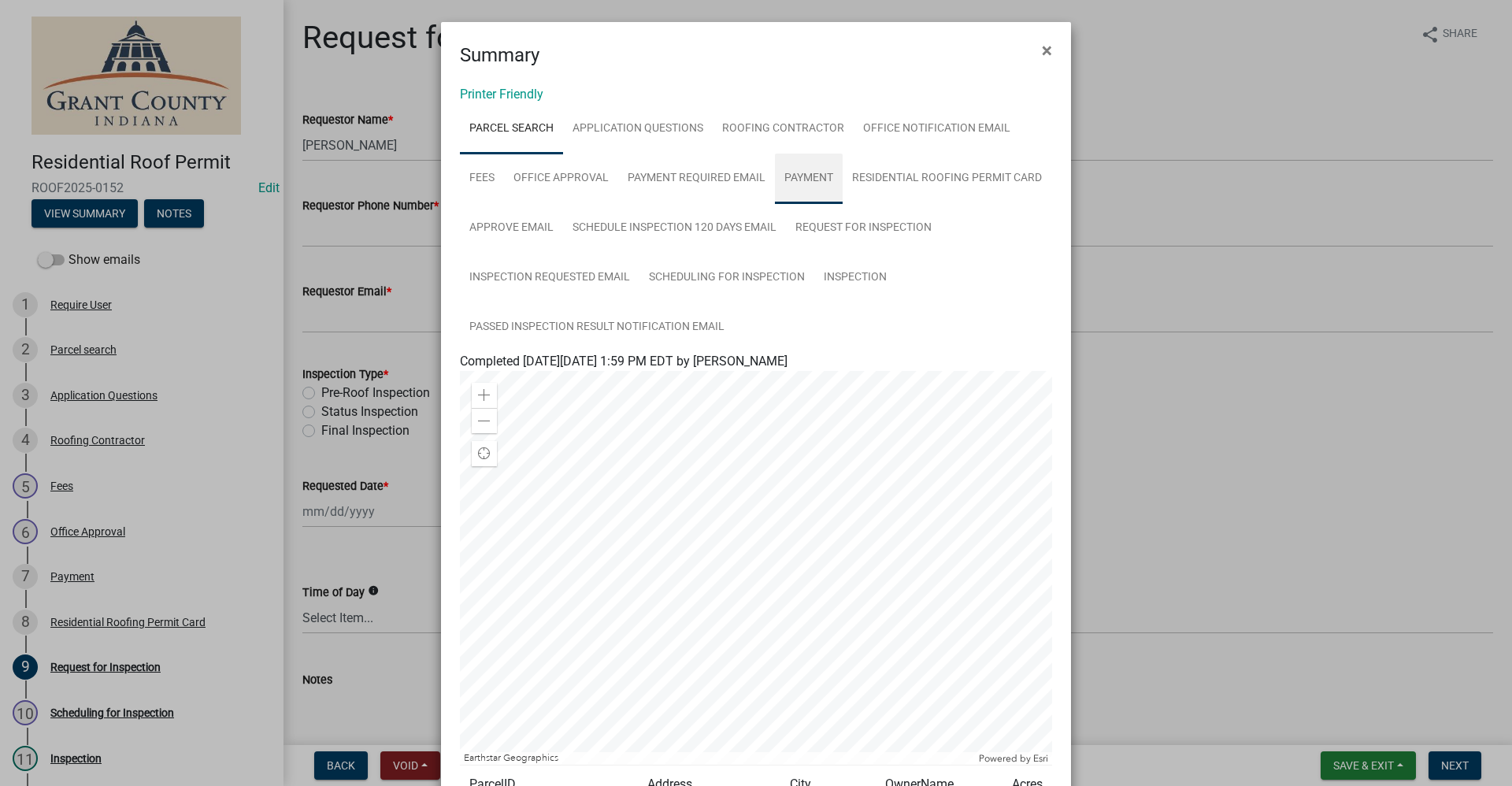
click at [802, 176] on link "Payment" at bounding box center [809, 179] width 68 height 51
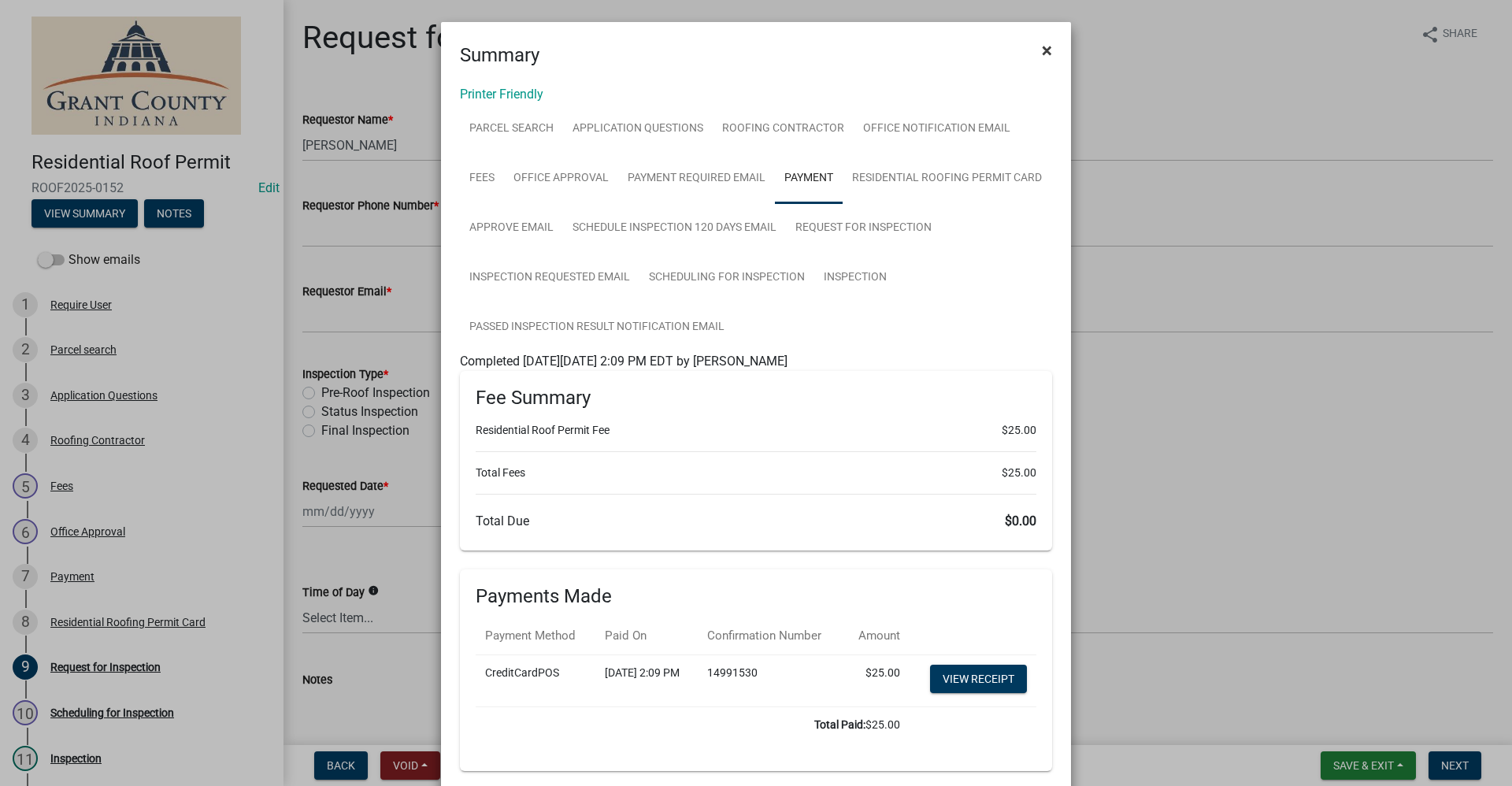
click at [1042, 48] on span "×" at bounding box center [1047, 51] width 10 height 22
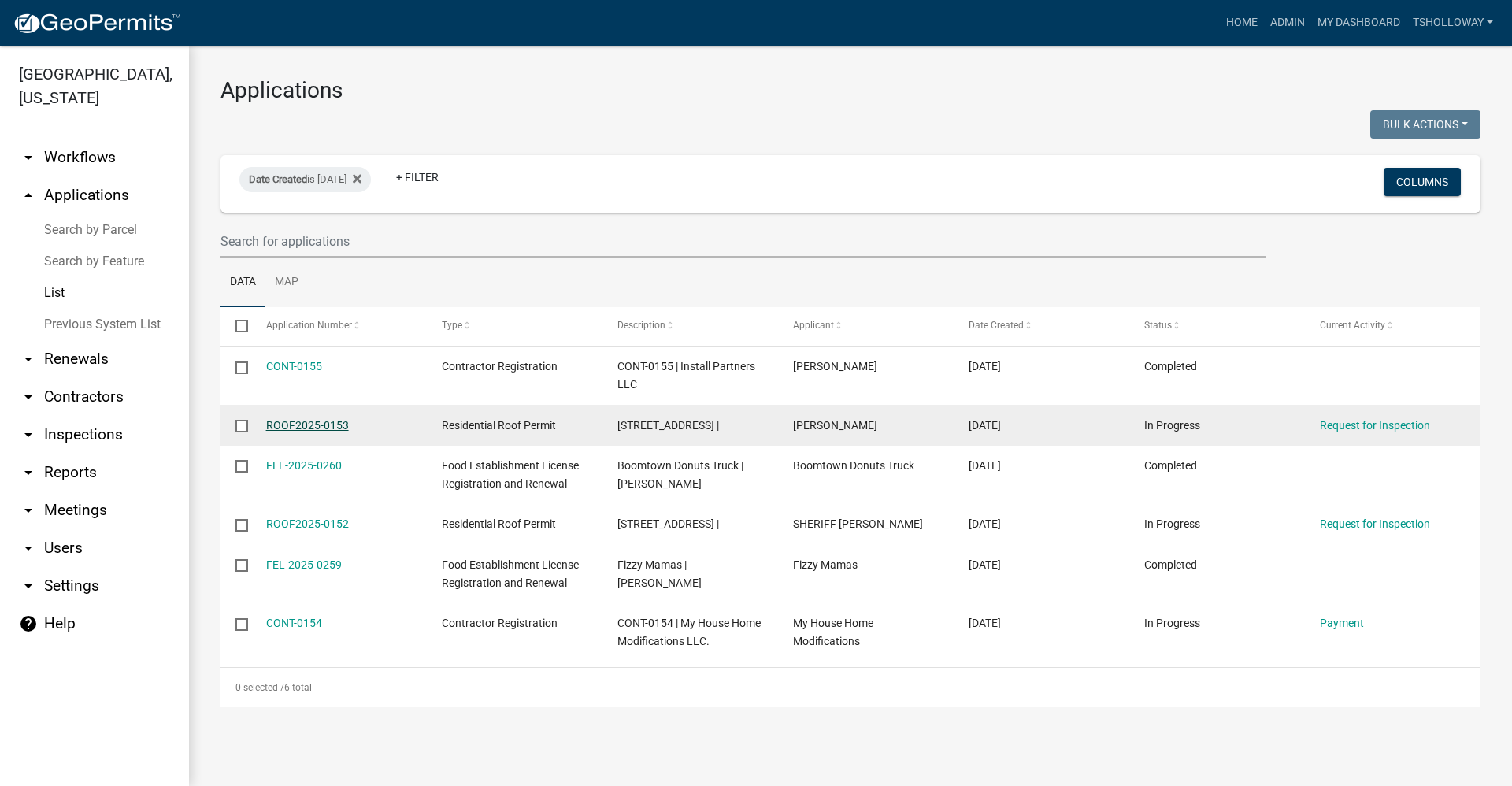
click at [308, 423] on link "ROOF2025-0153" at bounding box center [307, 425] width 82 height 13
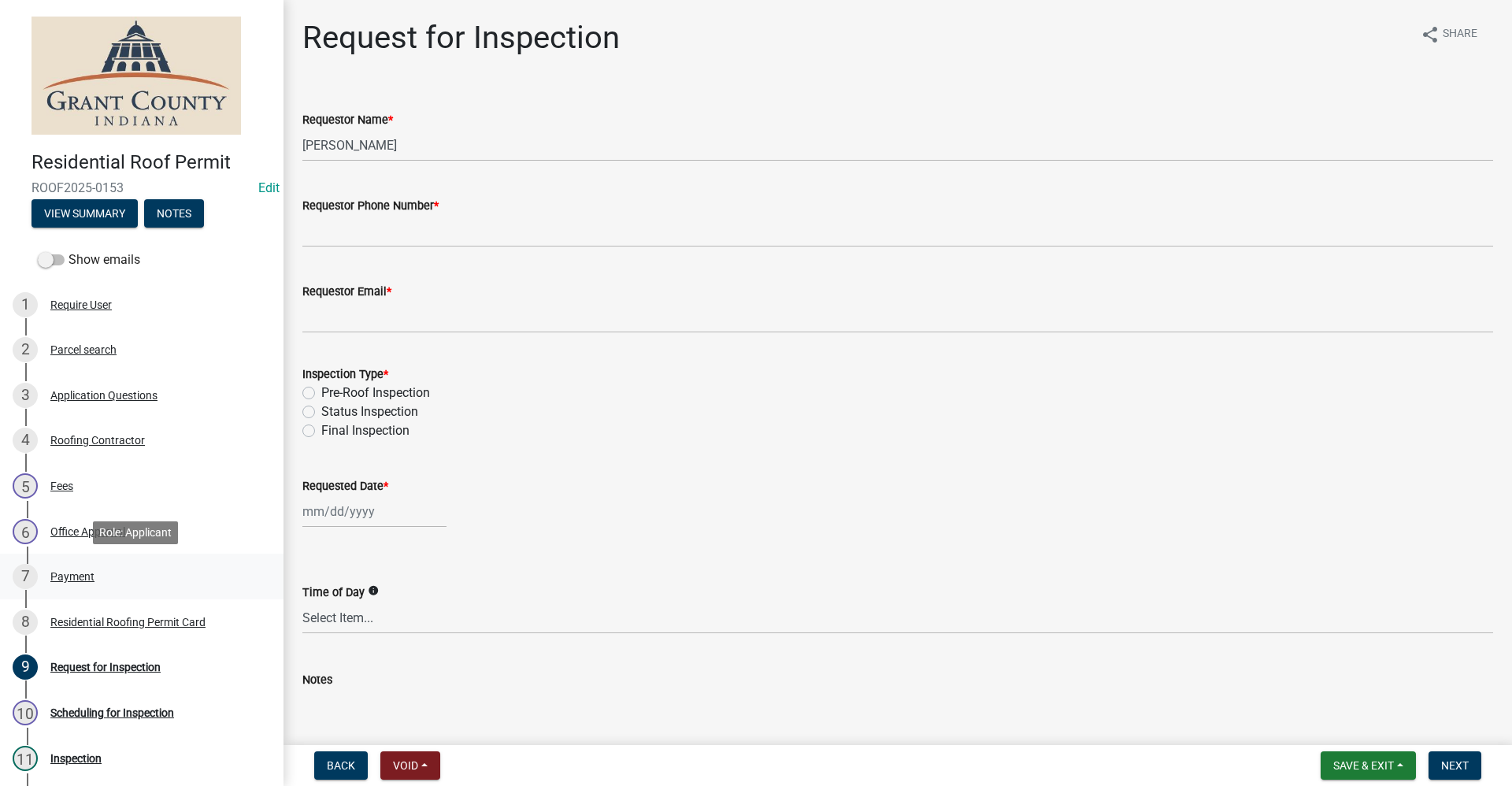
click at [67, 578] on div "Payment" at bounding box center [73, 576] width 44 height 11
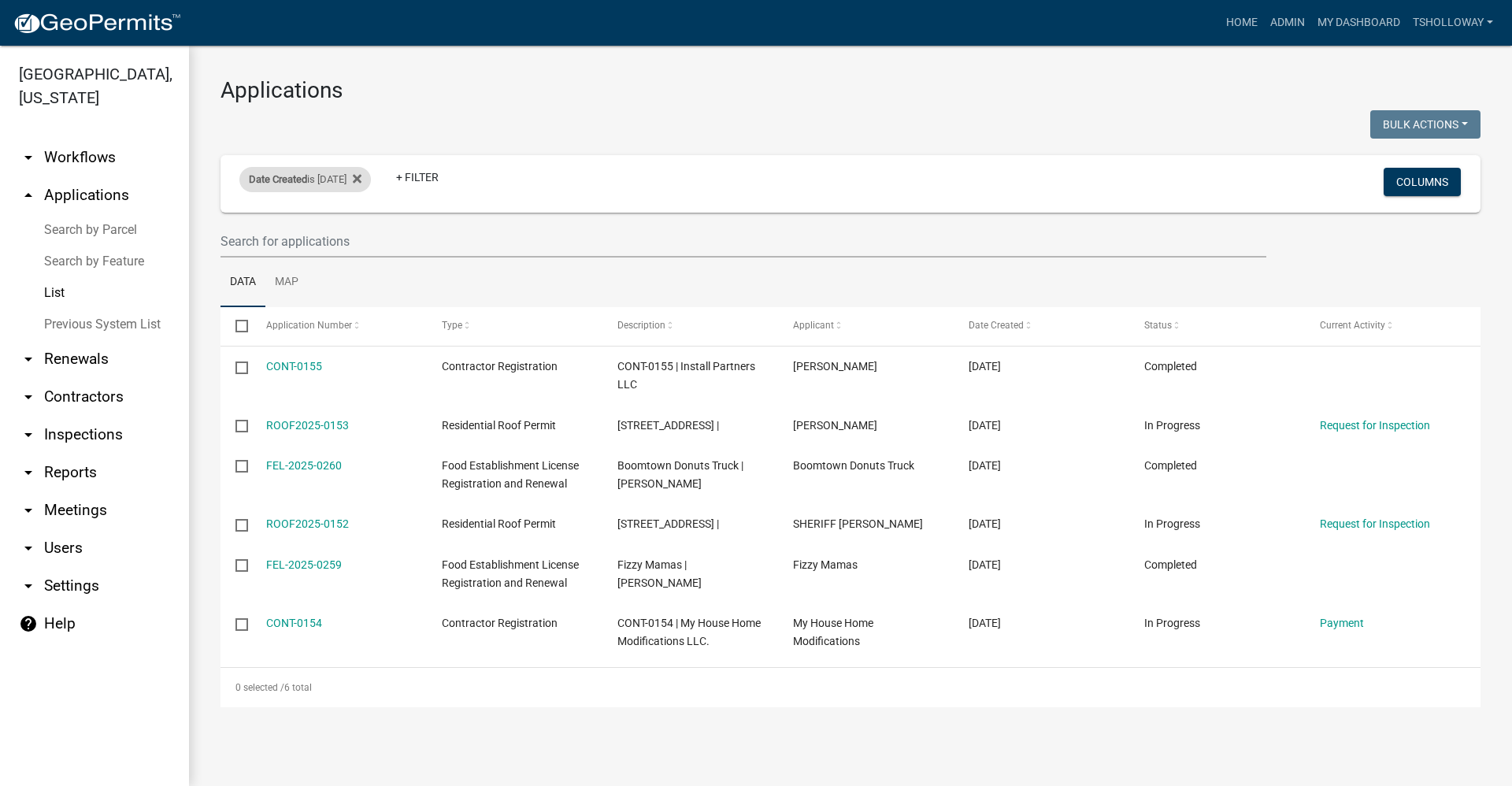
click at [362, 181] on div "Date Created is 09/17/2025" at bounding box center [305, 179] width 131 height 25
click at [364, 240] on input "2025-09-17" at bounding box center [319, 238] width 110 height 33
type input "2025-09-16"
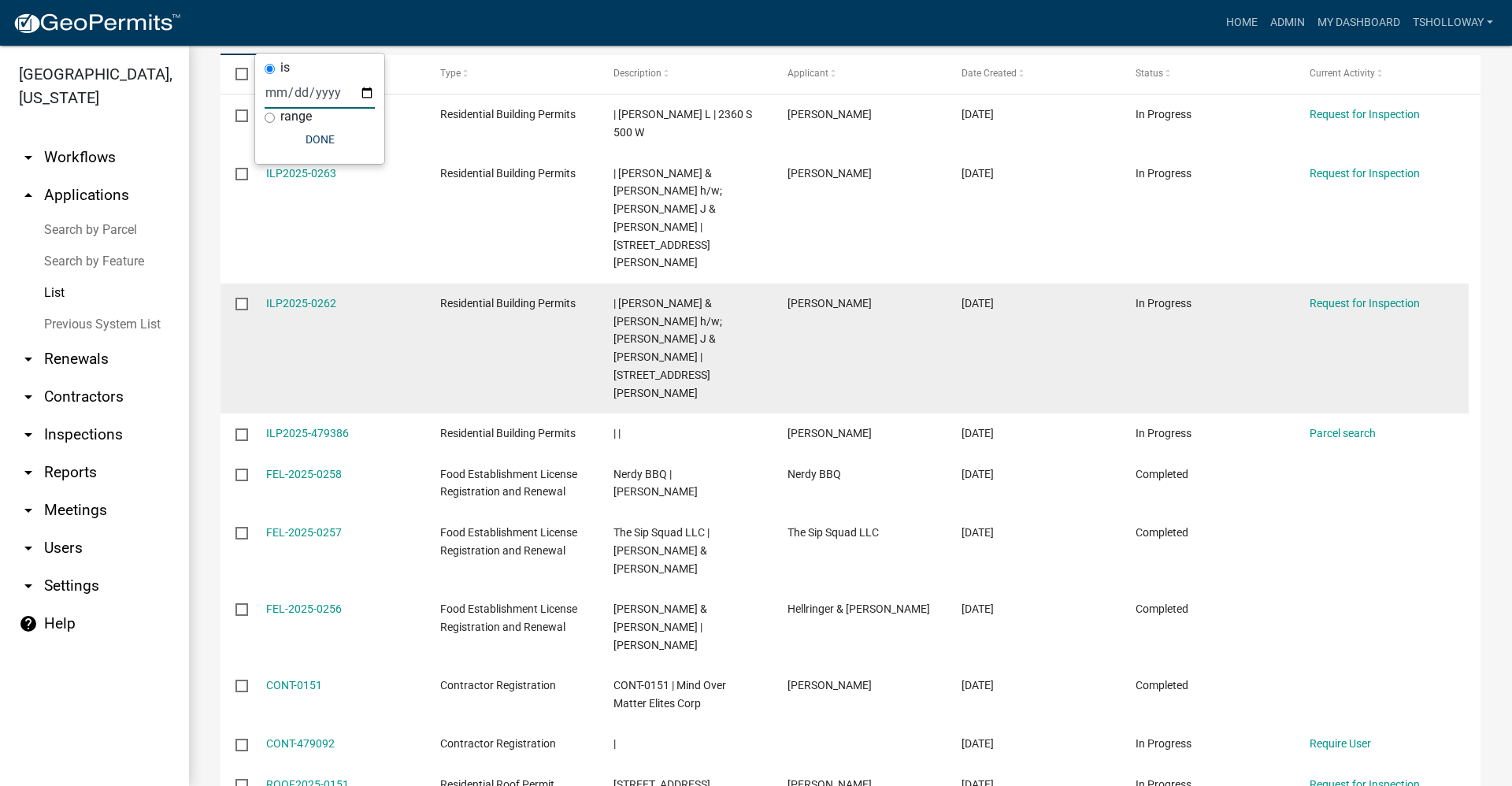
scroll to position [253, 0]
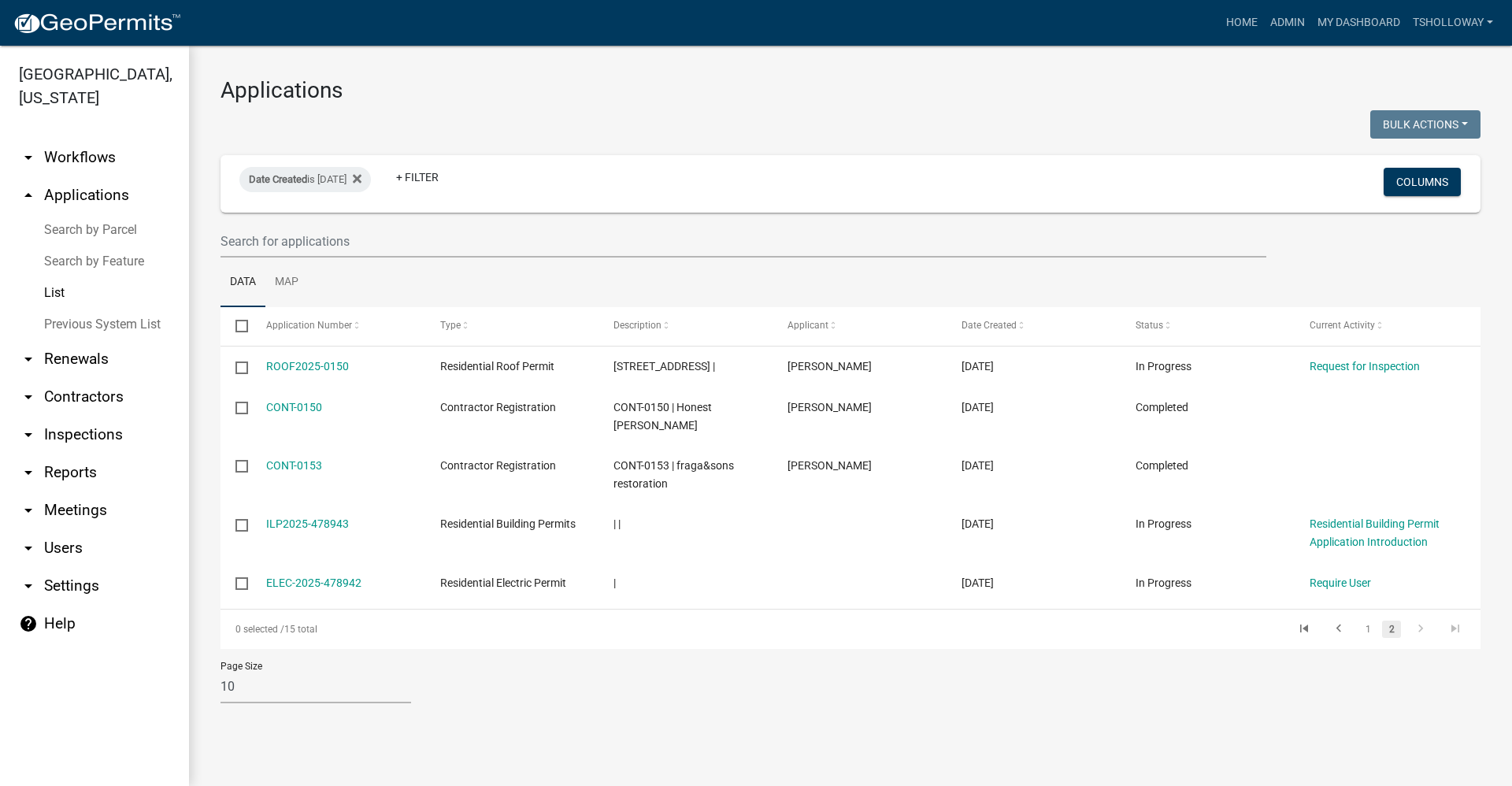
click at [55, 277] on link "List" at bounding box center [94, 293] width 189 height 32
click at [336, 244] on input "text" at bounding box center [743, 241] width 1046 height 33
drag, startPoint x: 361, startPoint y: 239, endPoint x: 173, endPoint y: 252, distance: 188.4
click at [173, 252] on div "Grant County, Indiana arrow_drop_down Workflows List arrow_drop_up Applications…" at bounding box center [756, 415] width 1512 height 740
click at [362, 182] on icon at bounding box center [357, 178] width 9 height 9
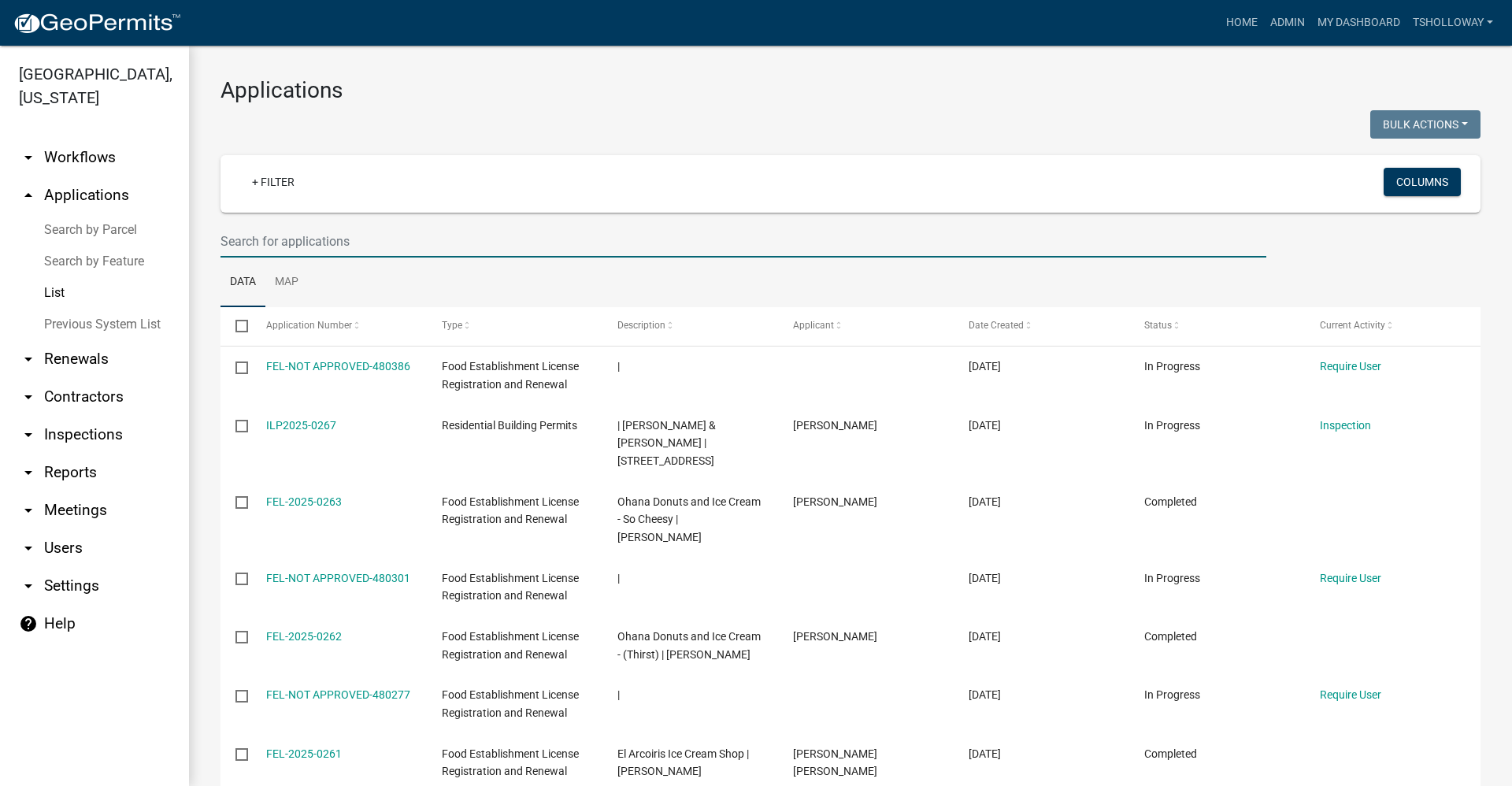
click at [240, 248] on input "text" at bounding box center [743, 241] width 1046 height 33
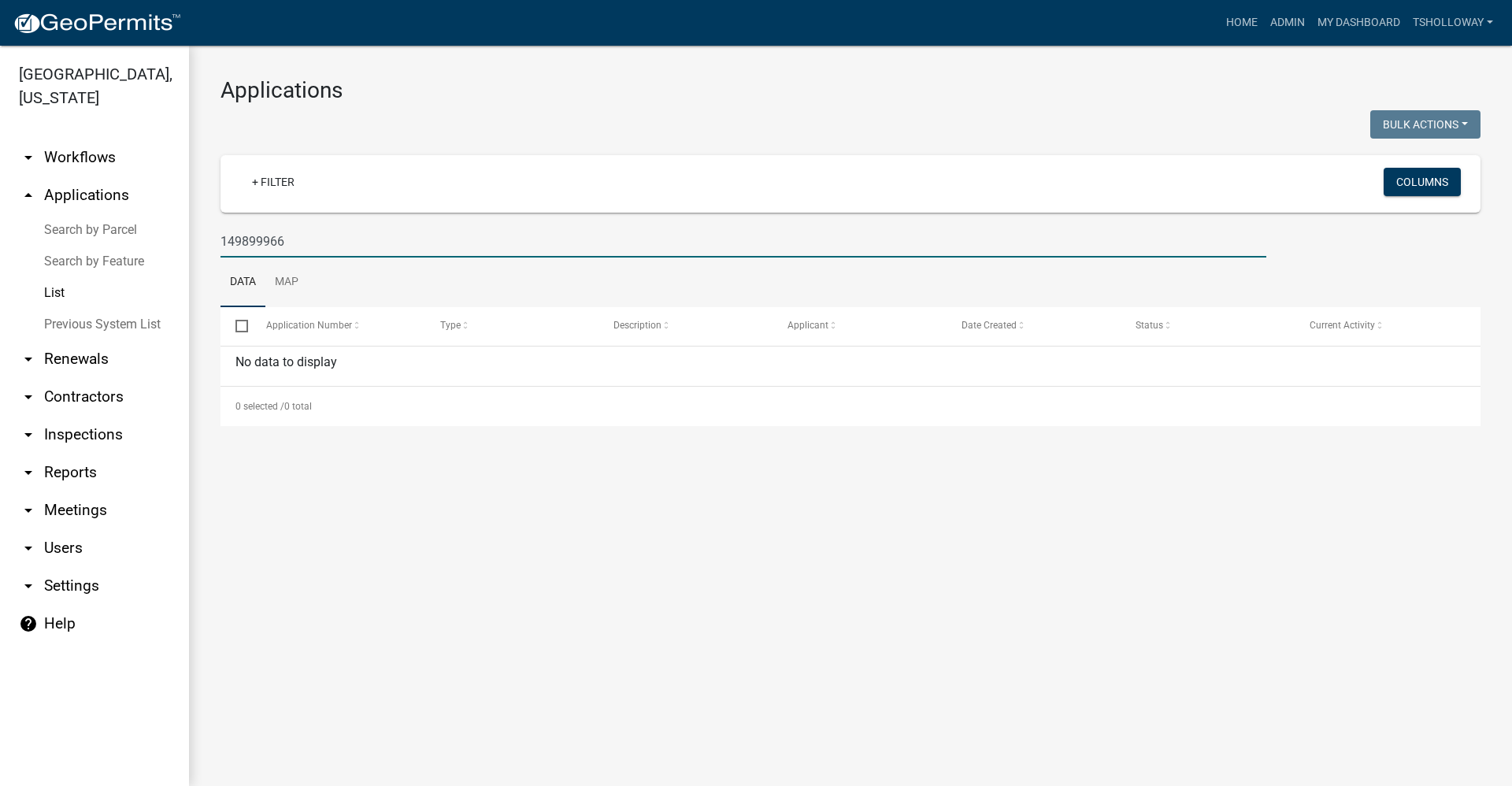
type input "149899966"
click at [81, 378] on link "arrow_drop_down Contractors" at bounding box center [94, 396] width 189 height 38
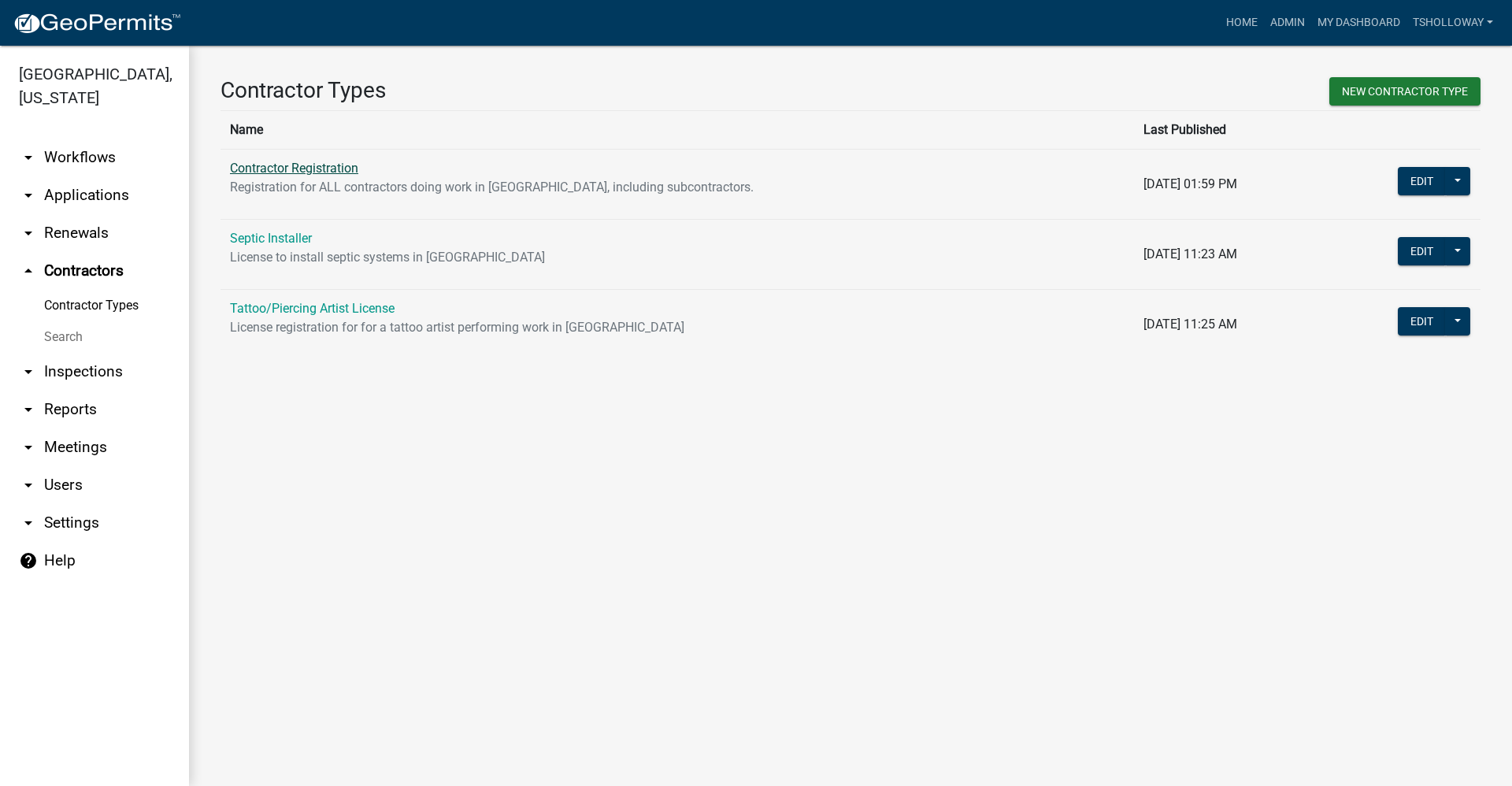
click at [268, 173] on link "Contractor Registration" at bounding box center [293, 168] width 128 height 15
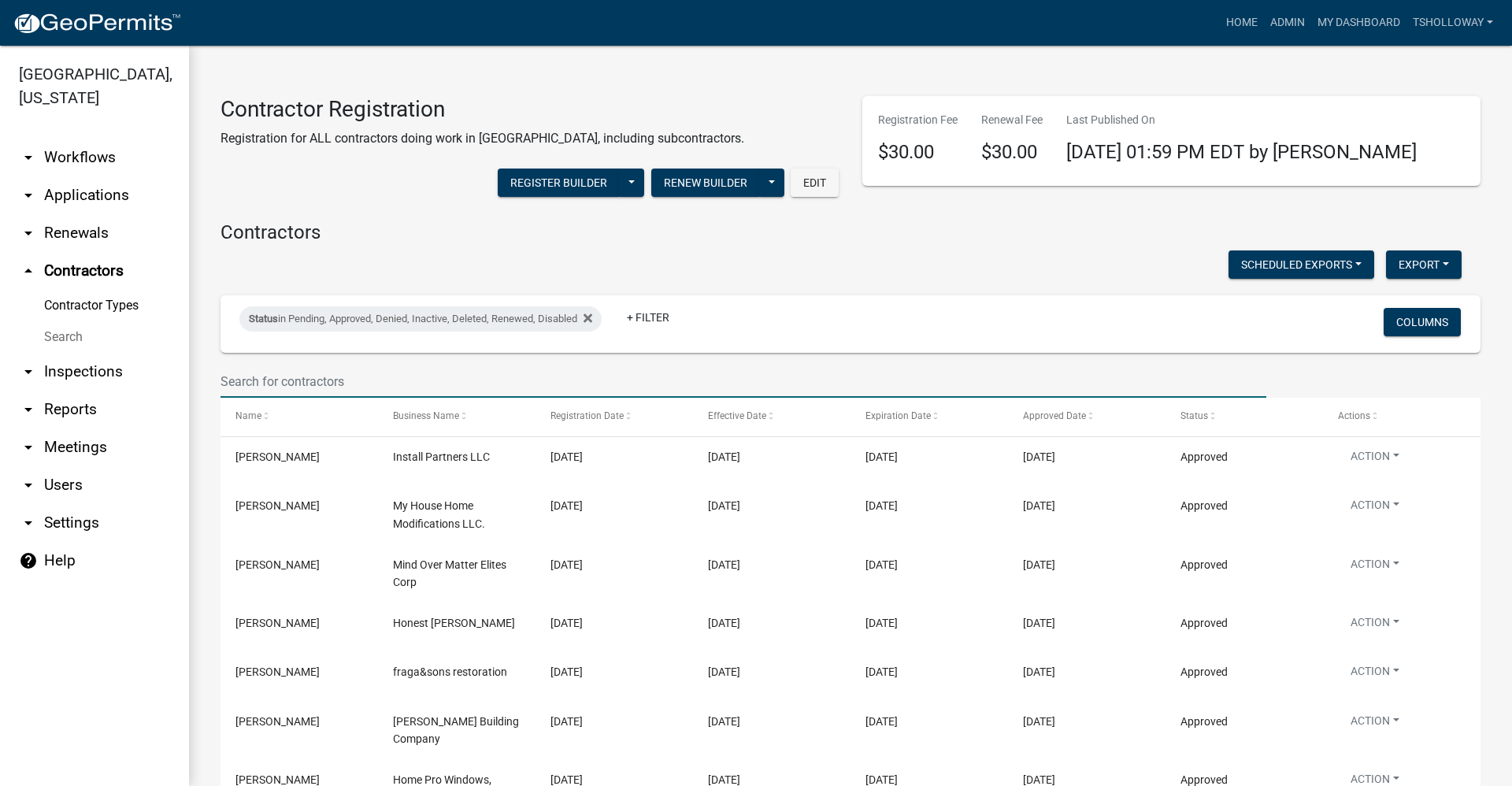
click at [256, 377] on input "text" at bounding box center [743, 382] width 1046 height 33
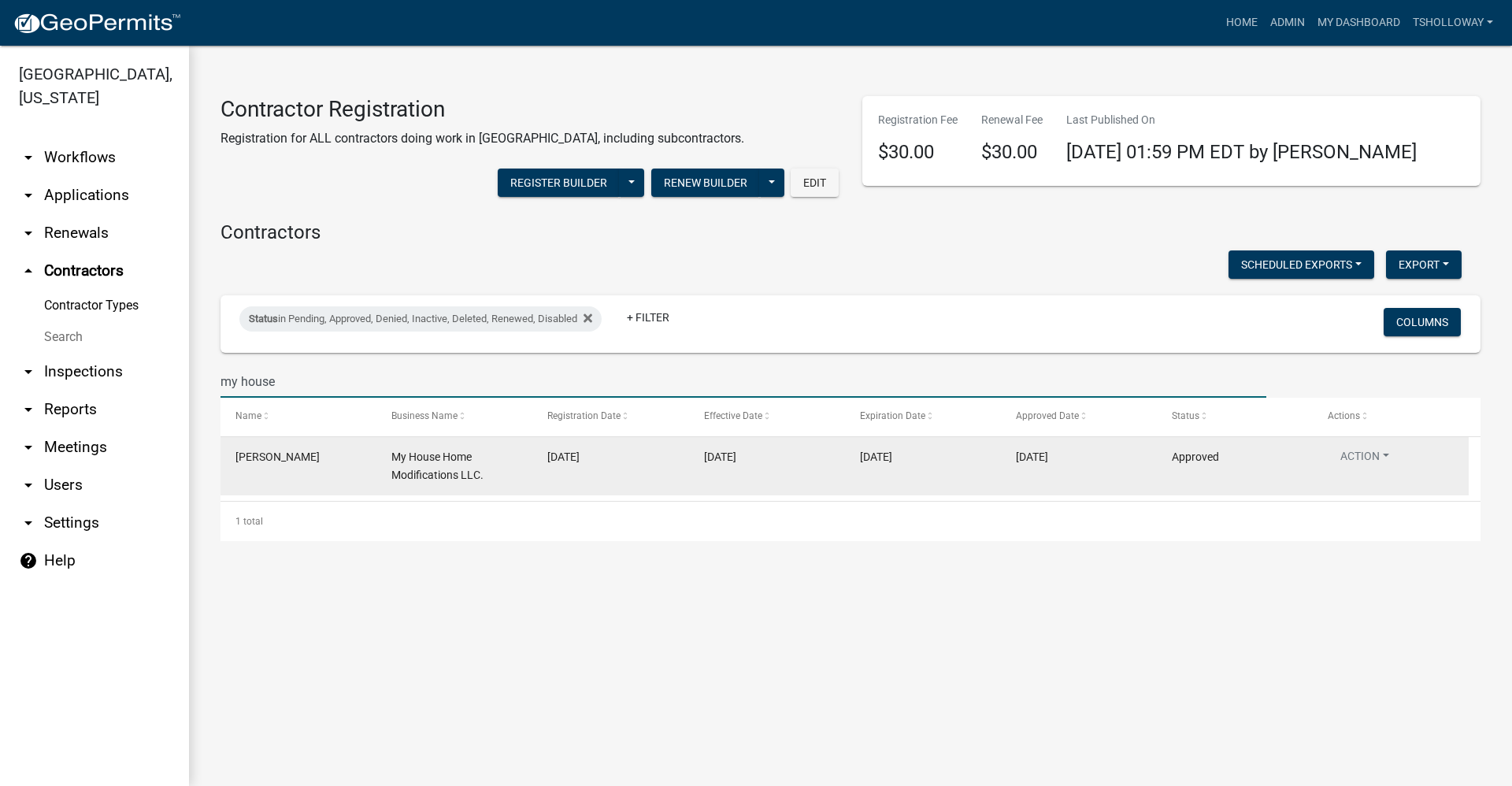
type input "my house"
click at [416, 472] on span "My House Home Modifications LLC." at bounding box center [437, 465] width 92 height 31
click at [1346, 457] on button "Action" at bounding box center [1365, 459] width 75 height 23
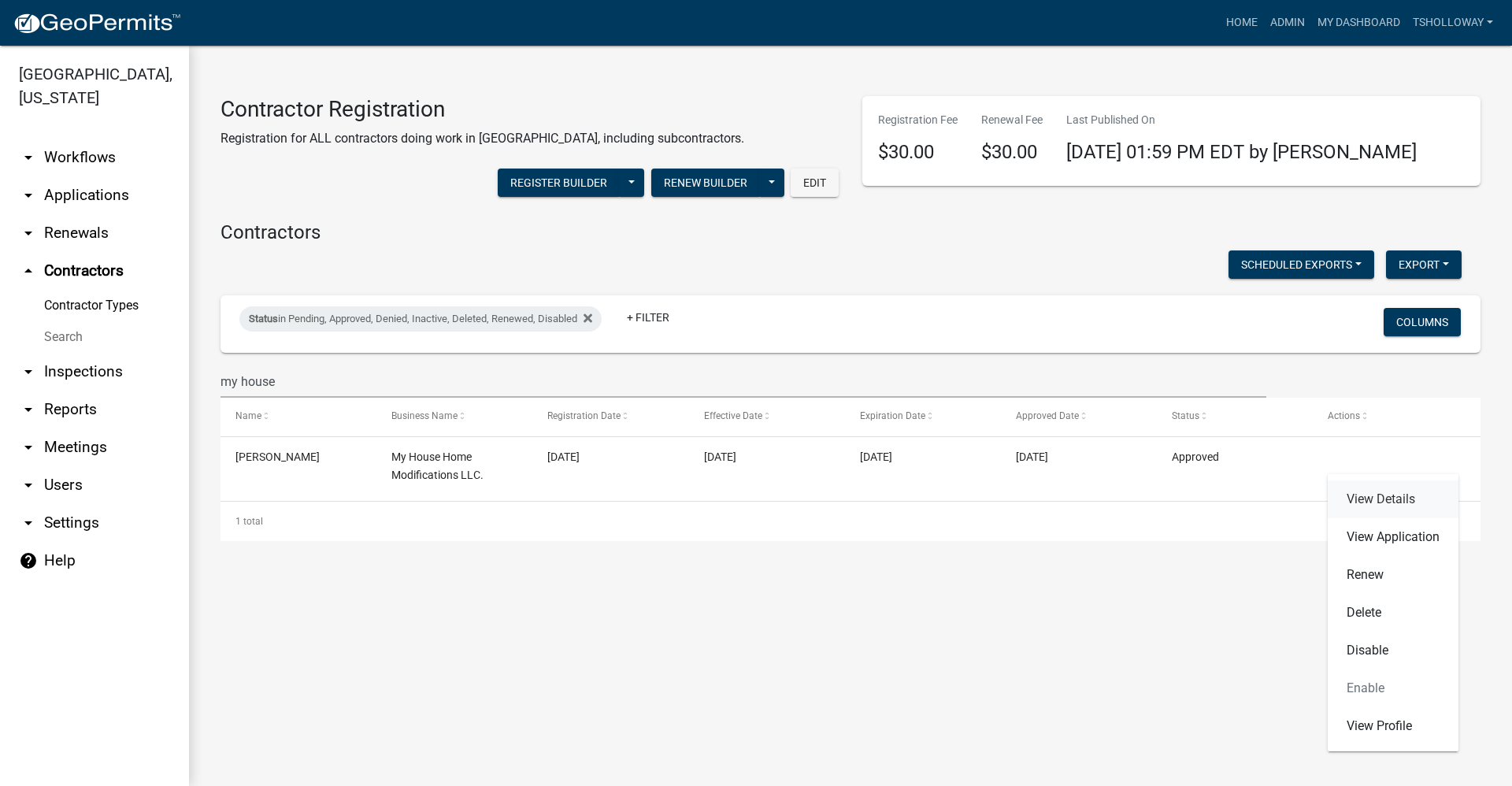
click at [1392, 496] on link "View Details" at bounding box center [1394, 500] width 131 height 38
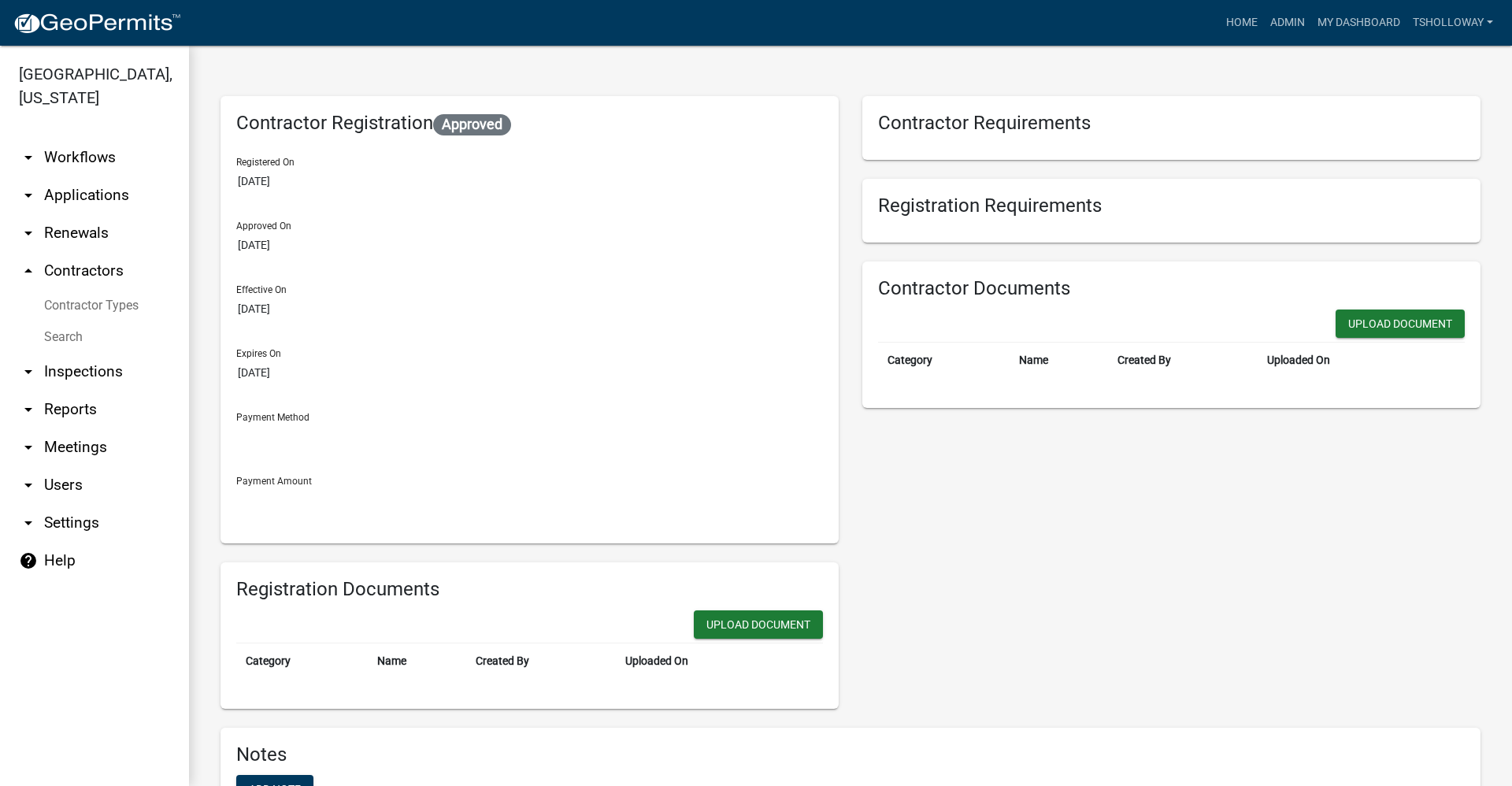
click at [97, 252] on link "arrow_drop_up Contractors" at bounding box center [94, 271] width 189 height 38
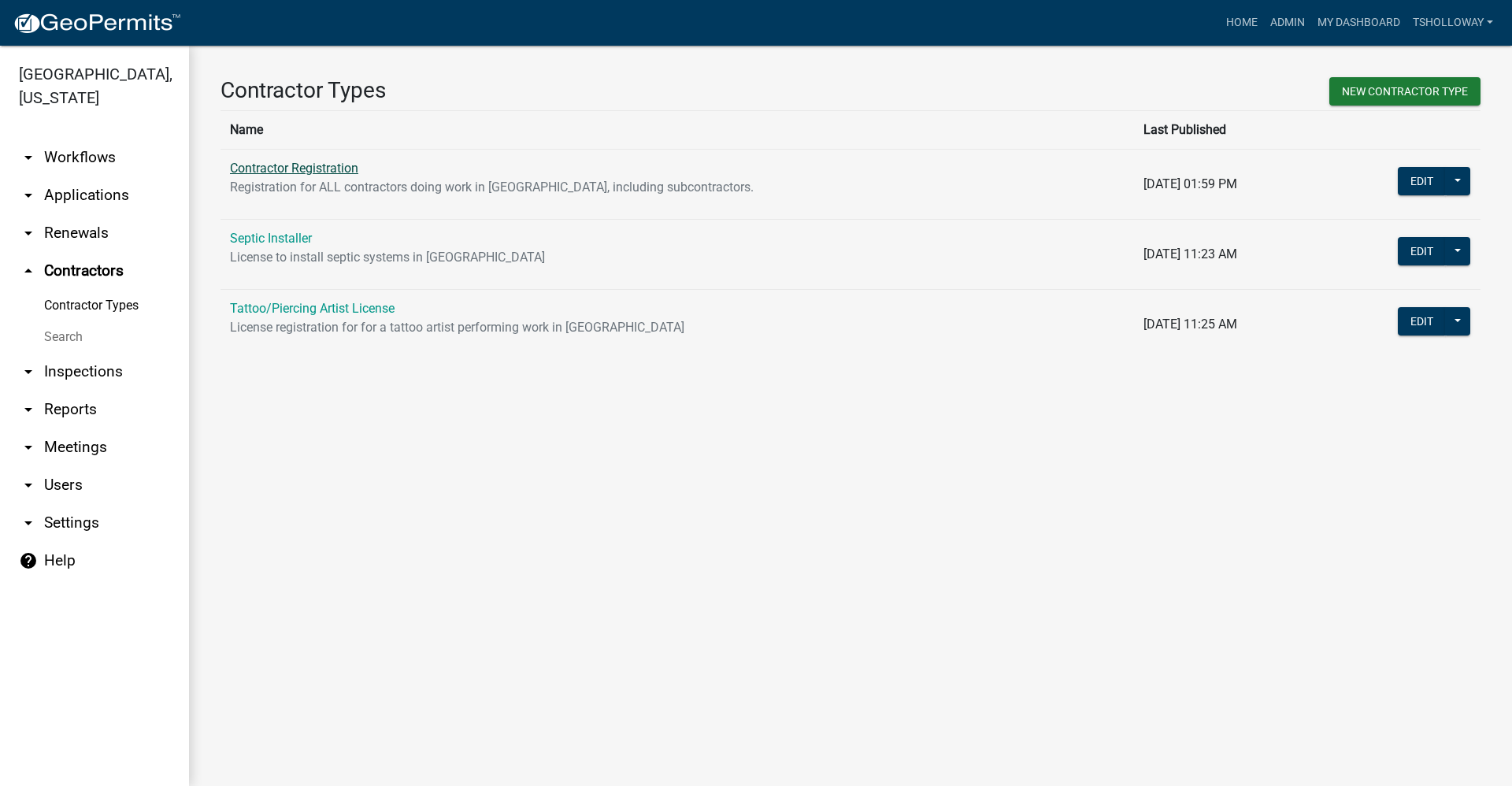
click at [301, 165] on link "Contractor Registration" at bounding box center [293, 168] width 128 height 15
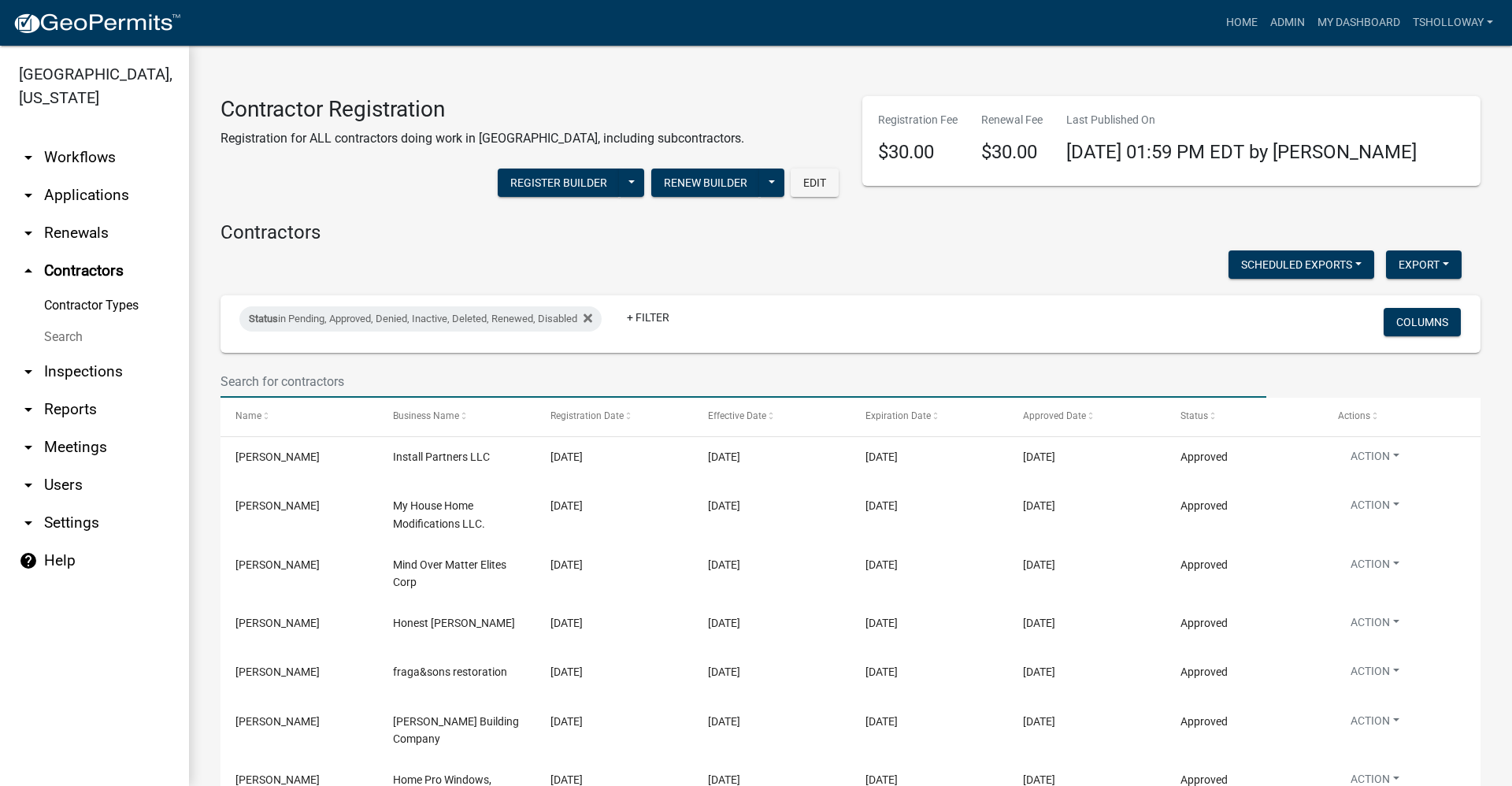
click at [273, 374] on input "text" at bounding box center [743, 382] width 1046 height 33
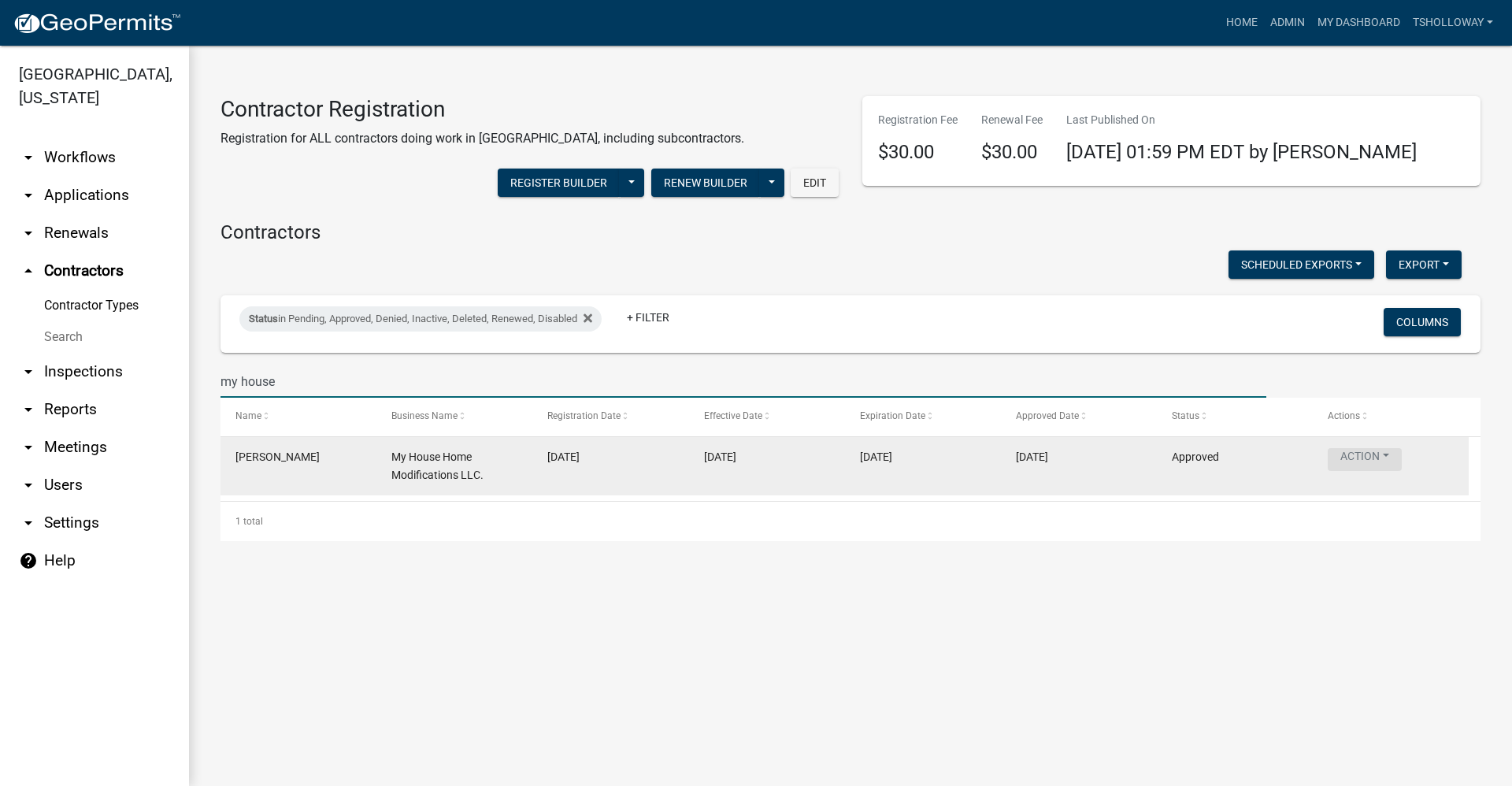
type input "my house"
click at [1364, 456] on button "Action" at bounding box center [1365, 459] width 75 height 23
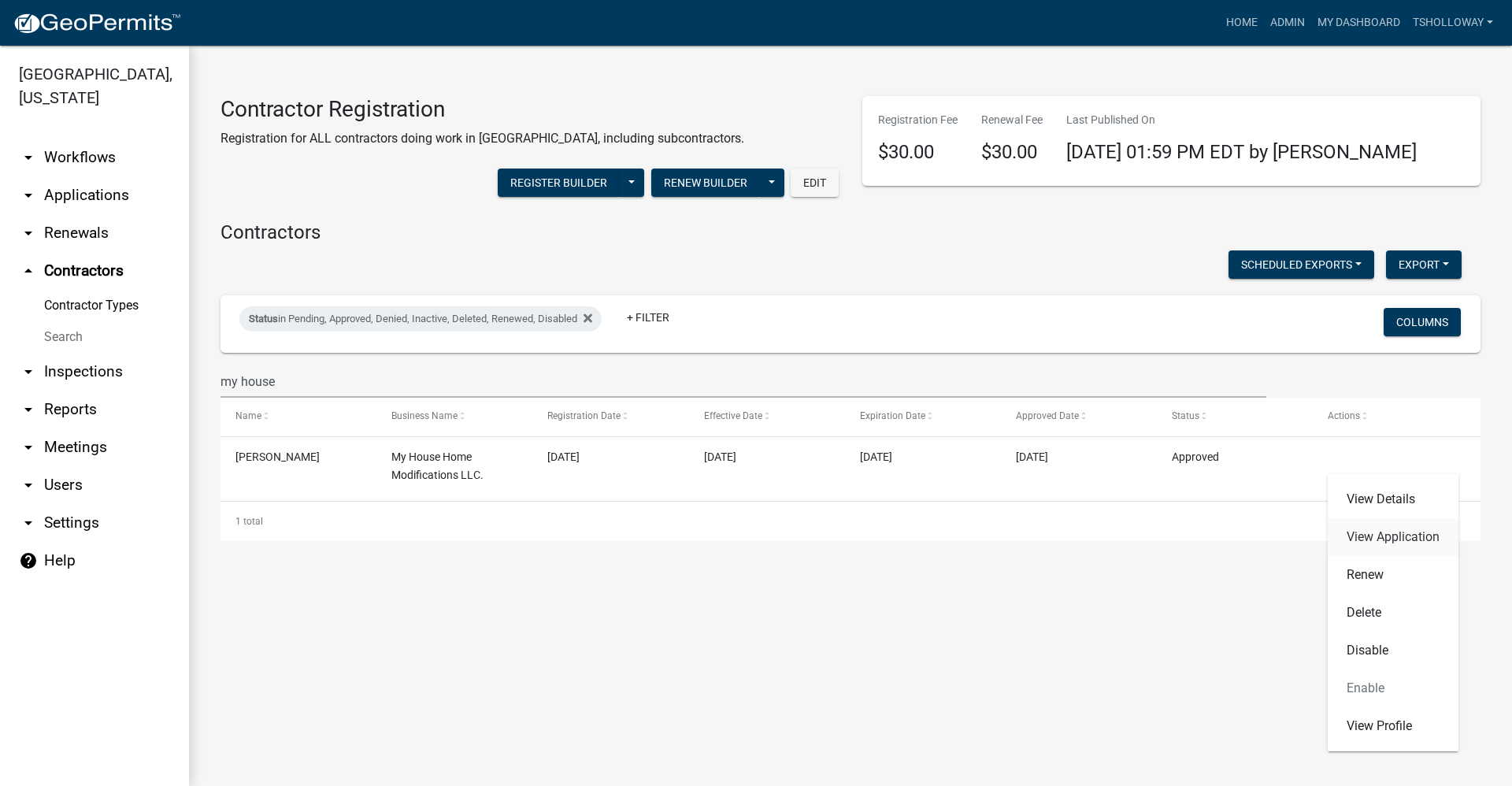
click at [1373, 537] on link "View Application" at bounding box center [1394, 538] width 131 height 38
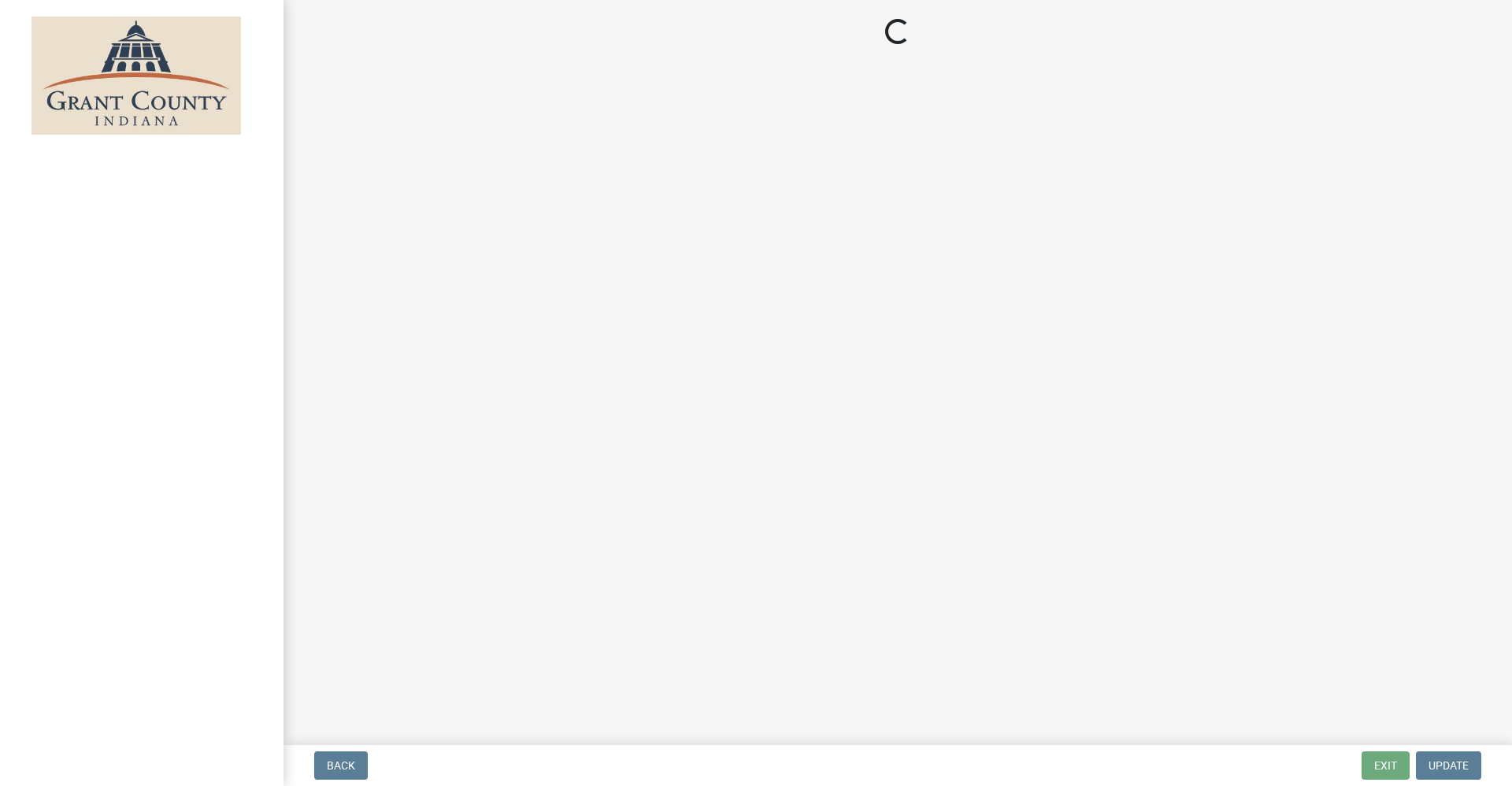
select select "3: 3"
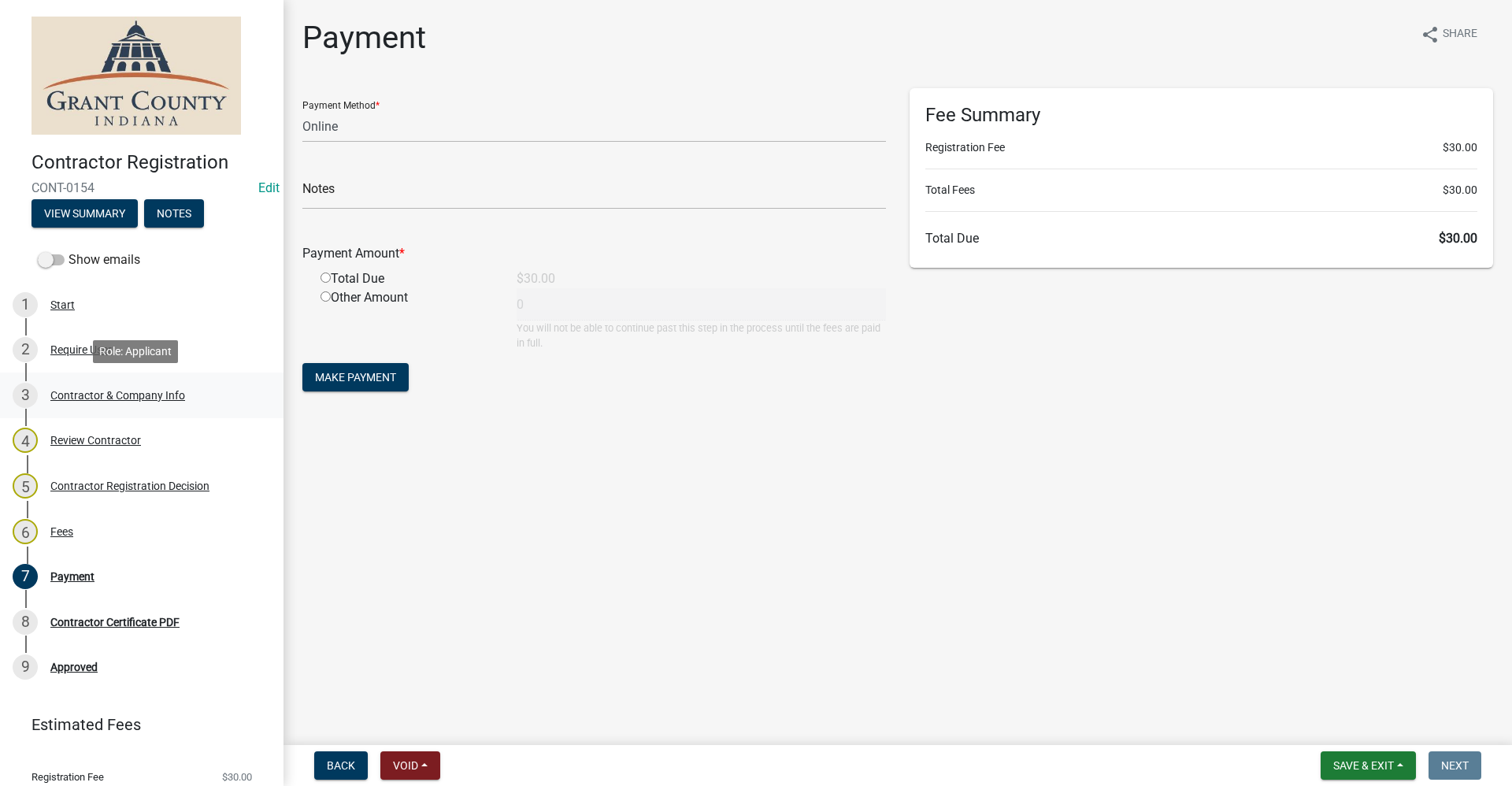
click at [79, 395] on div "Contractor & Company Info" at bounding box center [118, 394] width 135 height 11
select select "indiana"
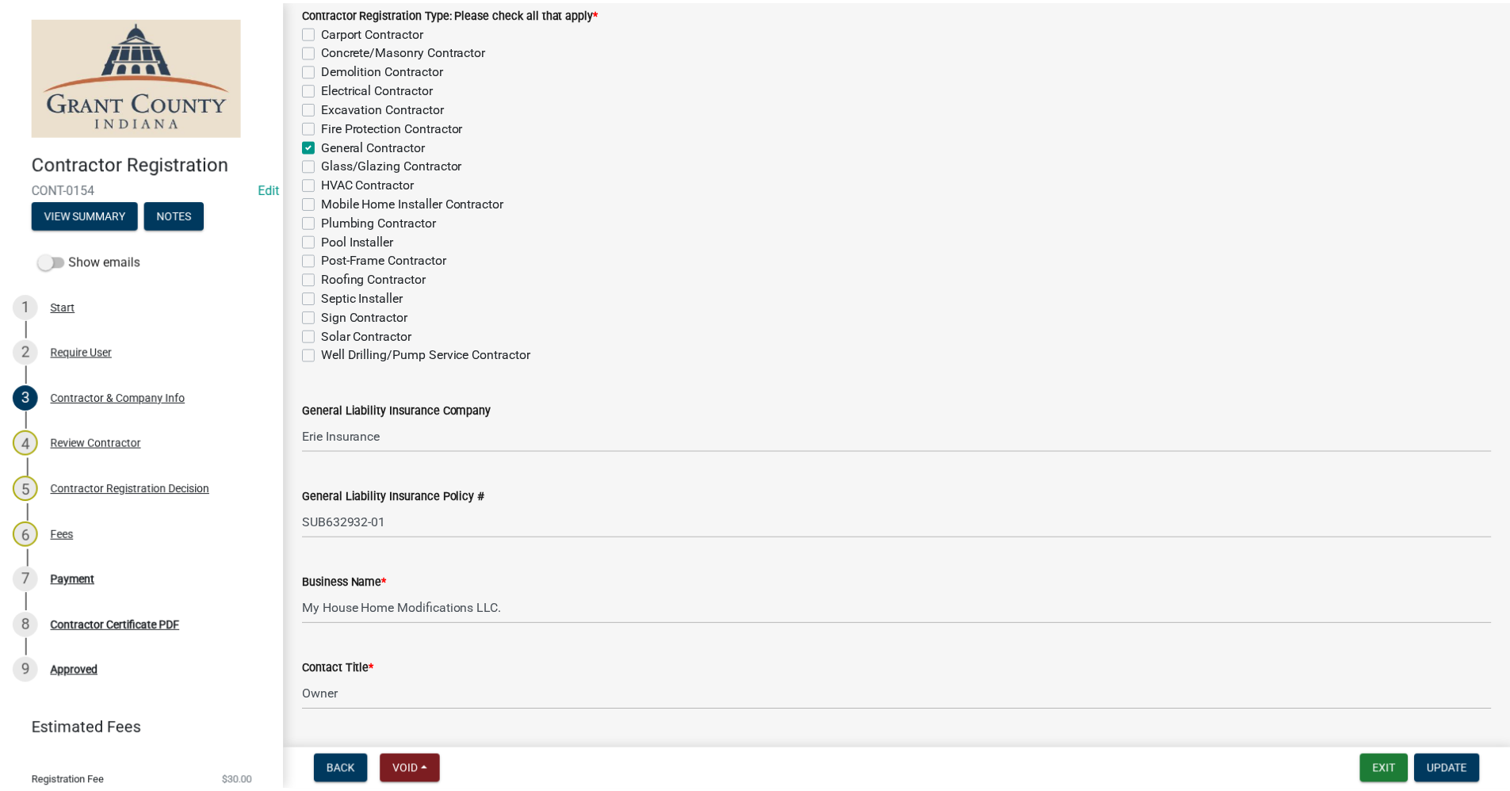
scroll to position [159, 0]
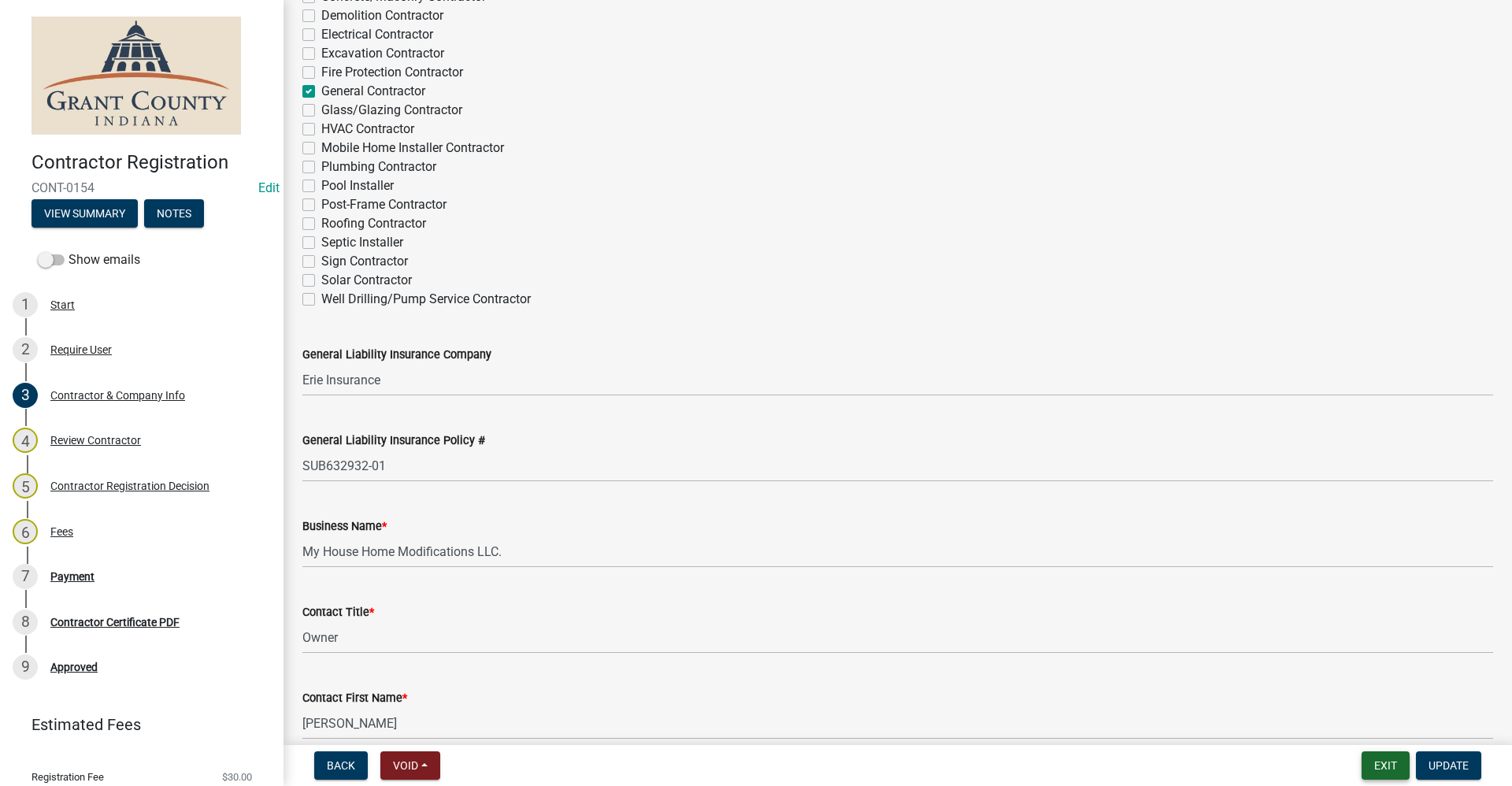
click at [1385, 765] on button "Exit" at bounding box center [1386, 765] width 48 height 29
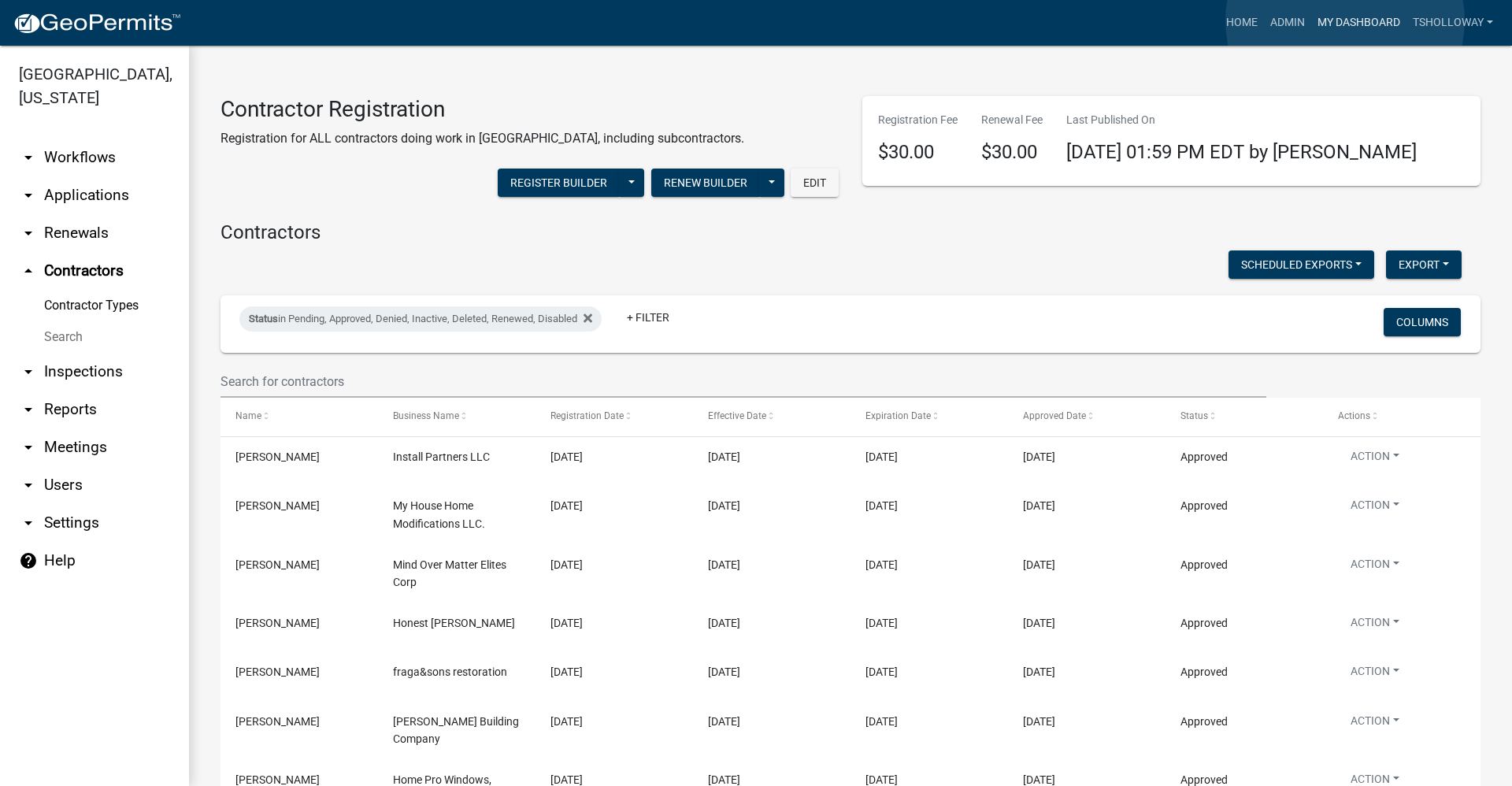
click at [1345, 21] on link "My Dashboard" at bounding box center [1359, 23] width 95 height 30
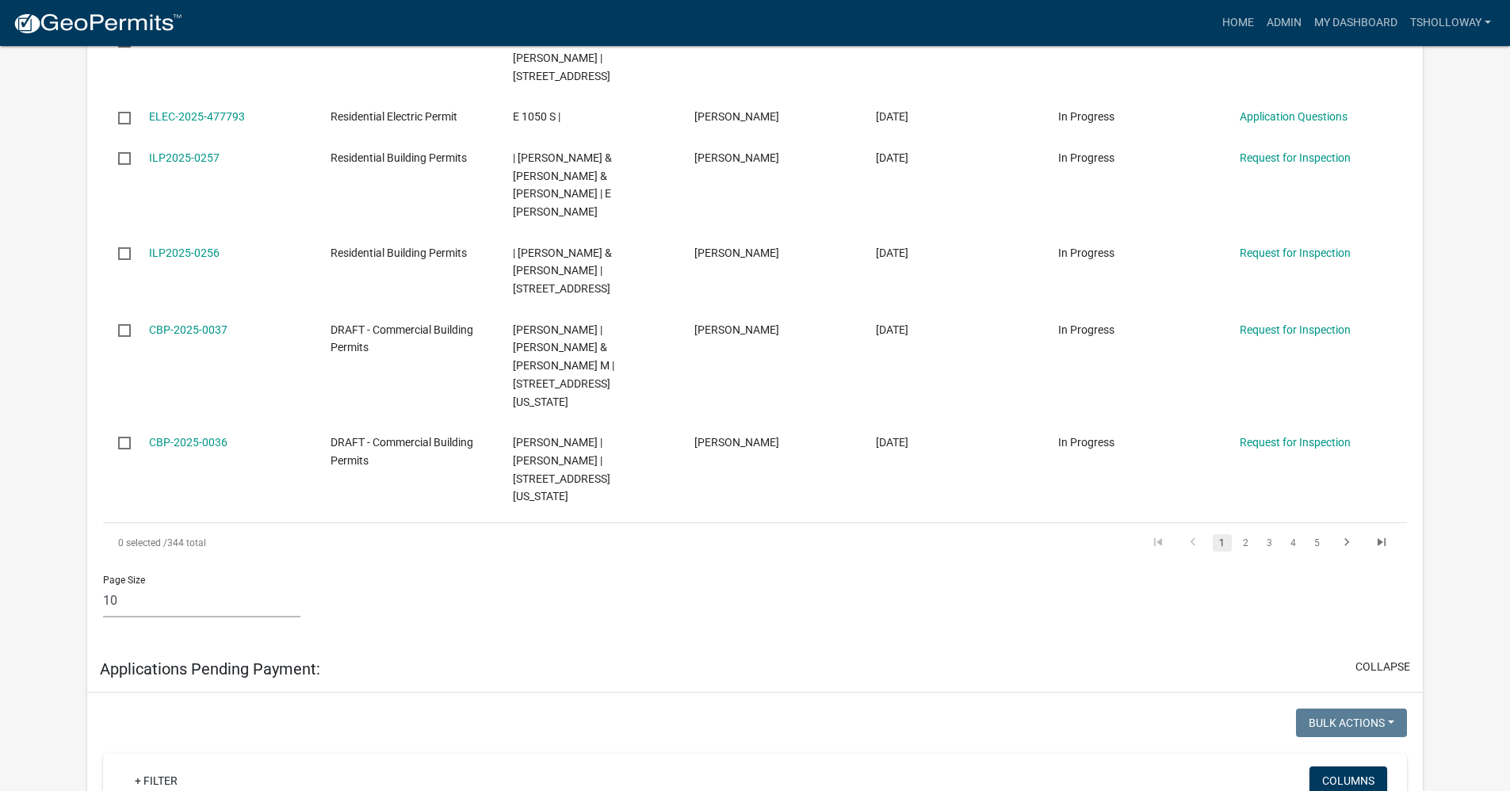
scroll to position [2081, 0]
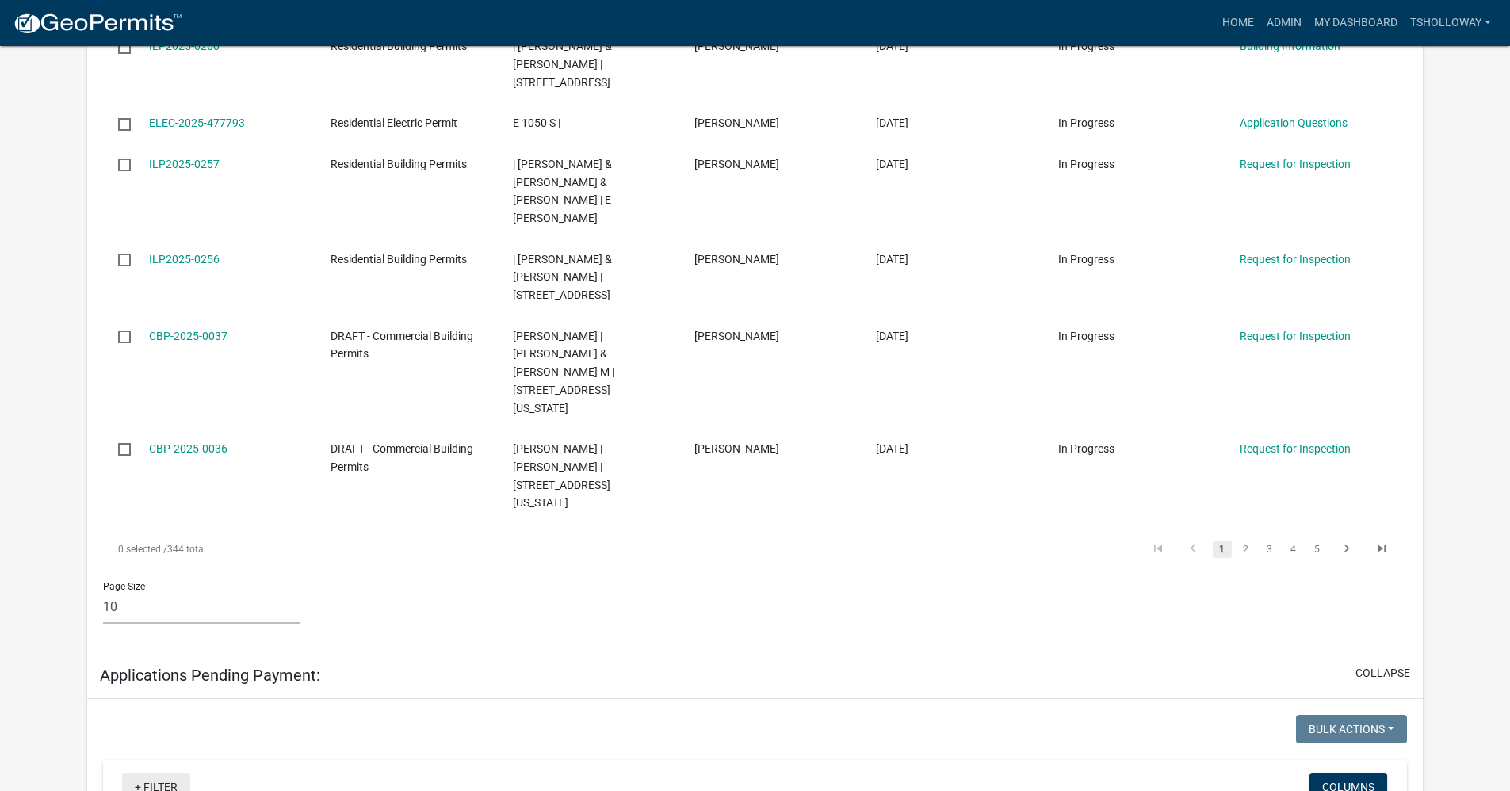
click at [136, 773] on link "+ Filter" at bounding box center [156, 787] width 68 height 29
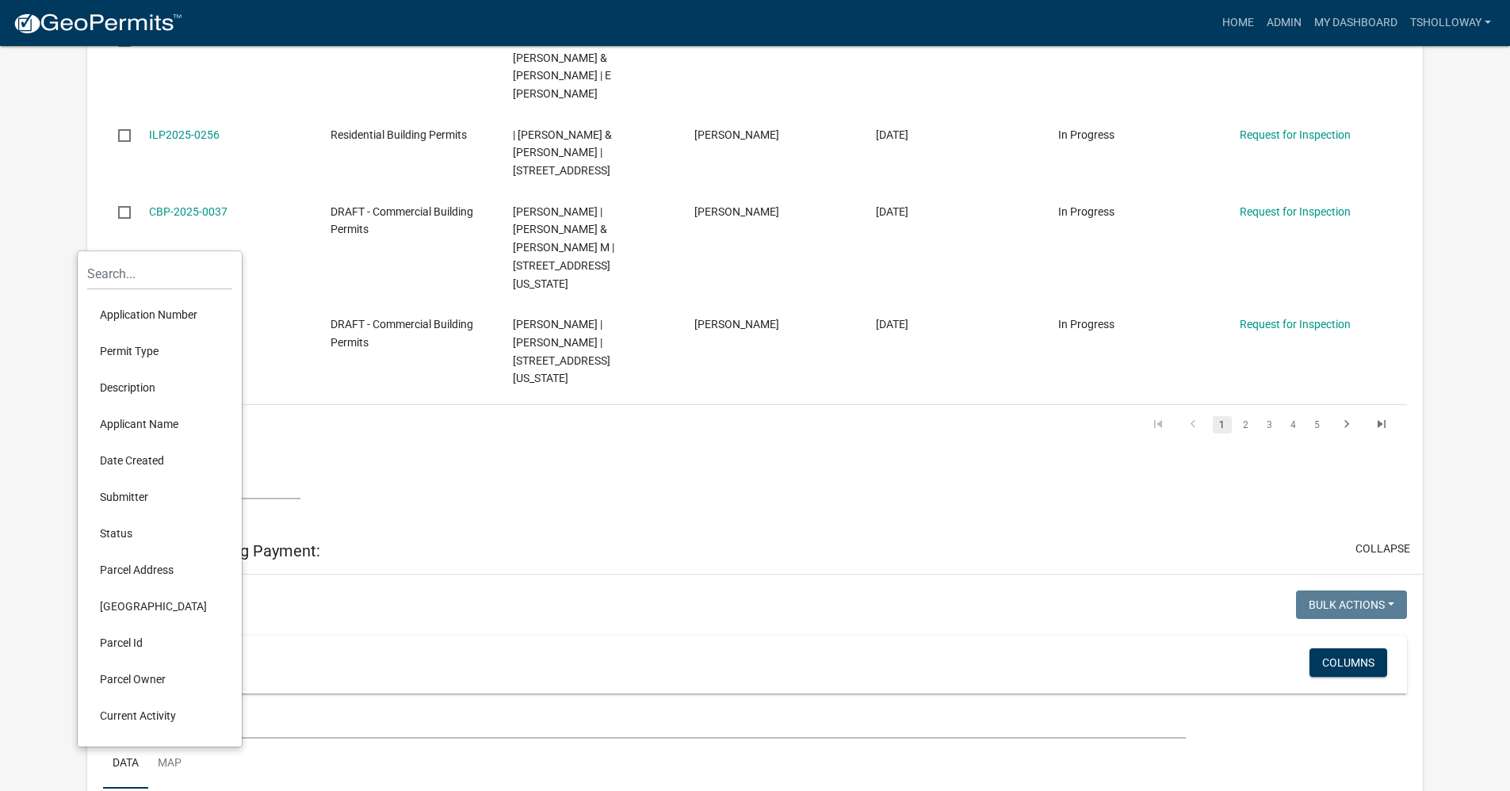
scroll to position [2239, 0]
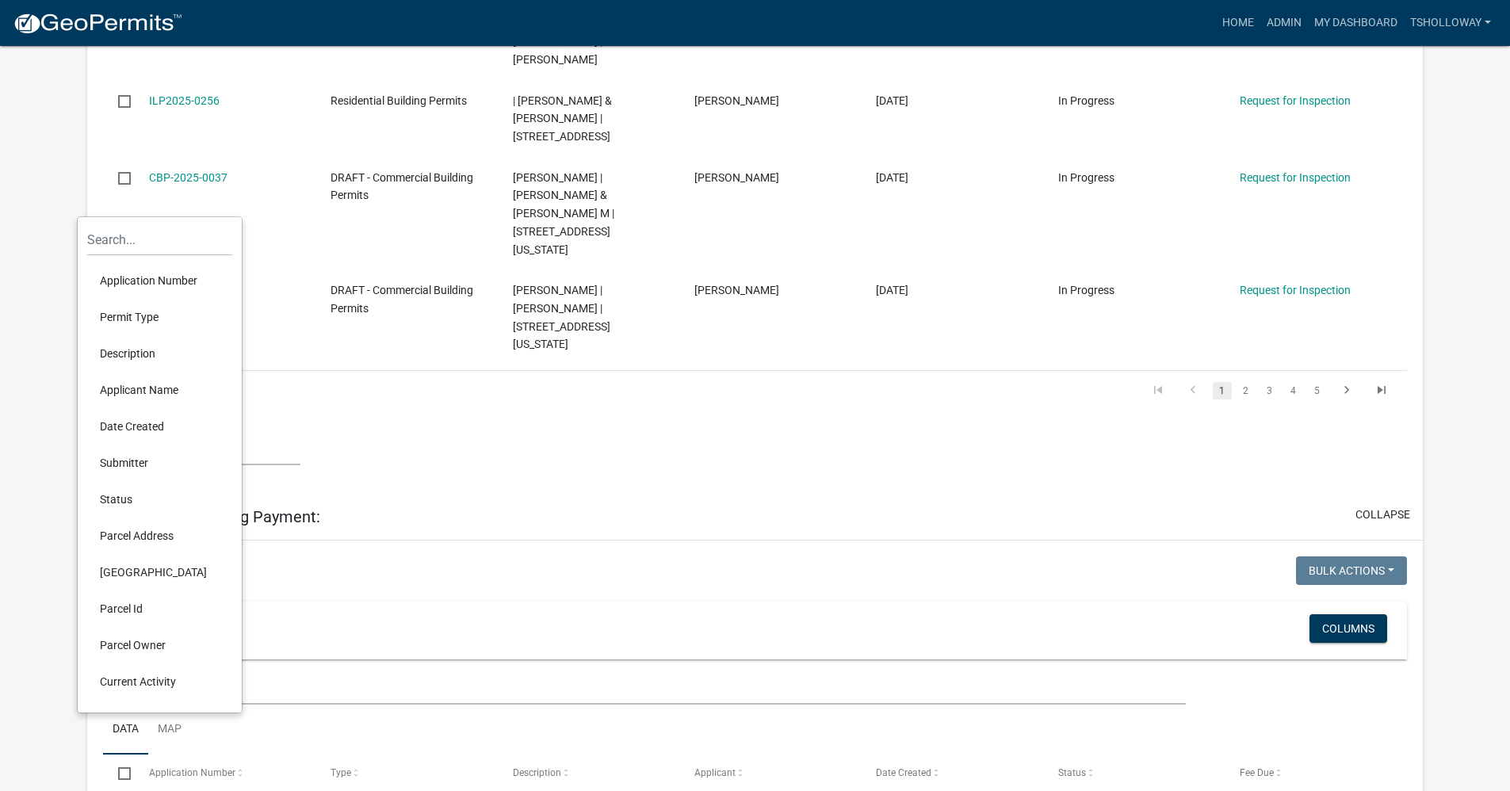
click at [137, 680] on li "Current Activity" at bounding box center [159, 681] width 145 height 36
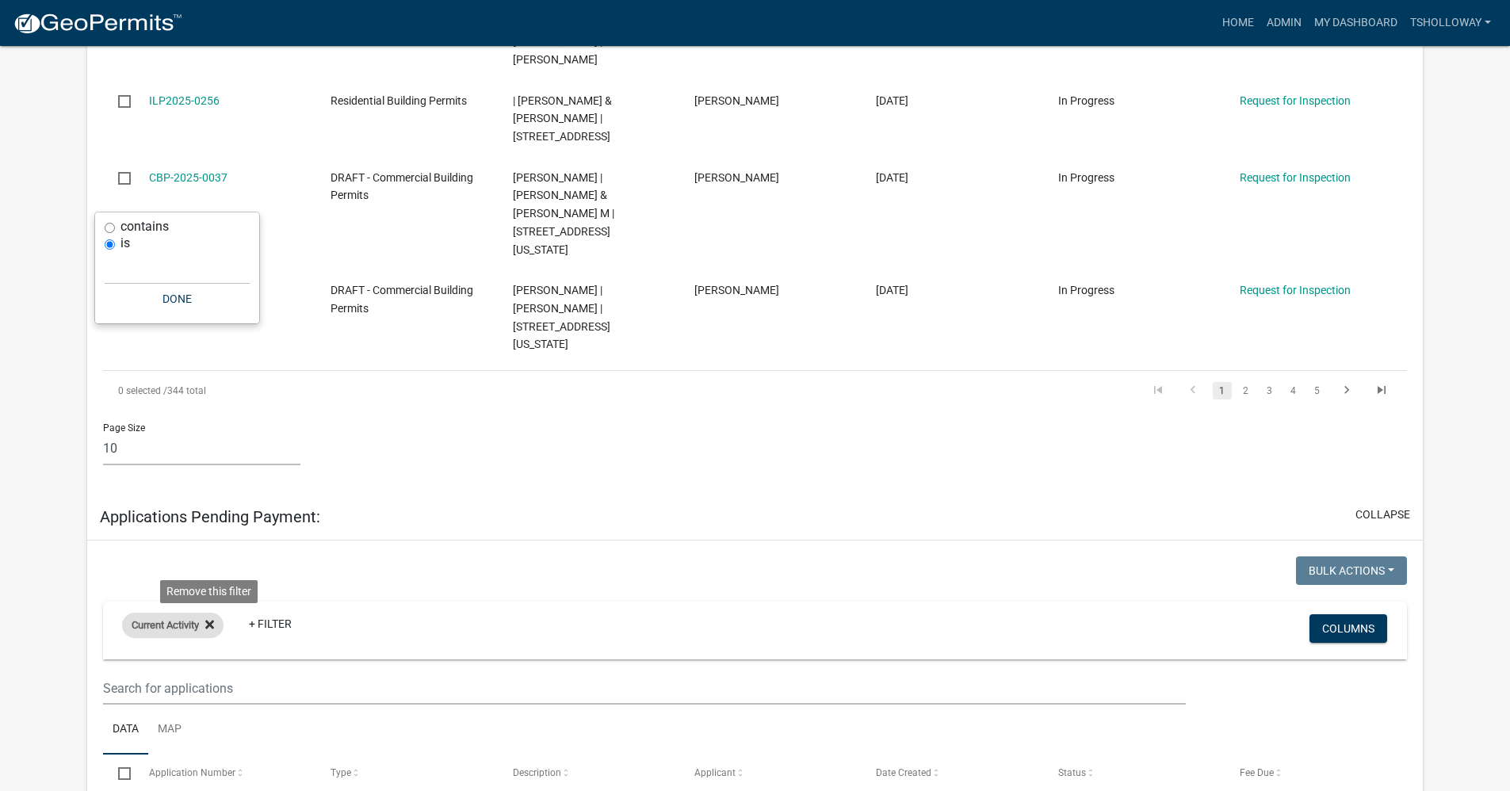
click at [212, 618] on icon at bounding box center [209, 624] width 9 height 13
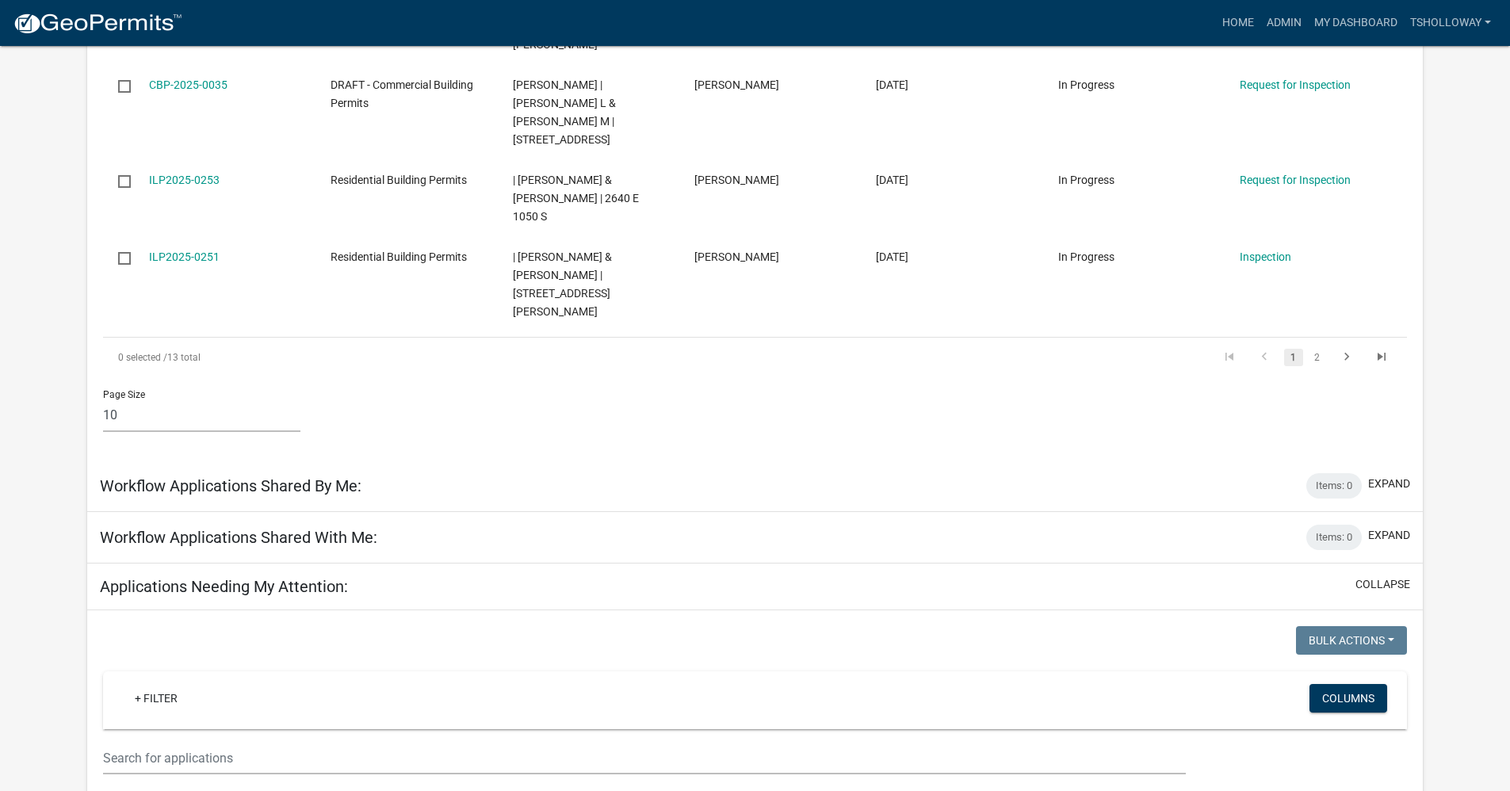
scroll to position [988, 0]
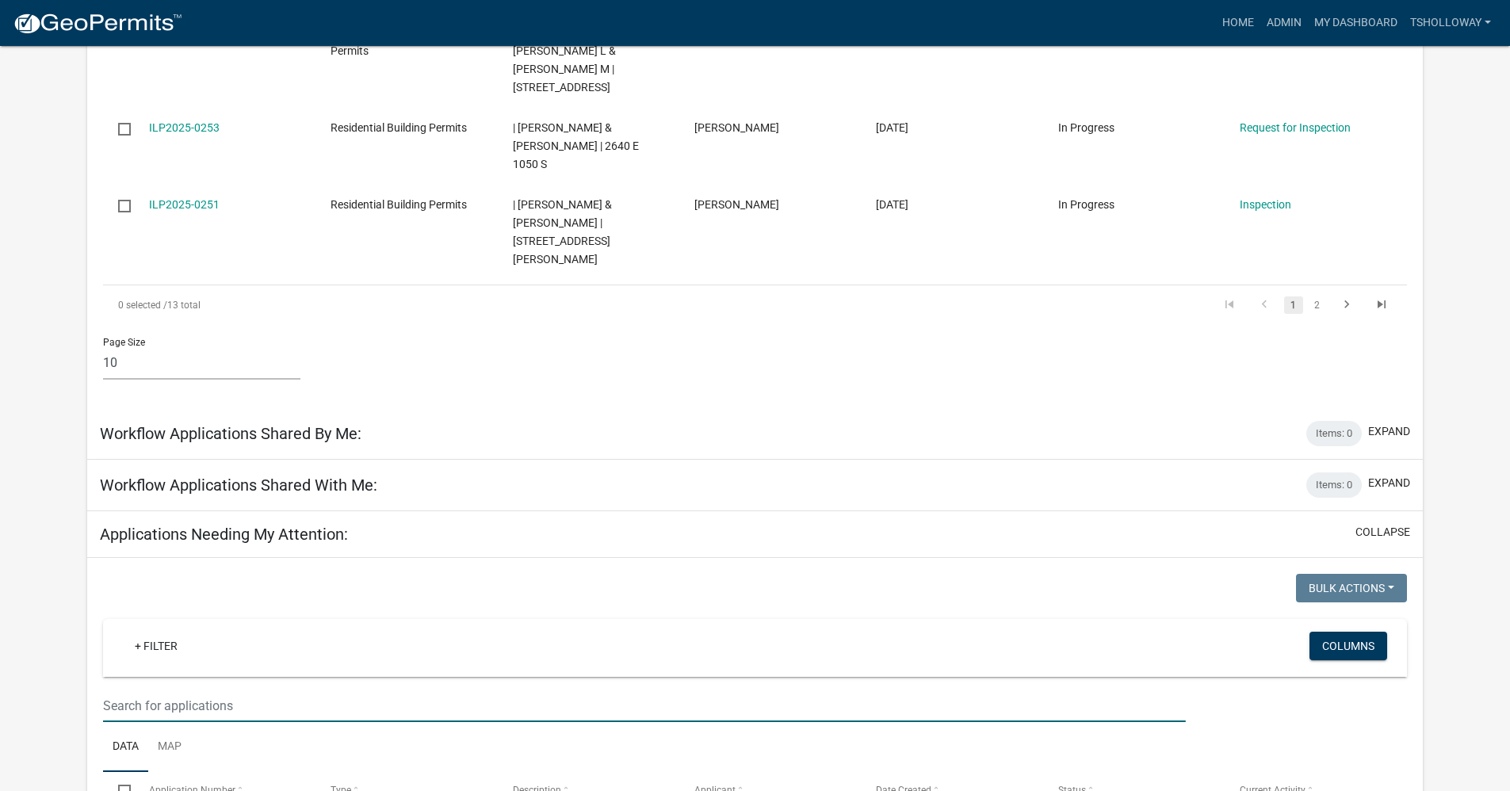
click at [168, 690] on input "text" at bounding box center [644, 706] width 1082 height 33
type input "paid"
drag, startPoint x: 132, startPoint y: 472, endPoint x: 88, endPoint y: 461, distance: 44.8
click at [88, 558] on div "Bulk Actions Void Expire Lock Withdraw + Filter Columns paid Data Map Select Ap…" at bounding box center [755, 733] width 1336 height 350
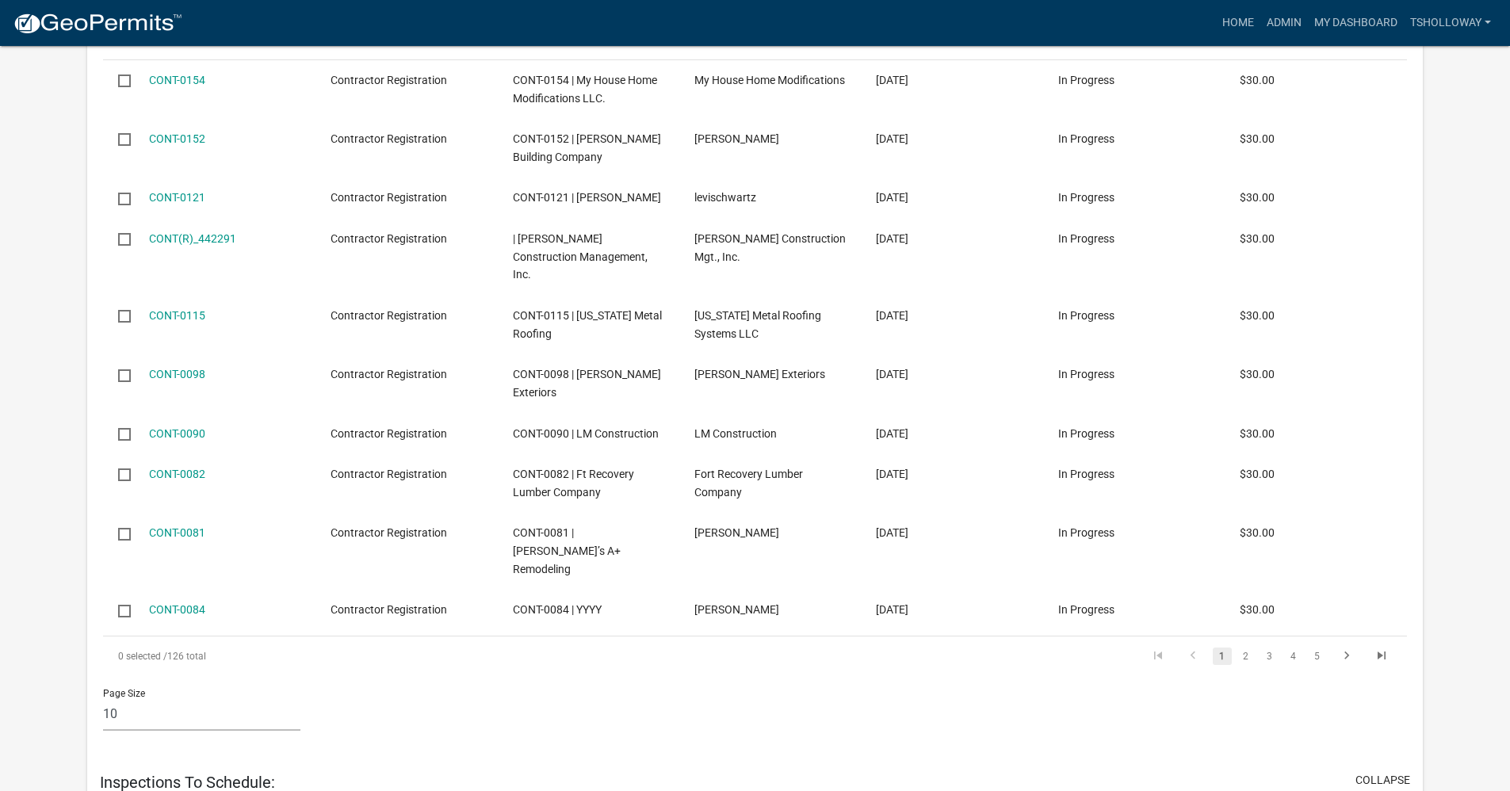
scroll to position [2969, 0]
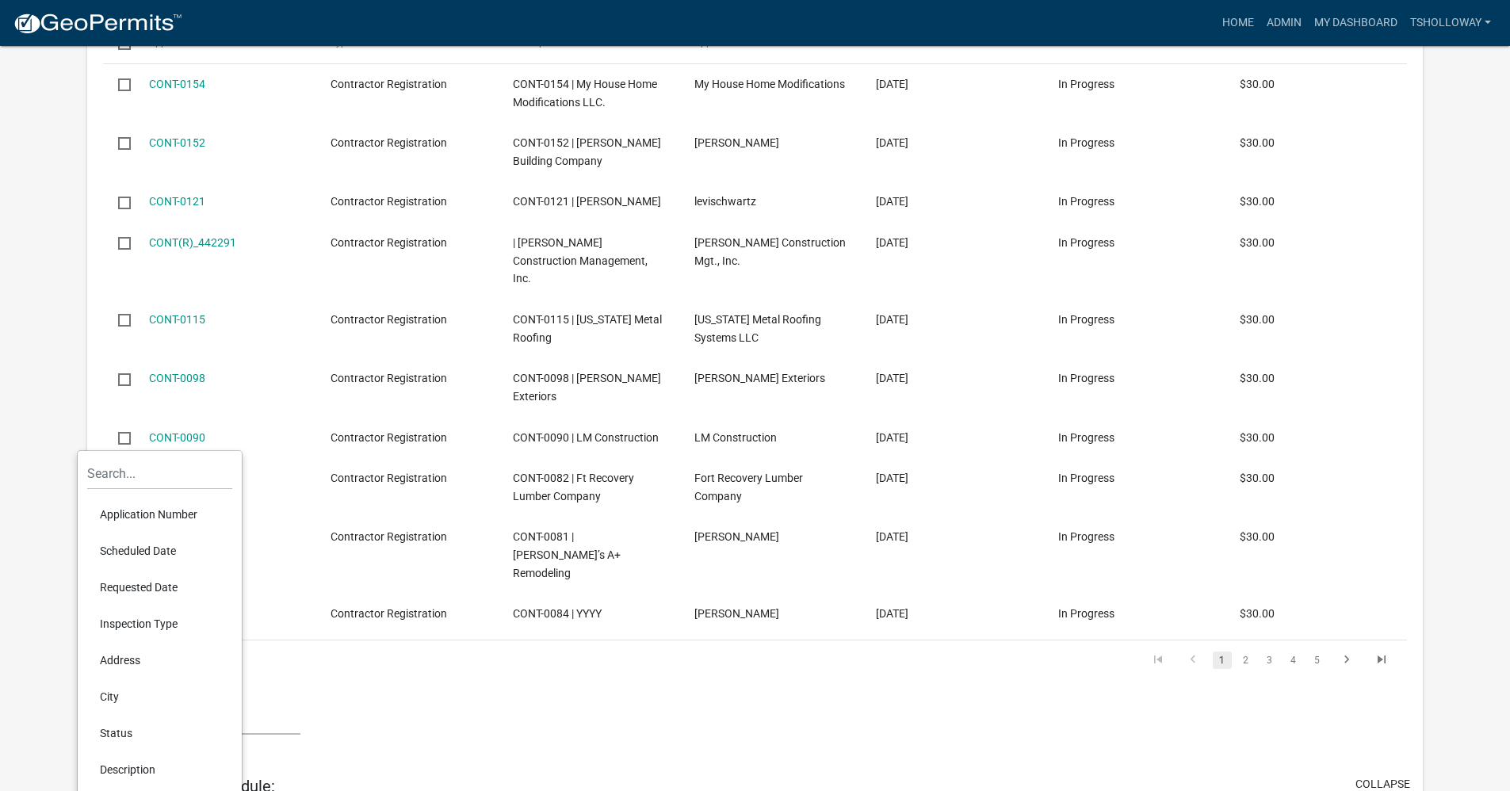
click at [113, 729] on li "Status" at bounding box center [159, 733] width 145 height 36
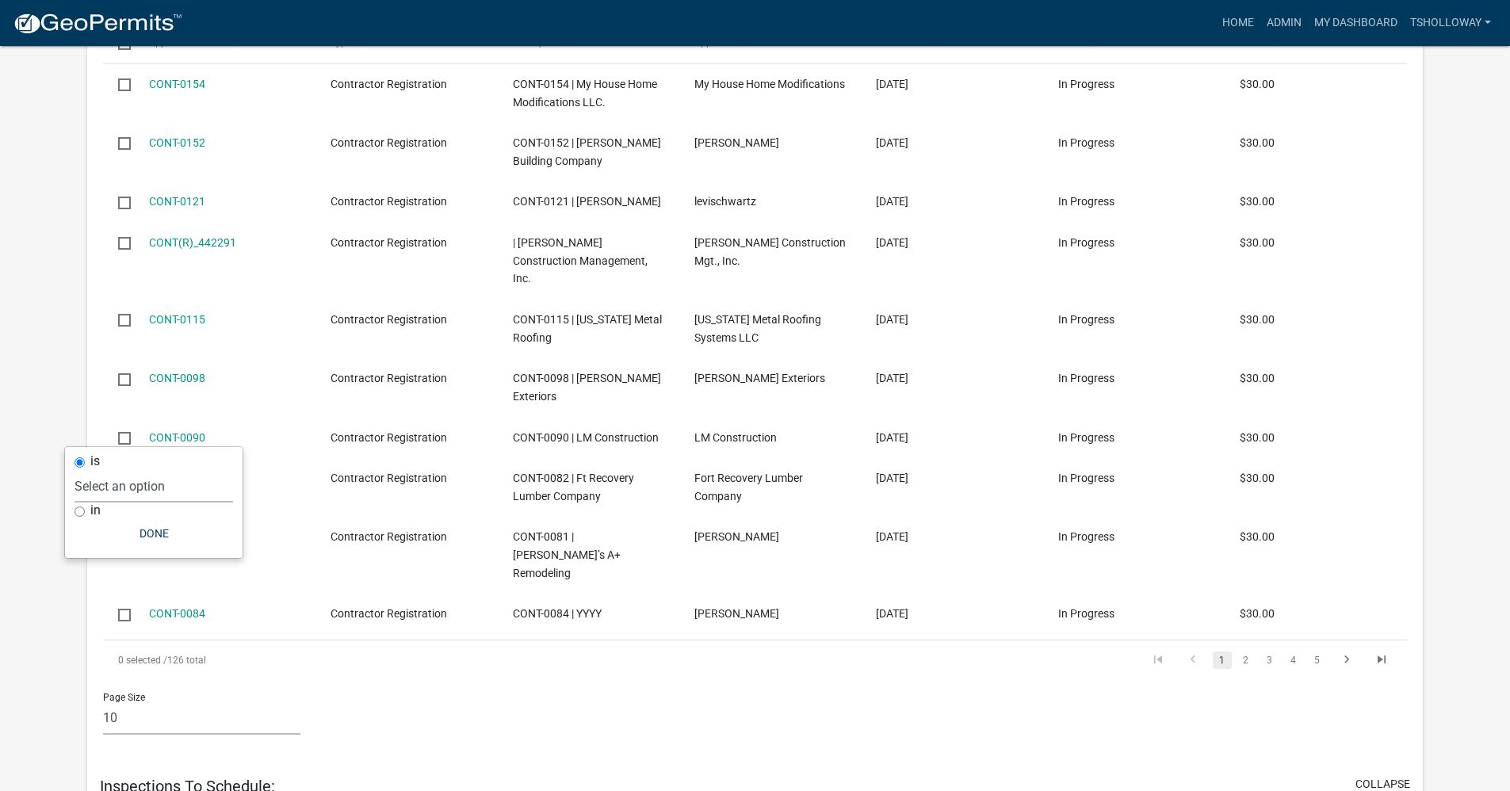
click at [146, 488] on select "Select an option Pending Schedule Pending Inspection Approved Denied Deleted Vo…" at bounding box center [154, 486] width 159 height 33
select select "0"
click at [122, 470] on select "Select an option Pending Schedule Pending Inspection Approved Denied Deleted Vo…" at bounding box center [154, 486] width 159 height 33
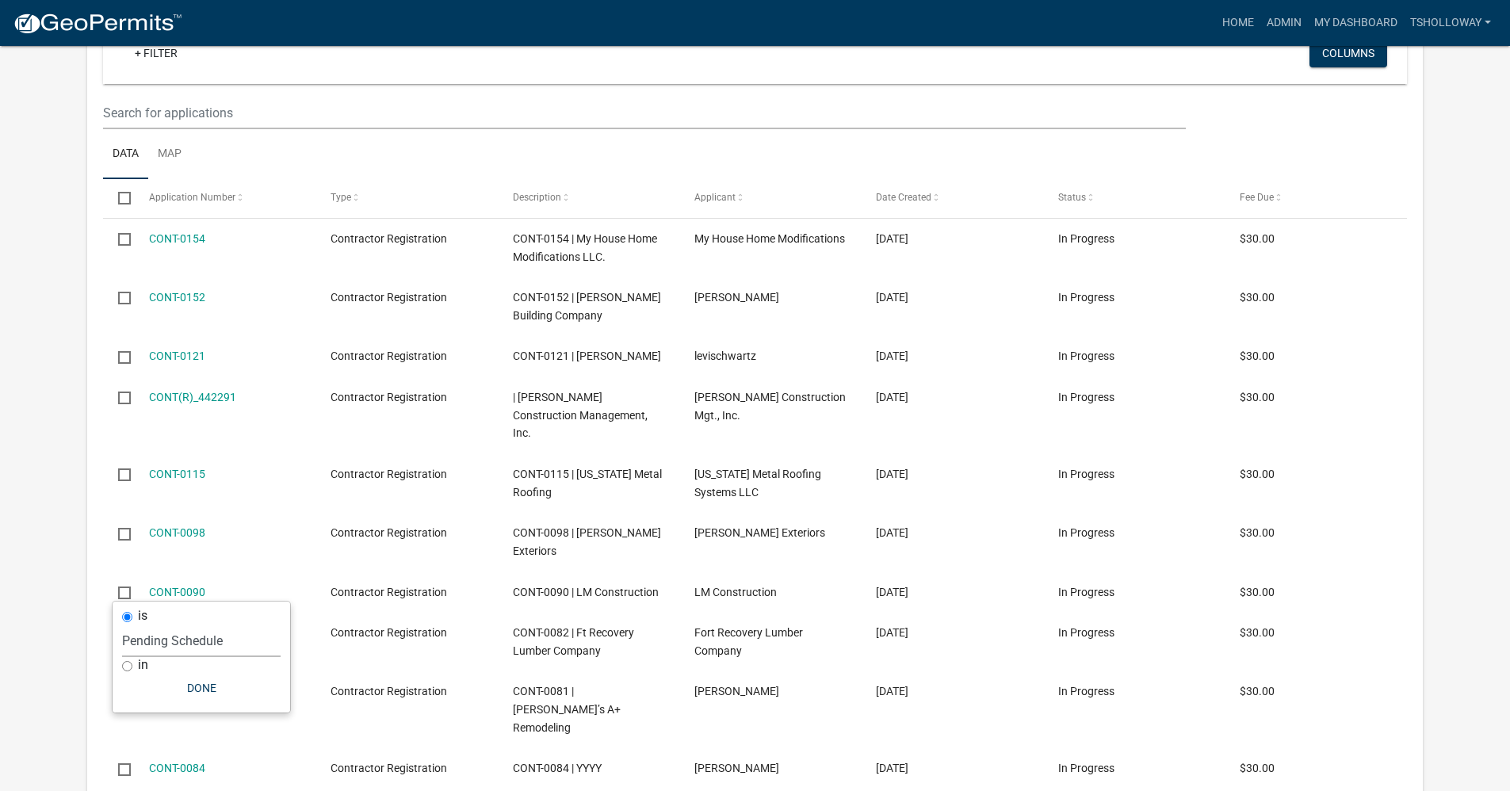
scroll to position [2732, 0]
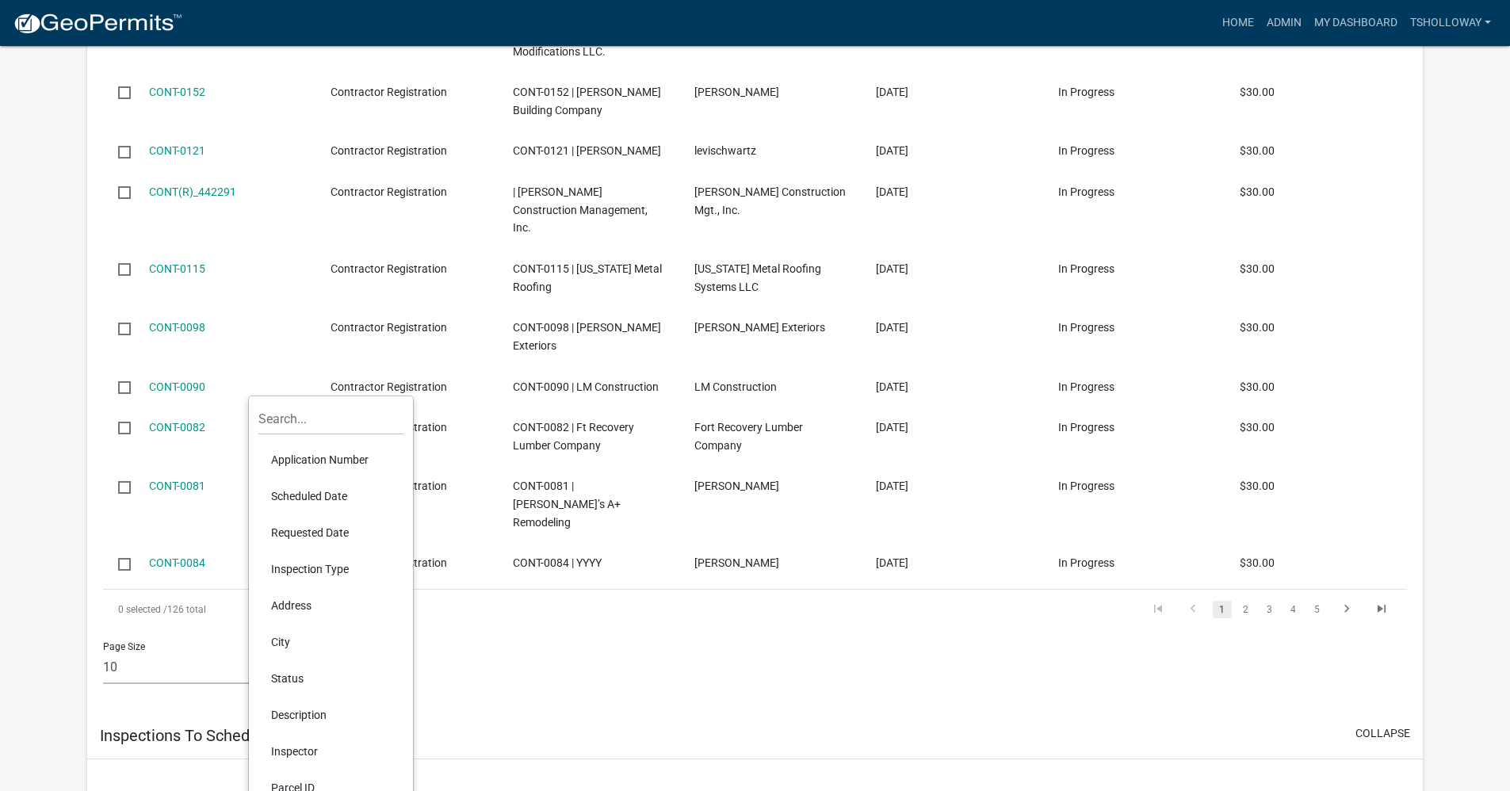
scroll to position [3049, 0]
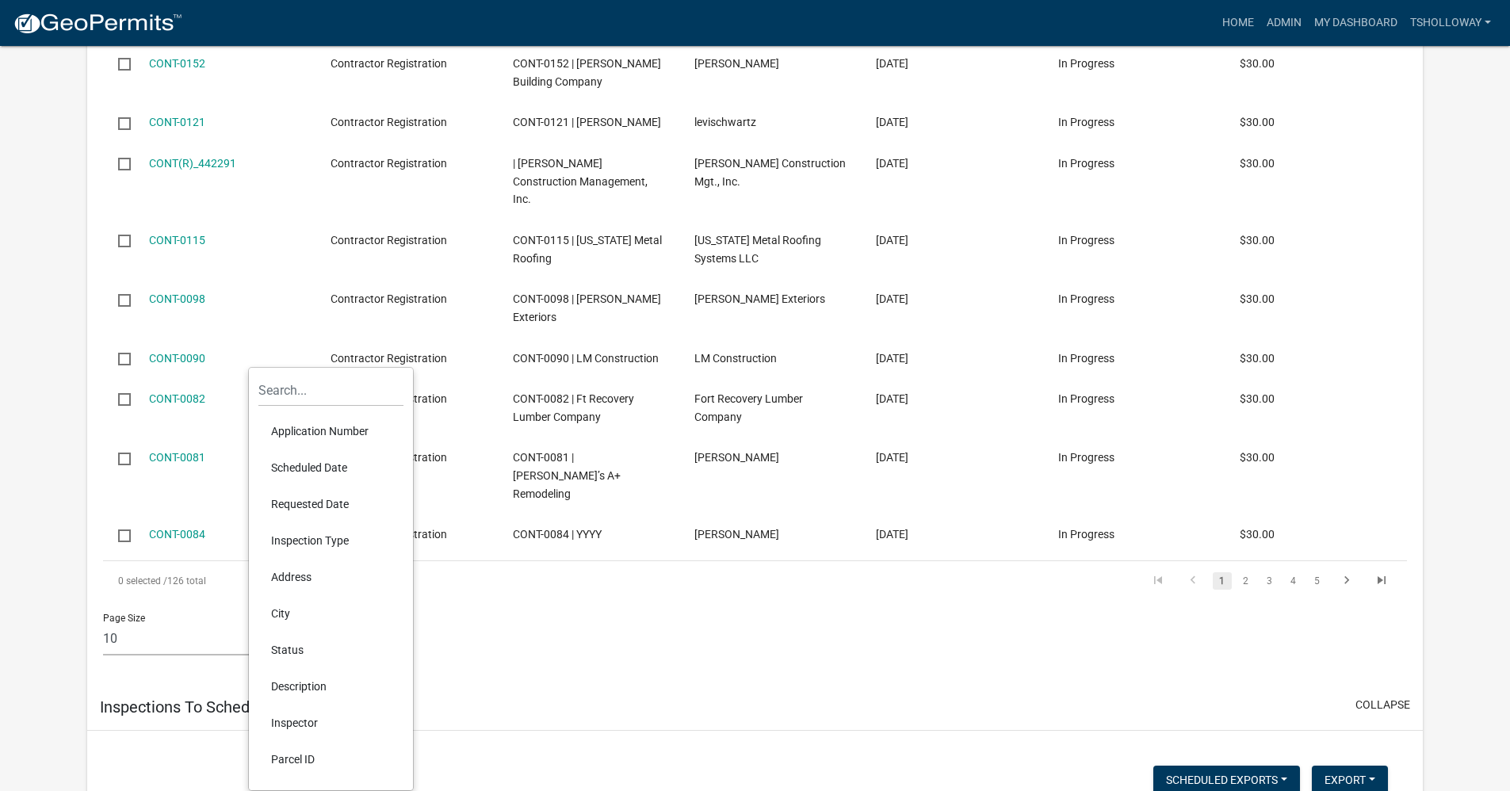
click at [318, 468] on li "Scheduled Date" at bounding box center [330, 467] width 145 height 36
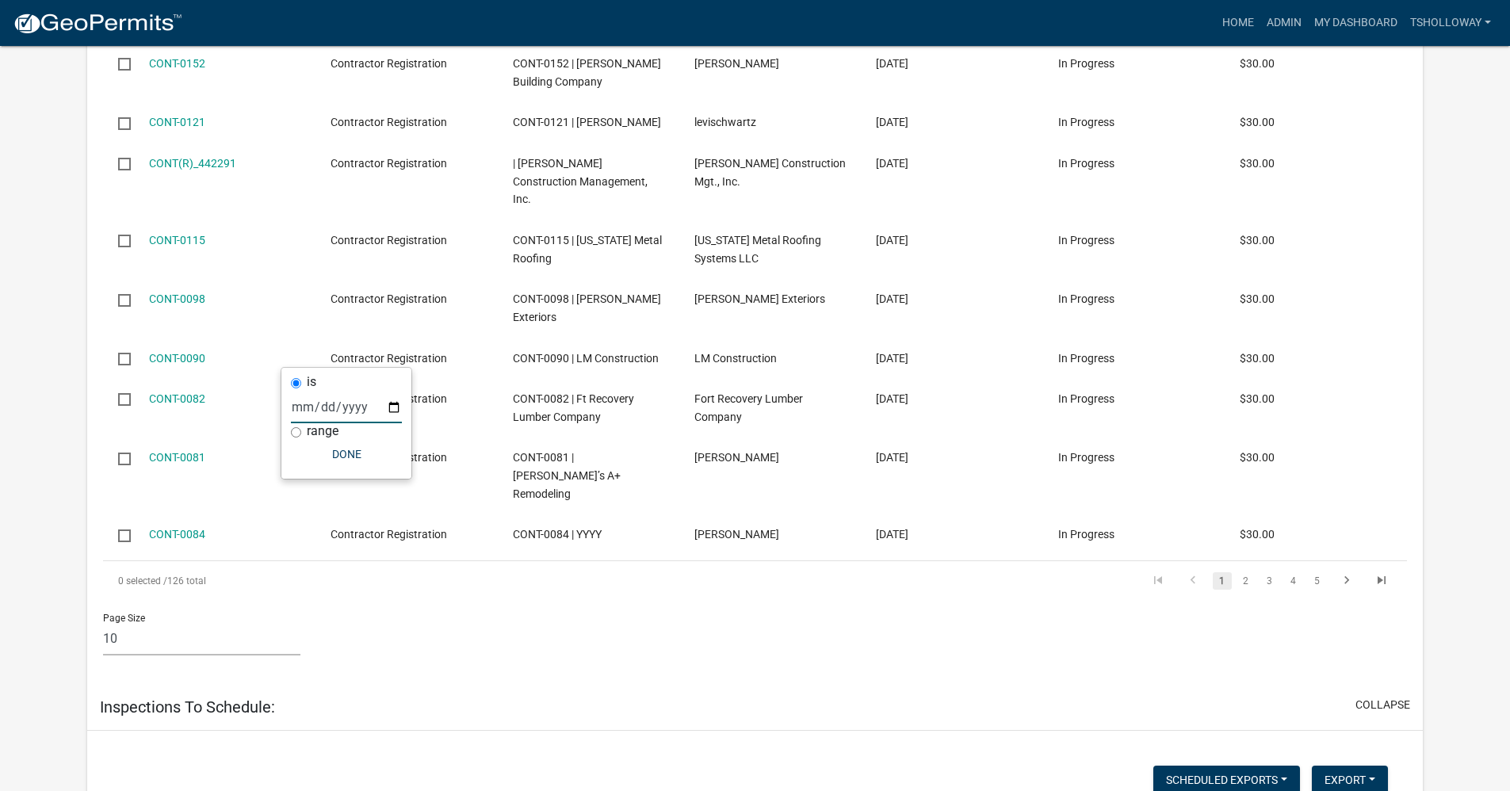
click at [390, 407] on input "date" at bounding box center [346, 407] width 111 height 33
click at [428, 409] on input "2025-09-19" at bounding box center [380, 407] width 111 height 33
type input "2025-09-18"
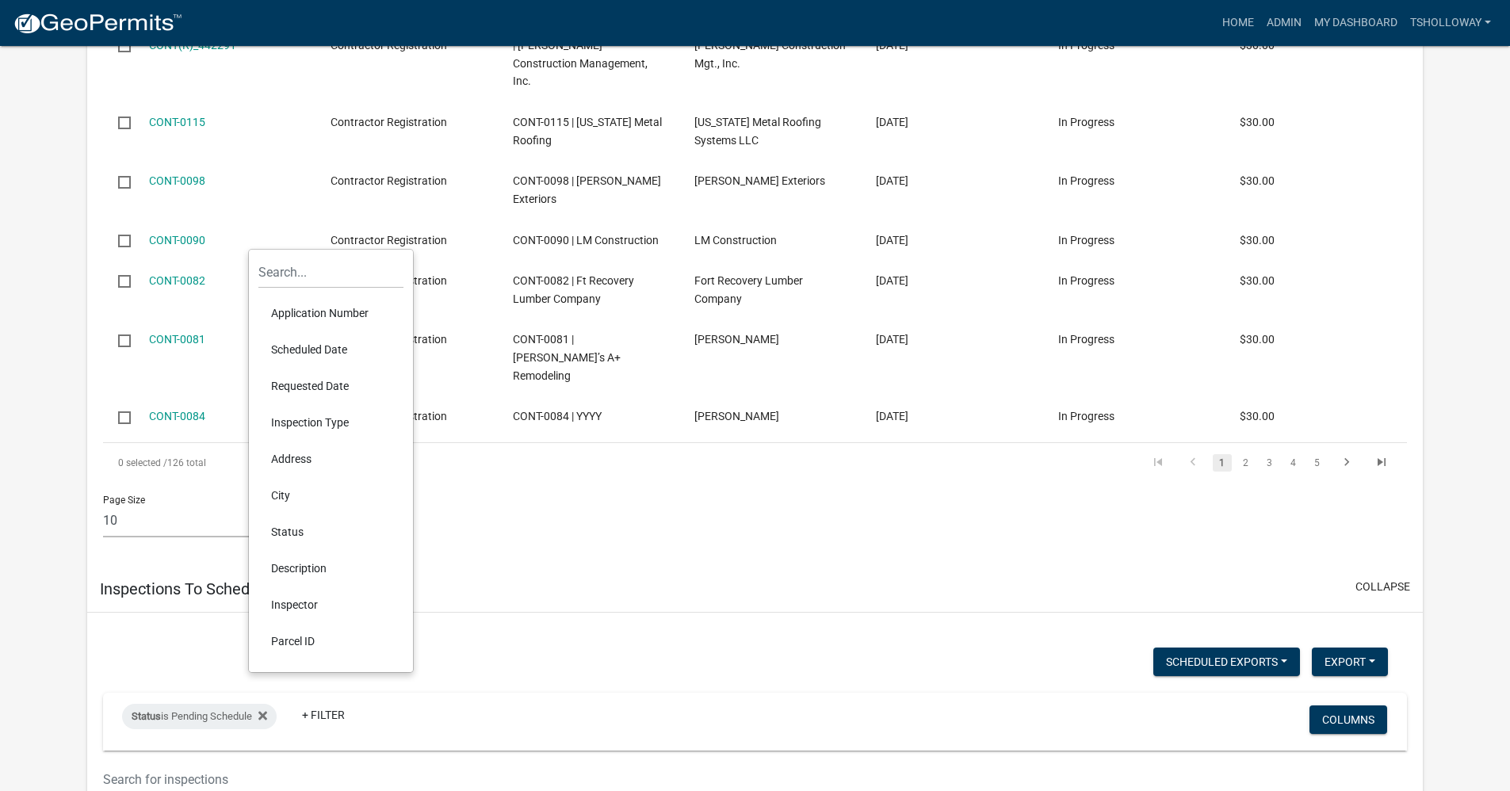
scroll to position [3207, 0]
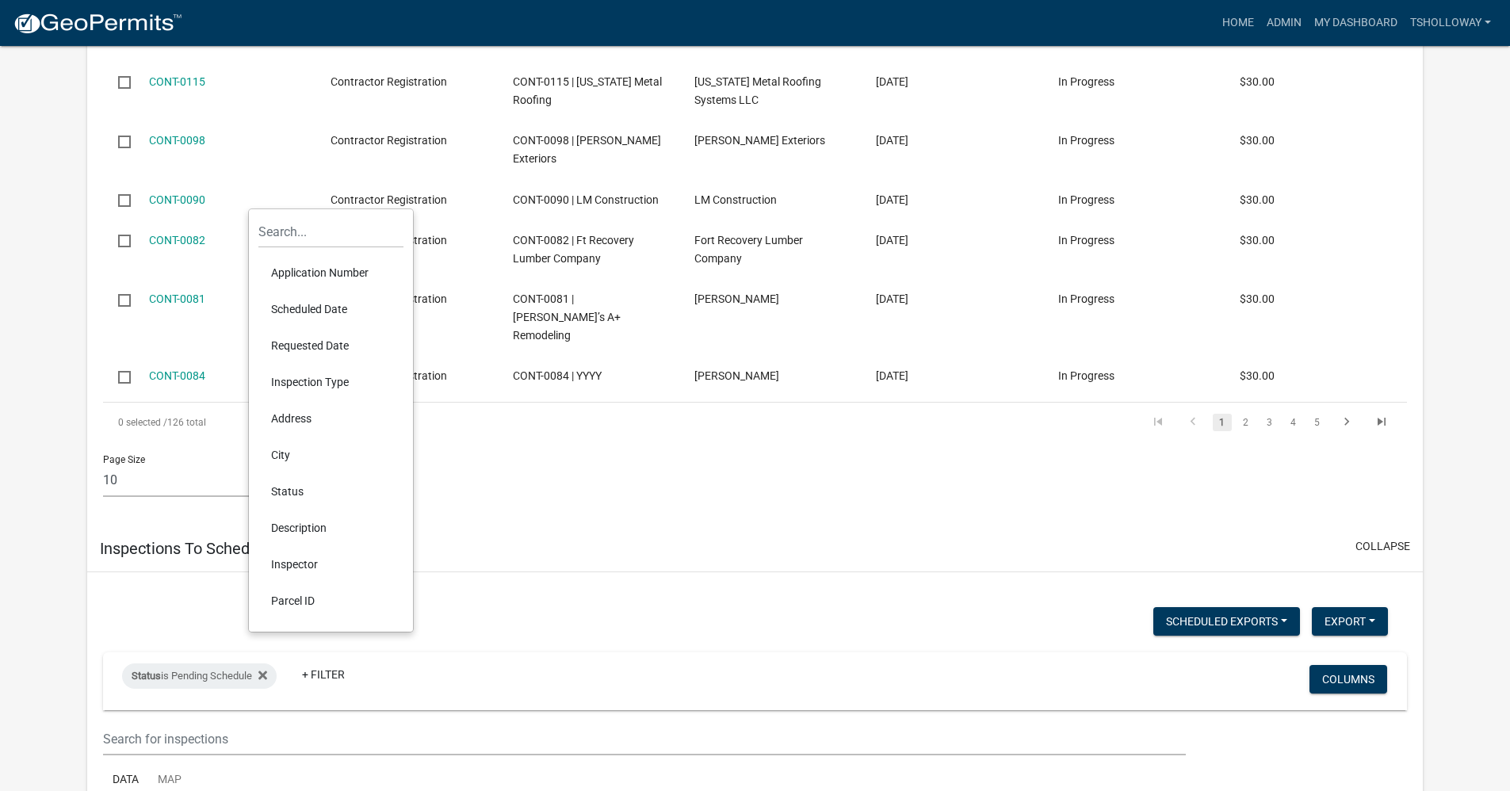
click at [295, 488] on li "Status" at bounding box center [330, 491] width 145 height 36
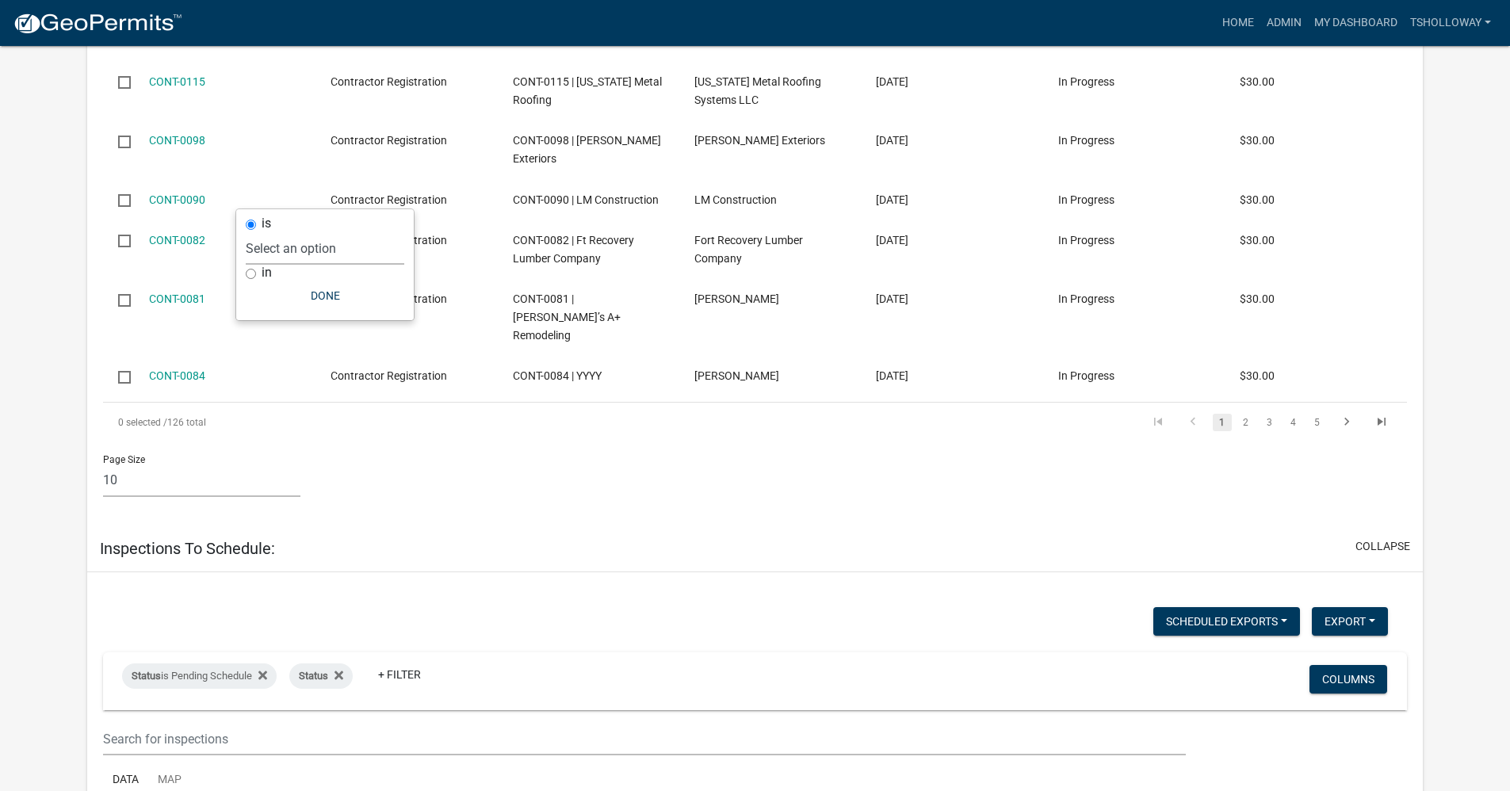
click at [269, 254] on select "Select an option Pending Schedule Pending Inspection Approved Denied Deleted Vo…" at bounding box center [325, 248] width 159 height 33
select select "0"
click at [293, 232] on select "Select an option Pending Schedule Pending Inspection Approved Denied Deleted Vo…" at bounding box center [325, 248] width 159 height 33
click at [298, 275] on input "in" at bounding box center [298, 274] width 10 height 10
radio input "true"
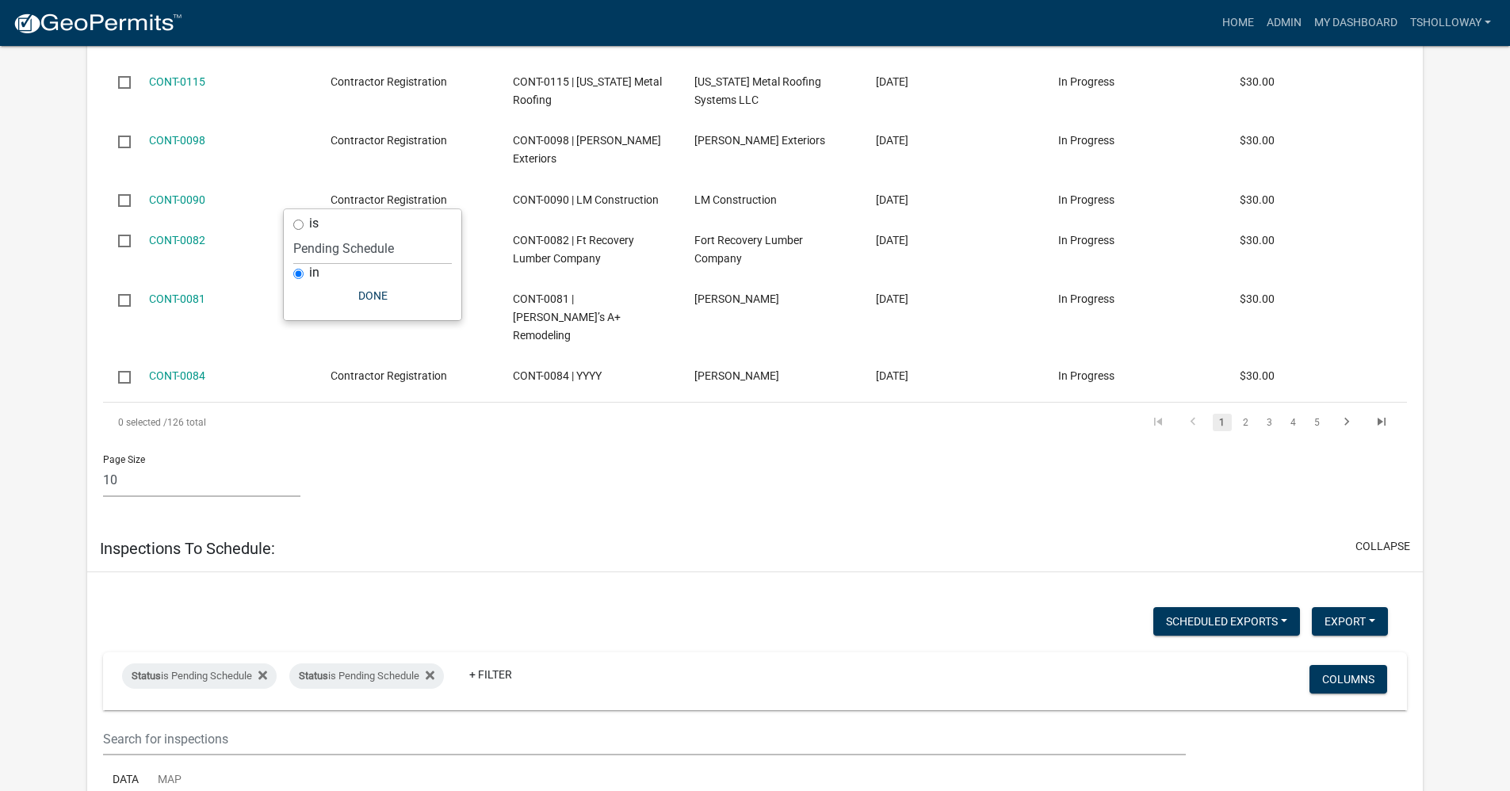
select select
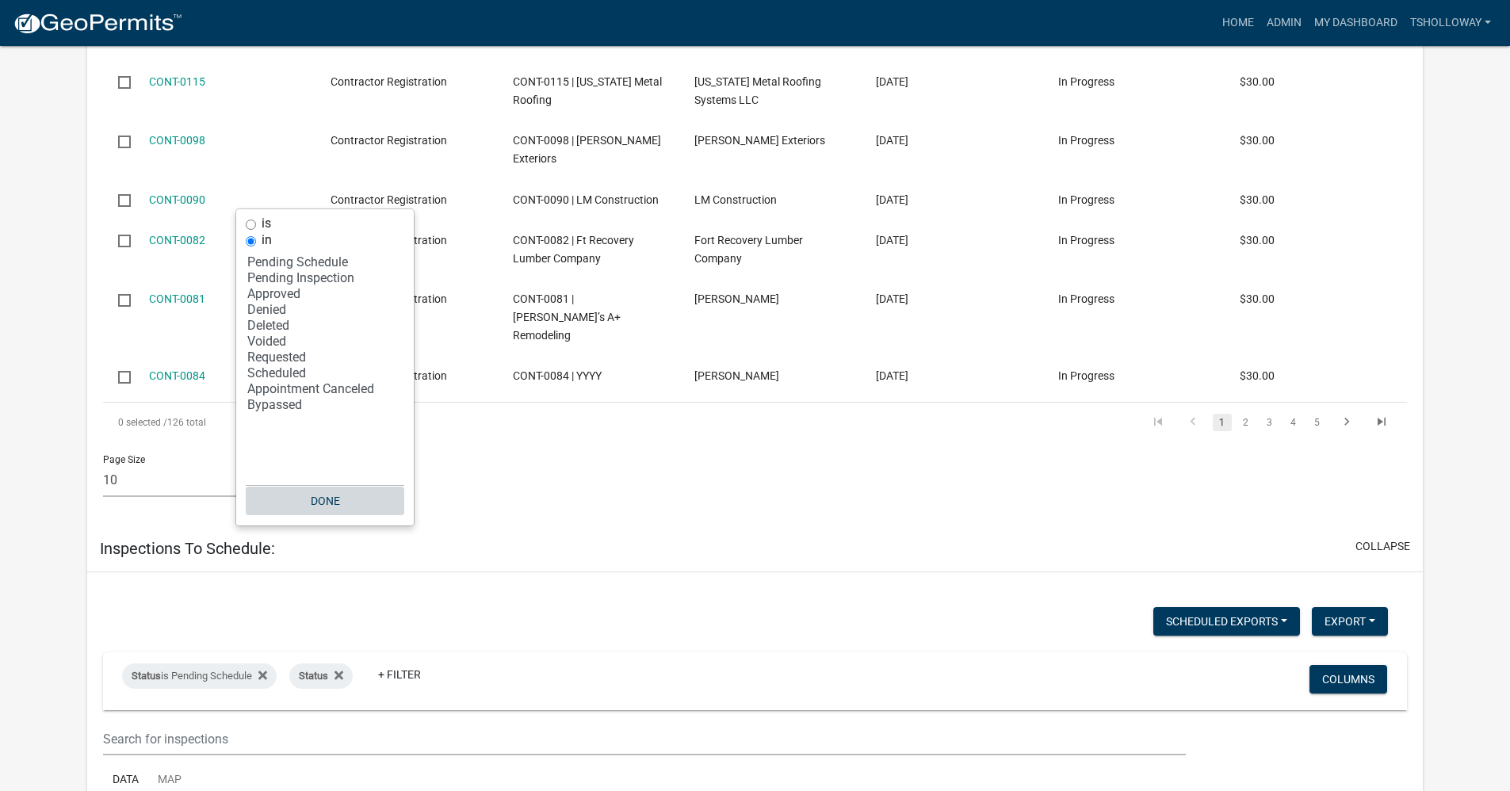
click at [337, 497] on button "Done" at bounding box center [325, 501] width 159 height 29
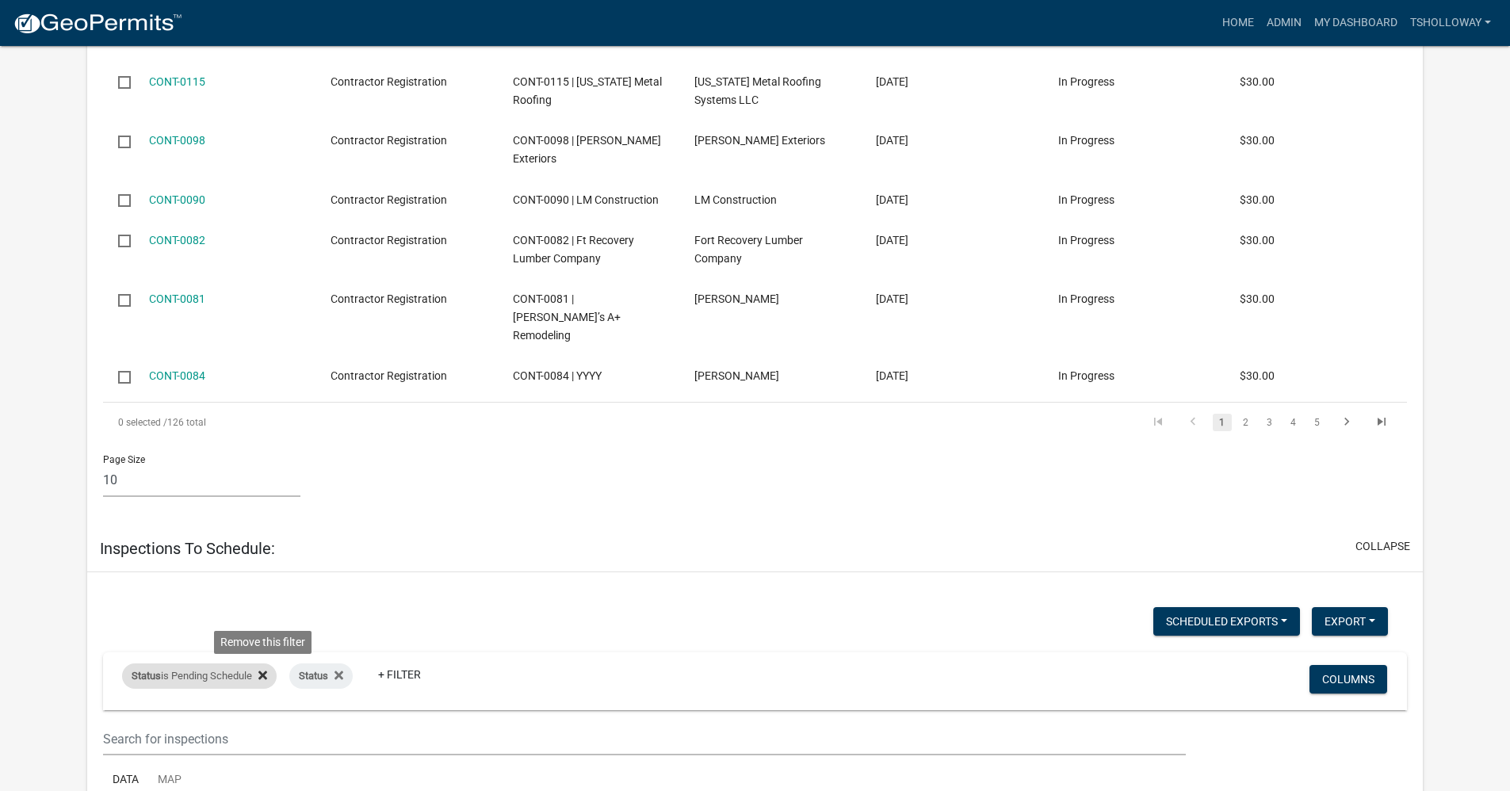
click at [263, 669] on icon at bounding box center [262, 675] width 9 height 13
click at [174, 669] on icon at bounding box center [171, 675] width 9 height 13
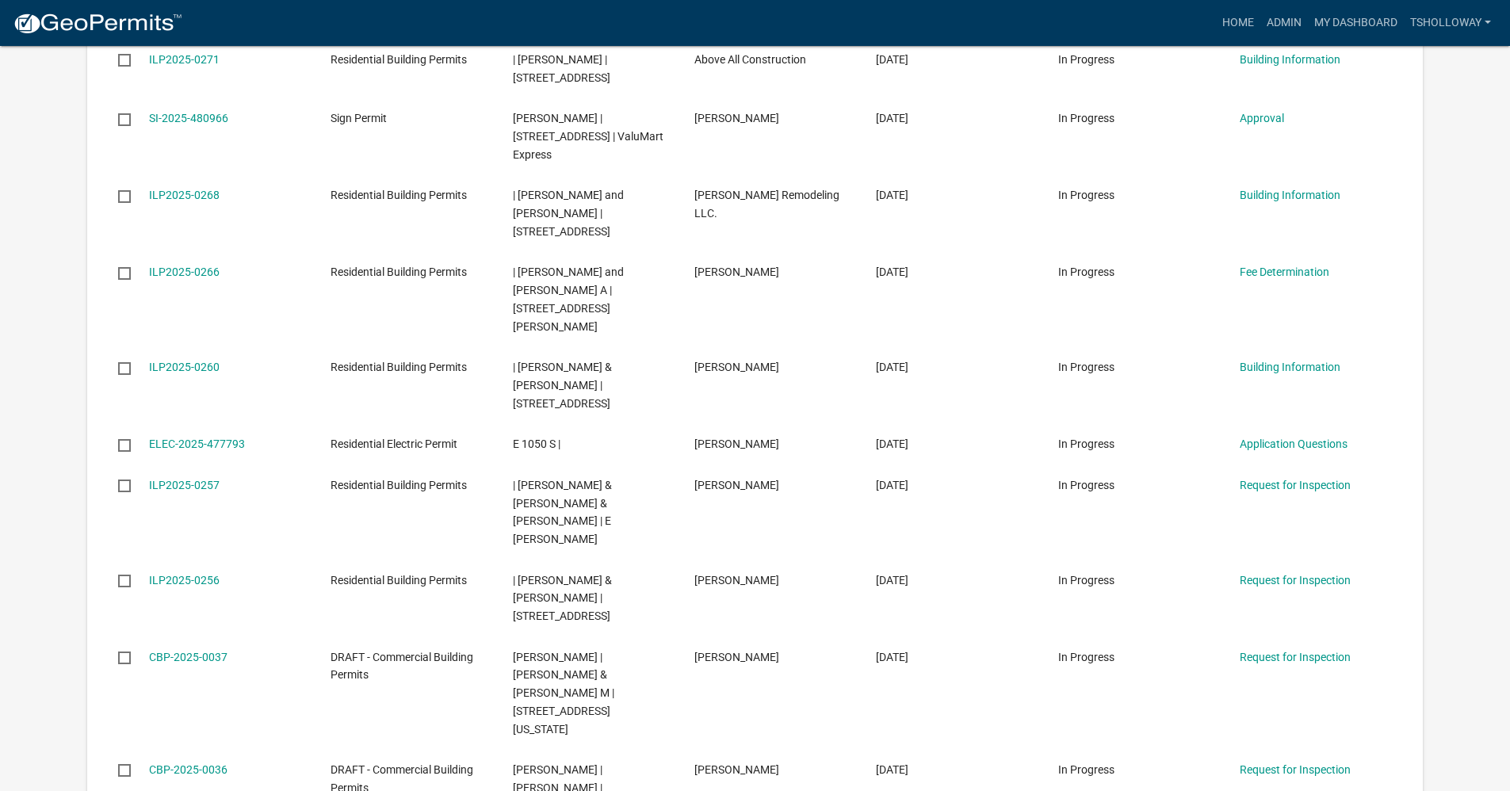
scroll to position [1823, 0]
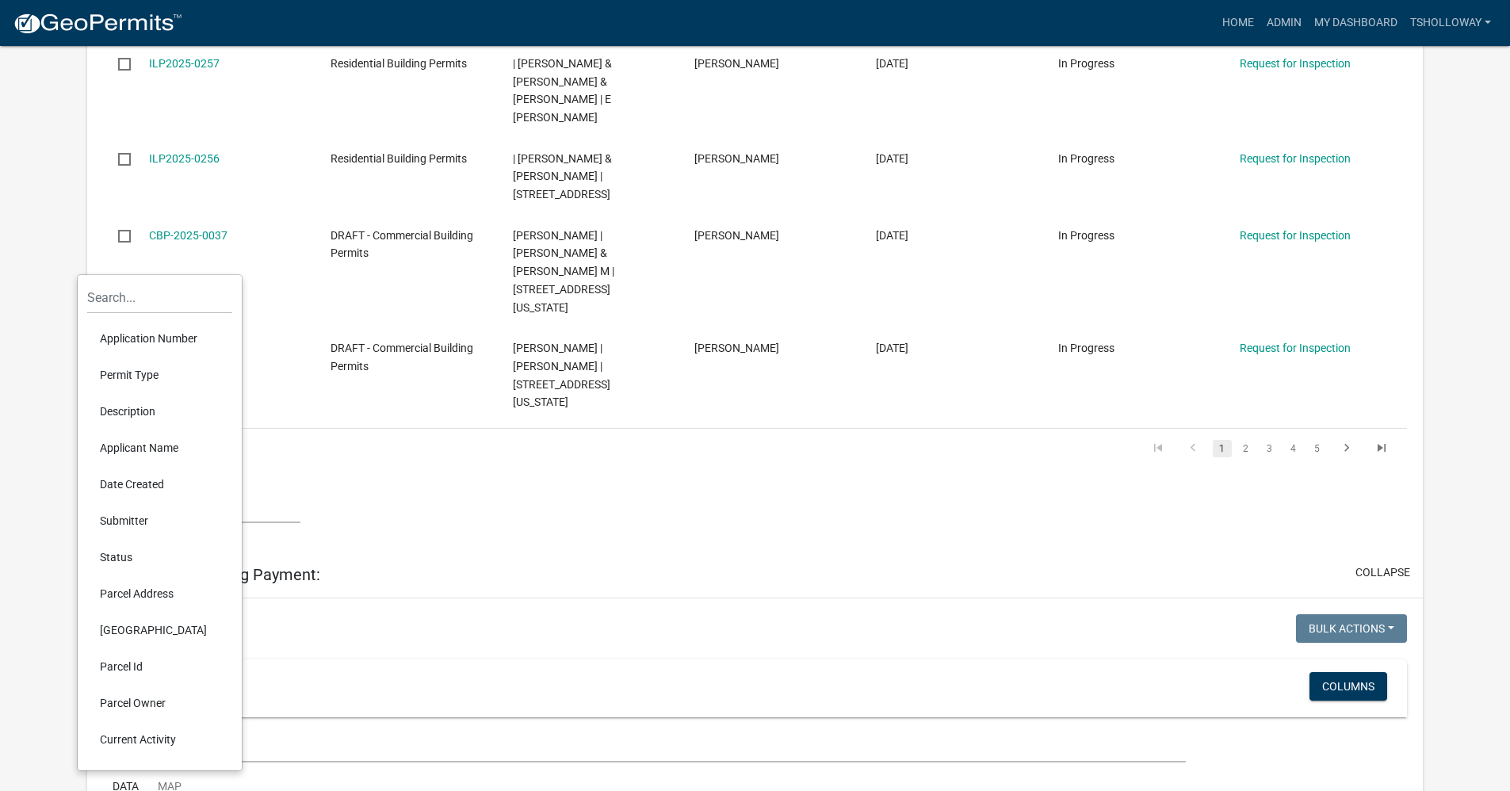
scroll to position [2220, 0]
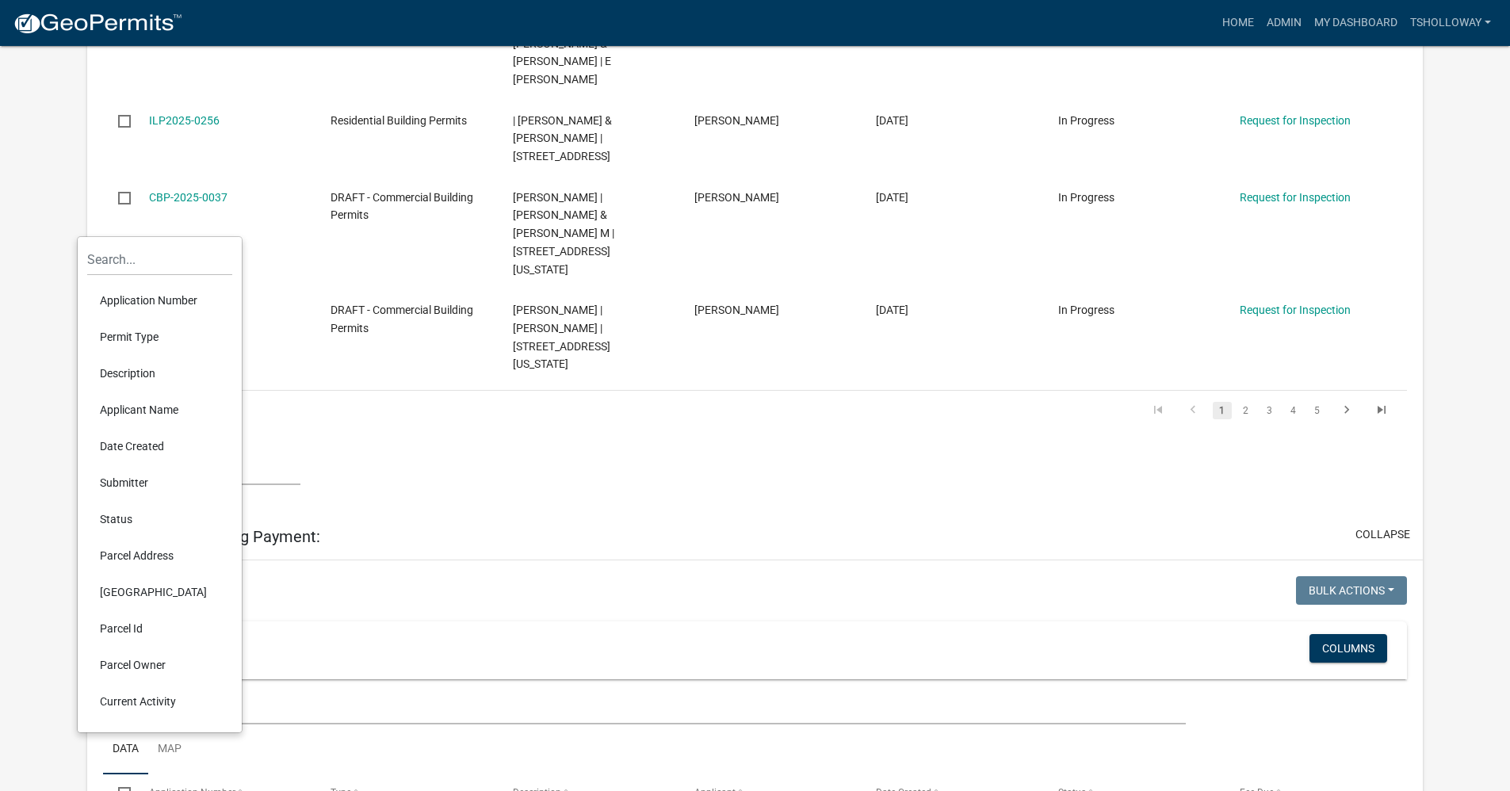
click at [143, 444] on li "Date Created" at bounding box center [159, 446] width 145 height 36
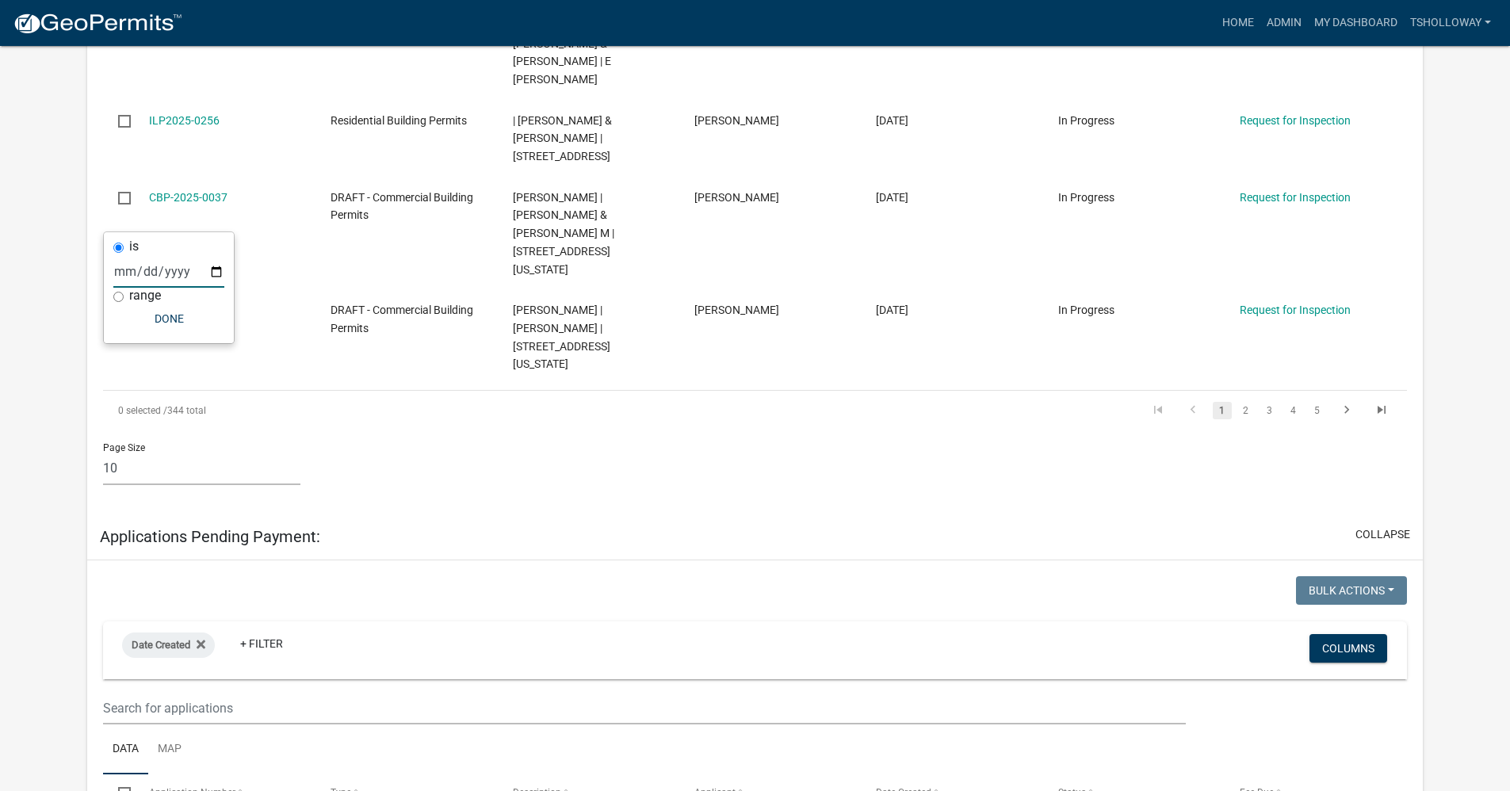
click at [216, 270] on input "date" at bounding box center [168, 271] width 111 height 33
click at [254, 275] on input "2025-09-19" at bounding box center [202, 271] width 111 height 33
type input "2025-09-18"
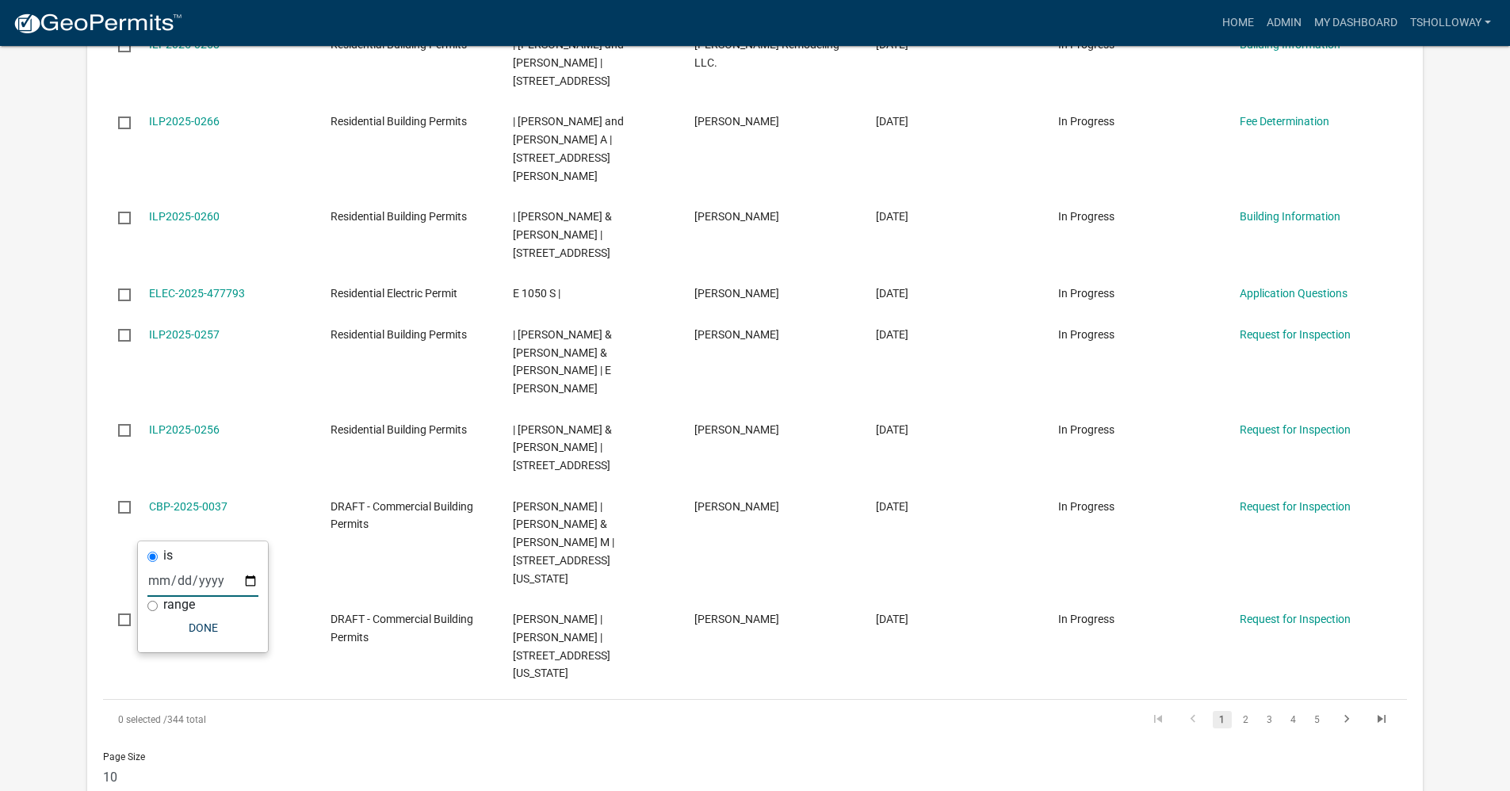
scroll to position [1902, 0]
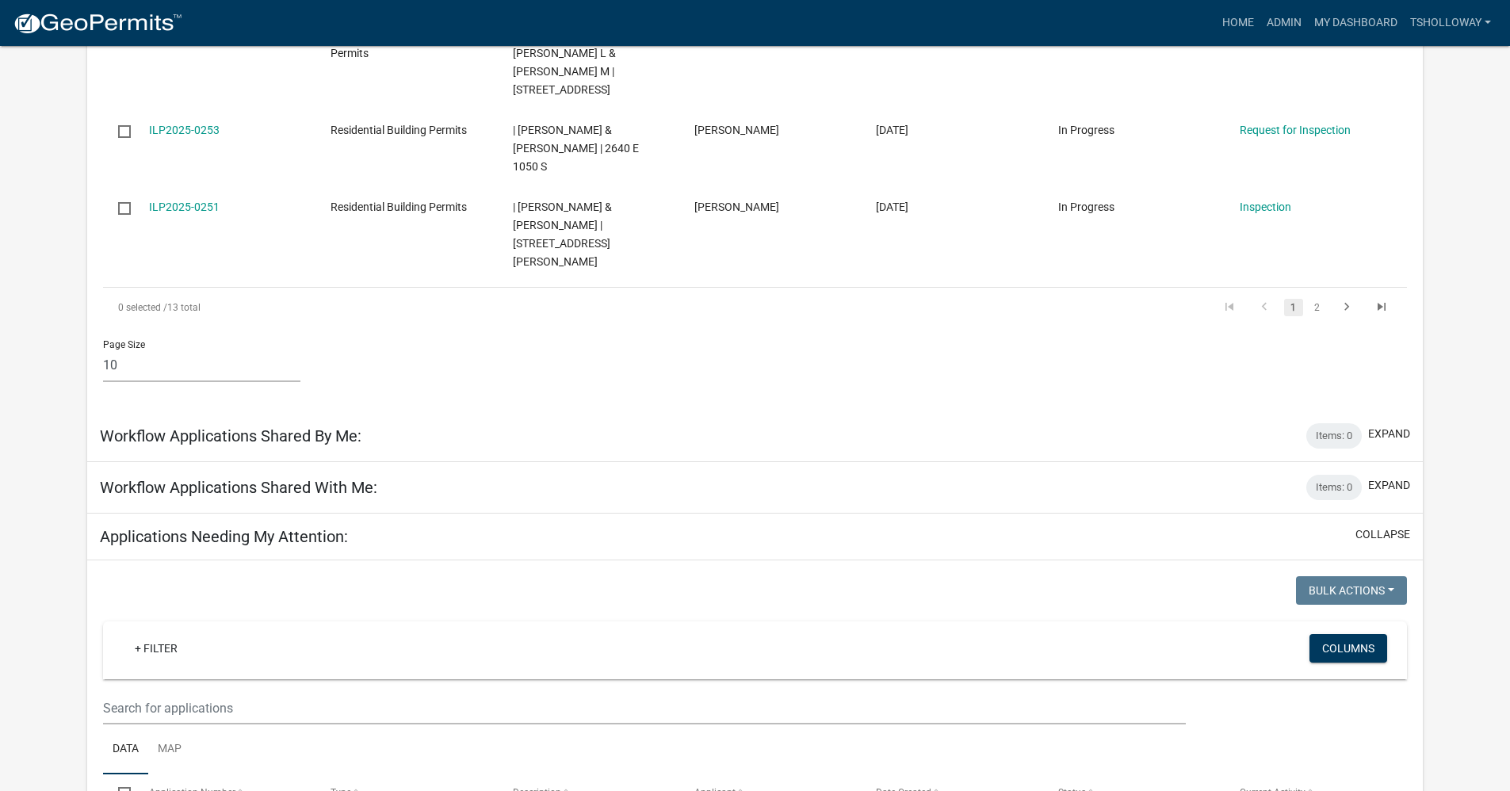
scroll to position [951, 0]
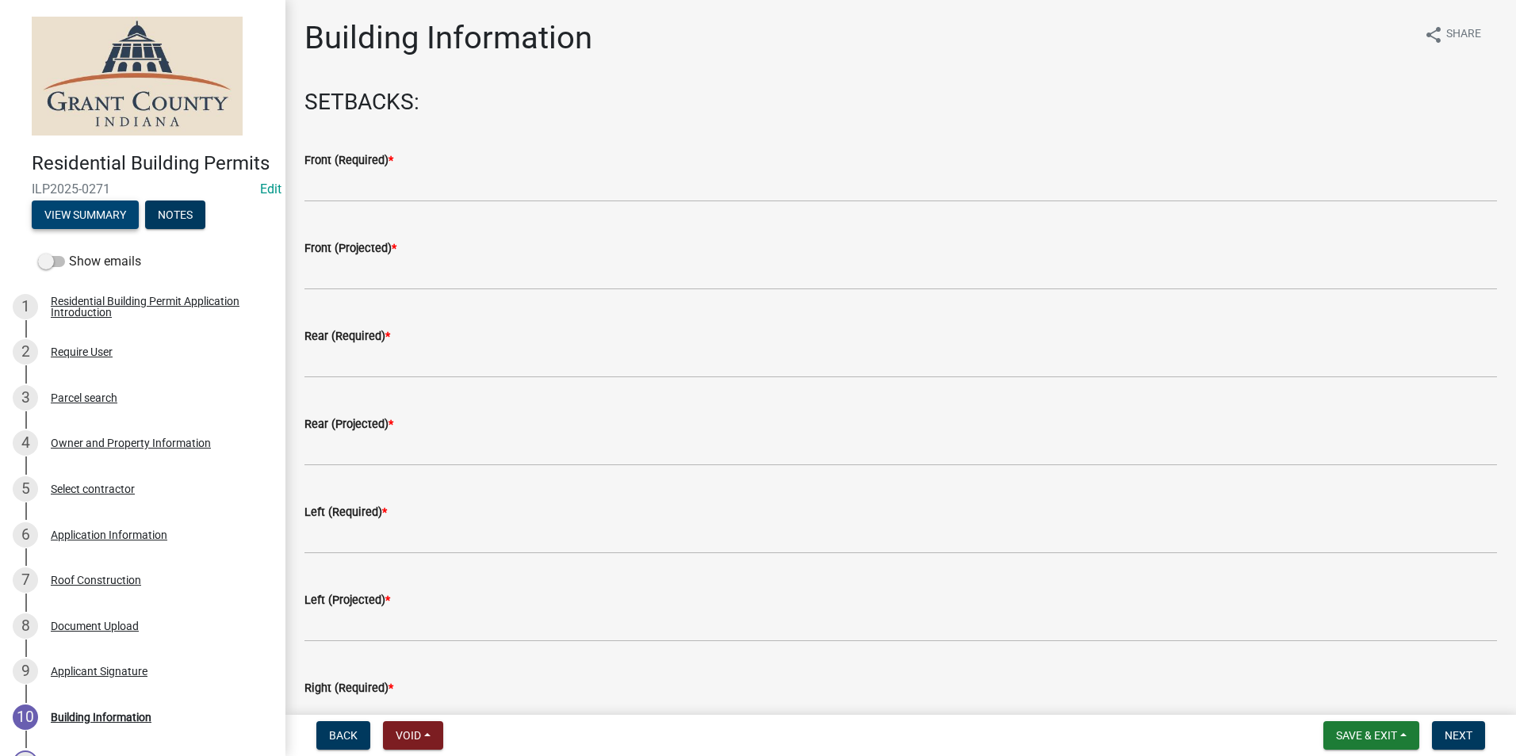
click at [81, 229] on button "View Summary" at bounding box center [85, 215] width 107 height 29
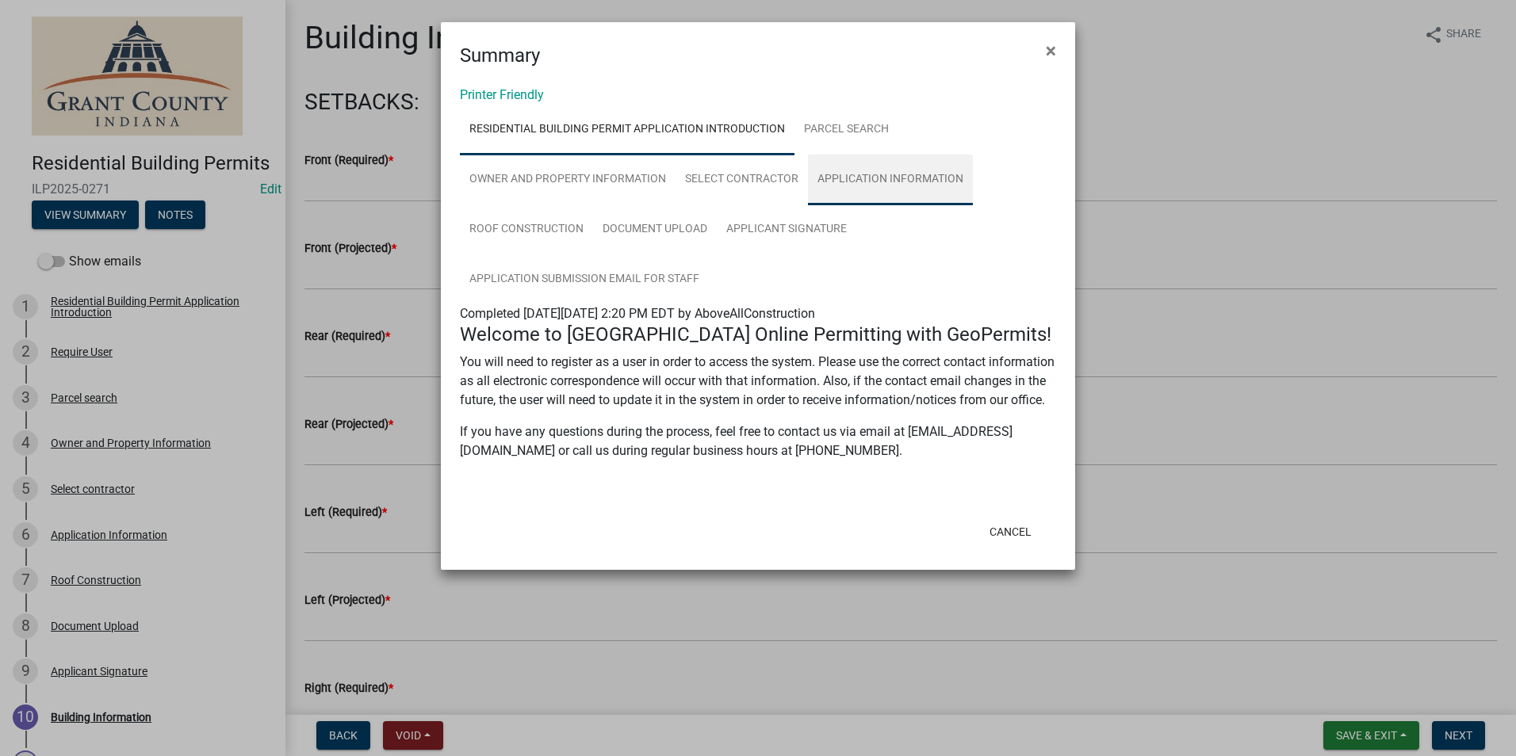
click at [859, 182] on link "Application Information" at bounding box center [890, 180] width 165 height 51
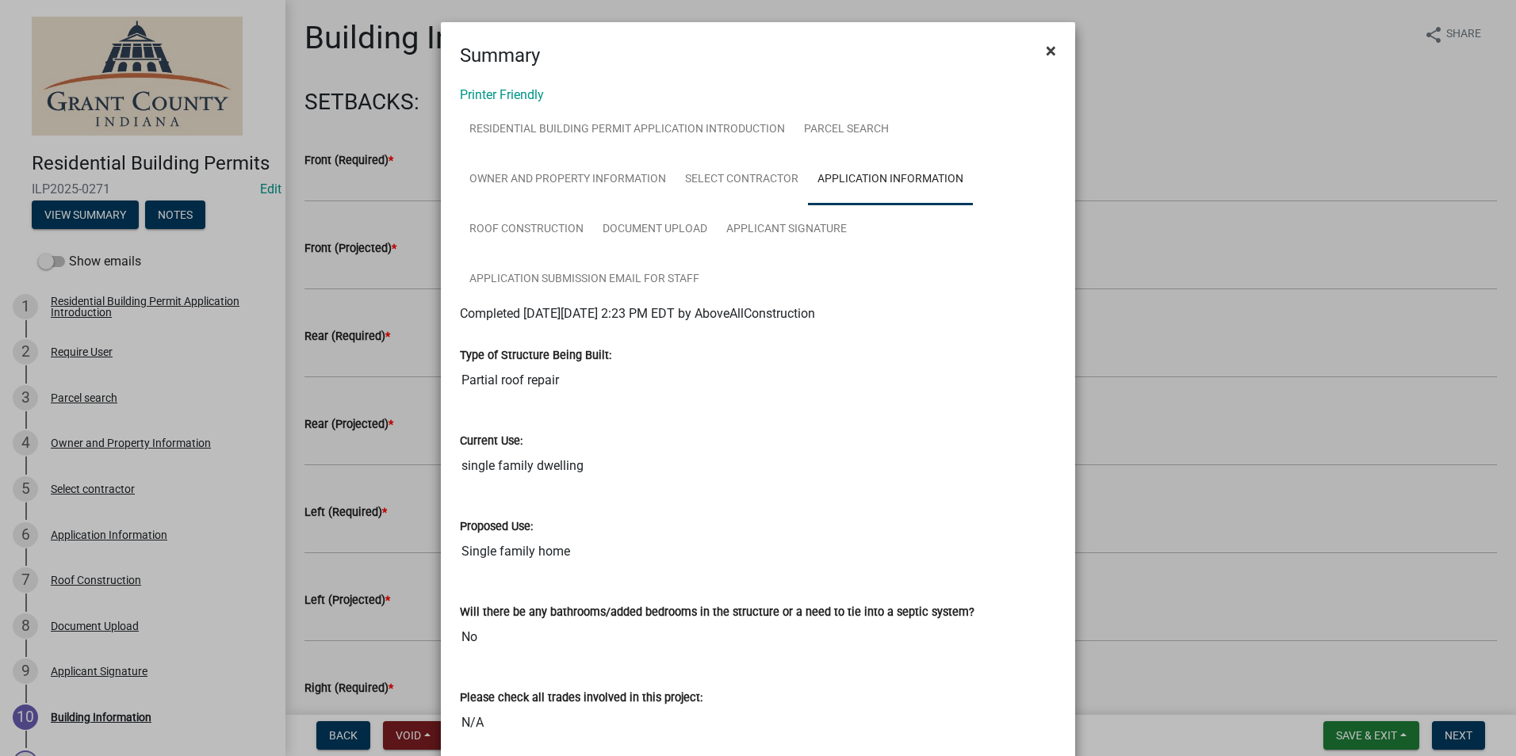
click at [1046, 48] on span "×" at bounding box center [1051, 51] width 10 height 22
